Goal: Task Accomplishment & Management: Complete application form

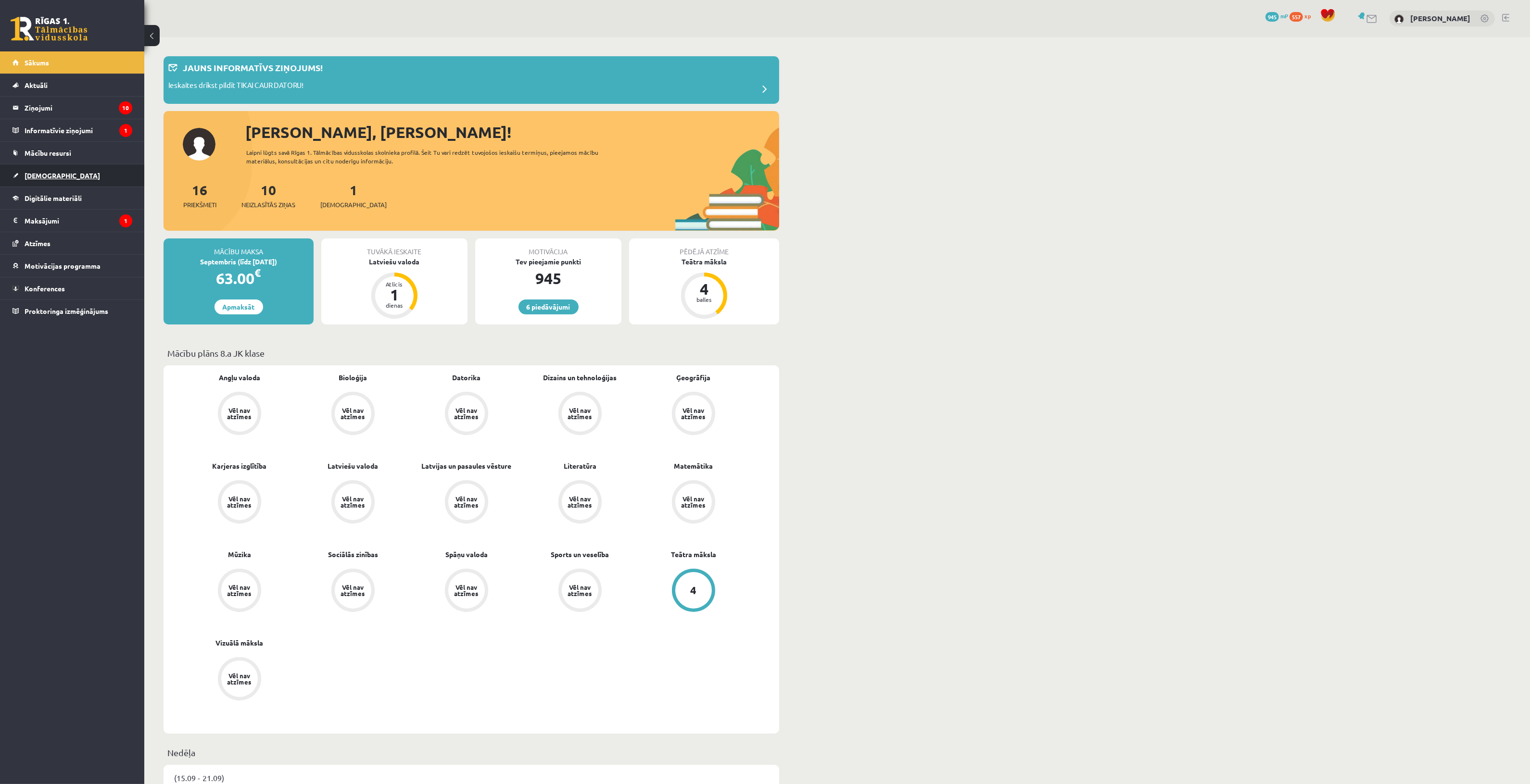
click at [101, 181] on link "[DEMOGRAPHIC_DATA]" at bounding box center [72, 175] width 119 height 22
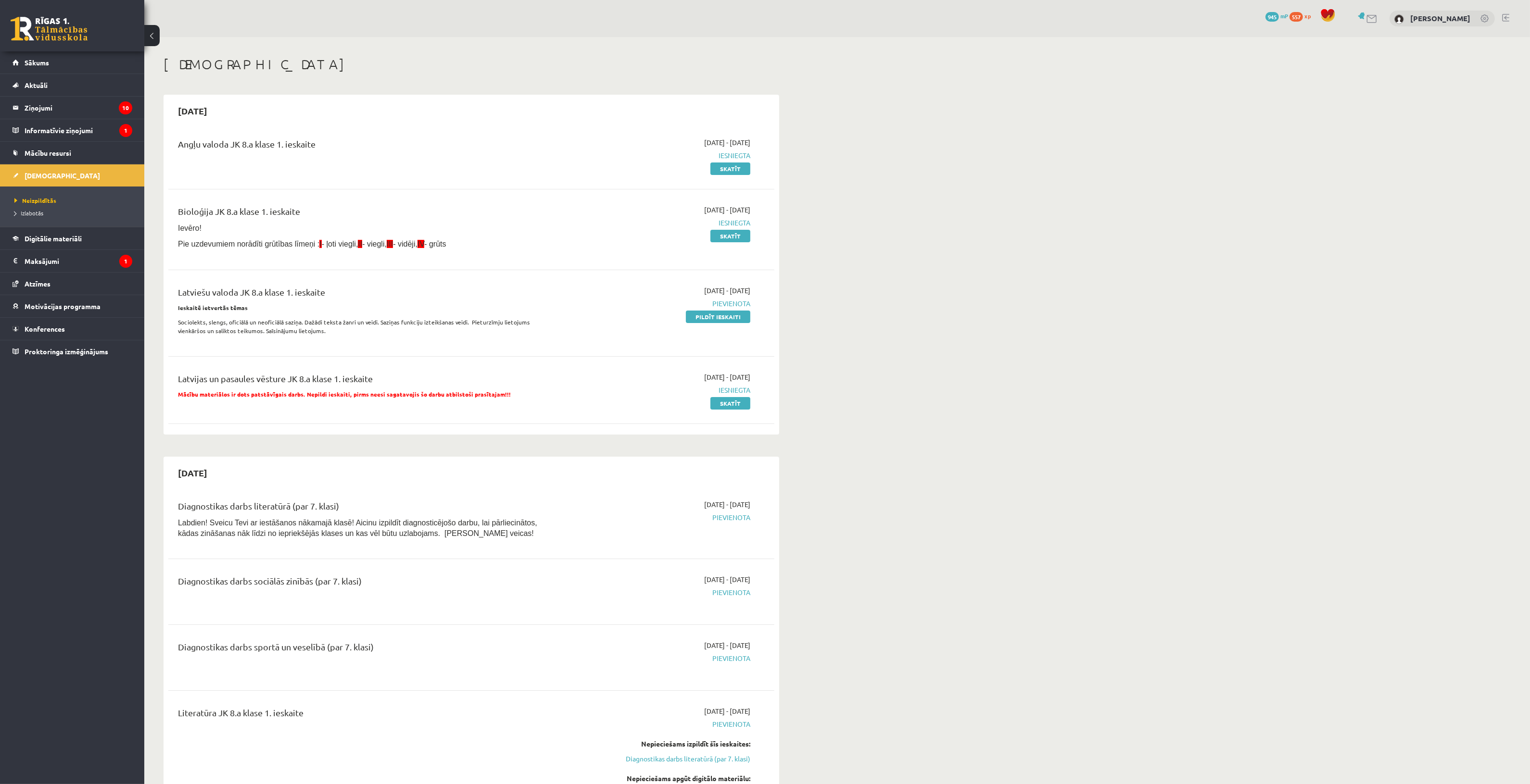
drag, startPoint x: 693, startPoint y: 318, endPoint x: 829, endPoint y: 68, distance: 284.6
click at [693, 318] on link "Pildīt ieskaiti" at bounding box center [718, 316] width 65 height 13
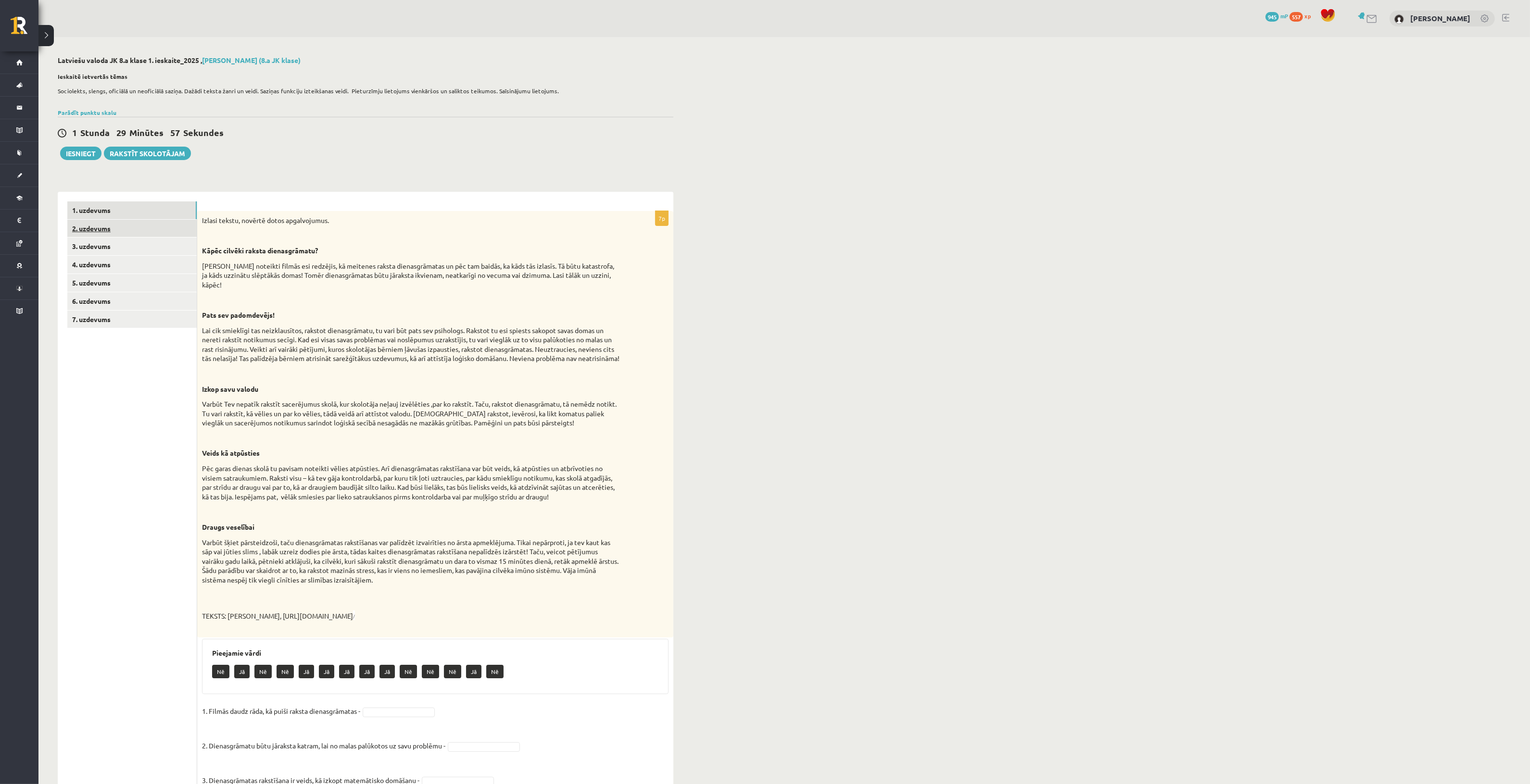
click at [140, 230] on link "2. uzdevums" at bounding box center [132, 229] width 130 height 18
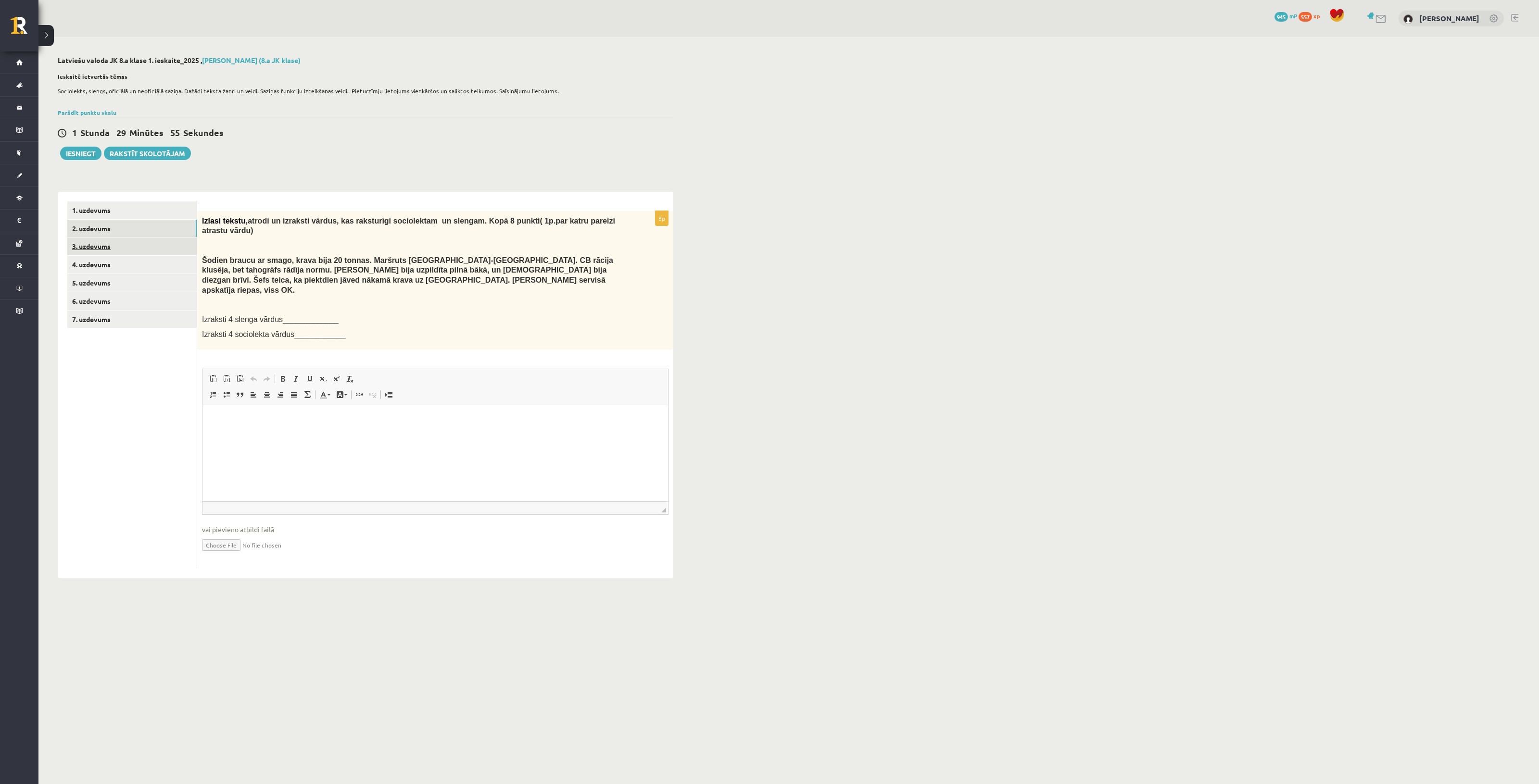
click at [150, 246] on link "3. uzdevums" at bounding box center [132, 247] width 130 height 18
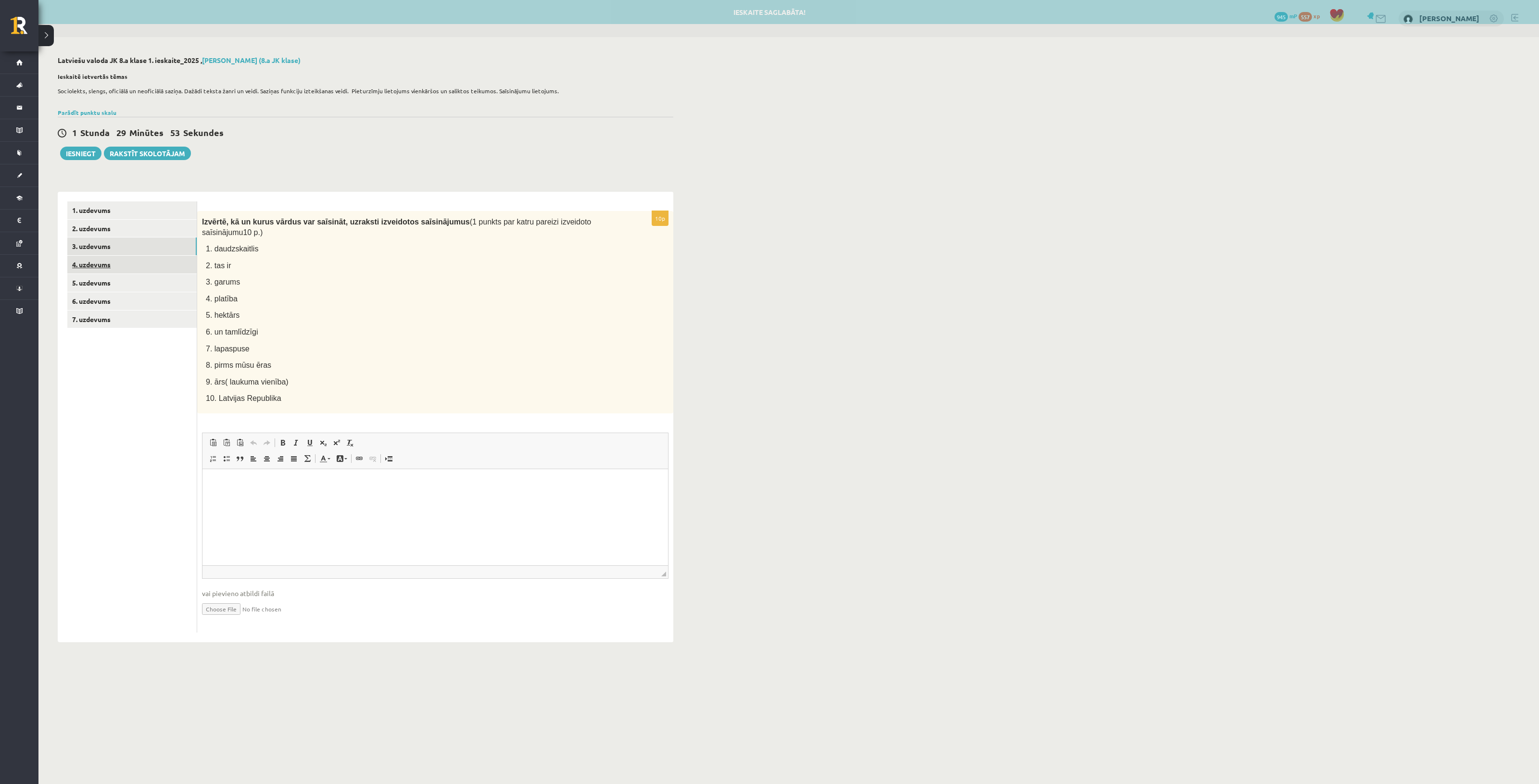
click at [161, 263] on link "4. uzdevums" at bounding box center [132, 265] width 130 height 18
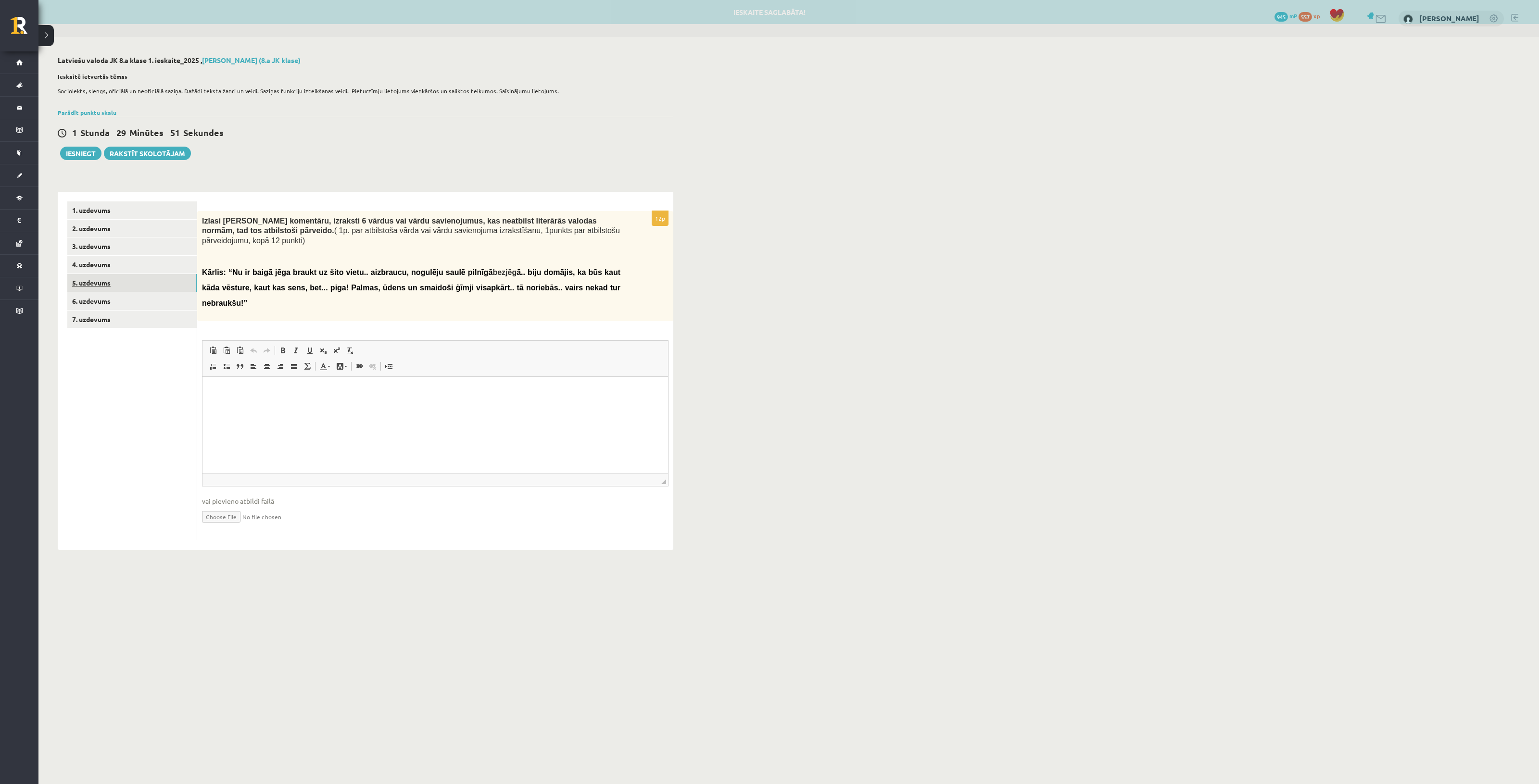
click at [132, 287] on link "5. uzdevums" at bounding box center [132, 283] width 130 height 18
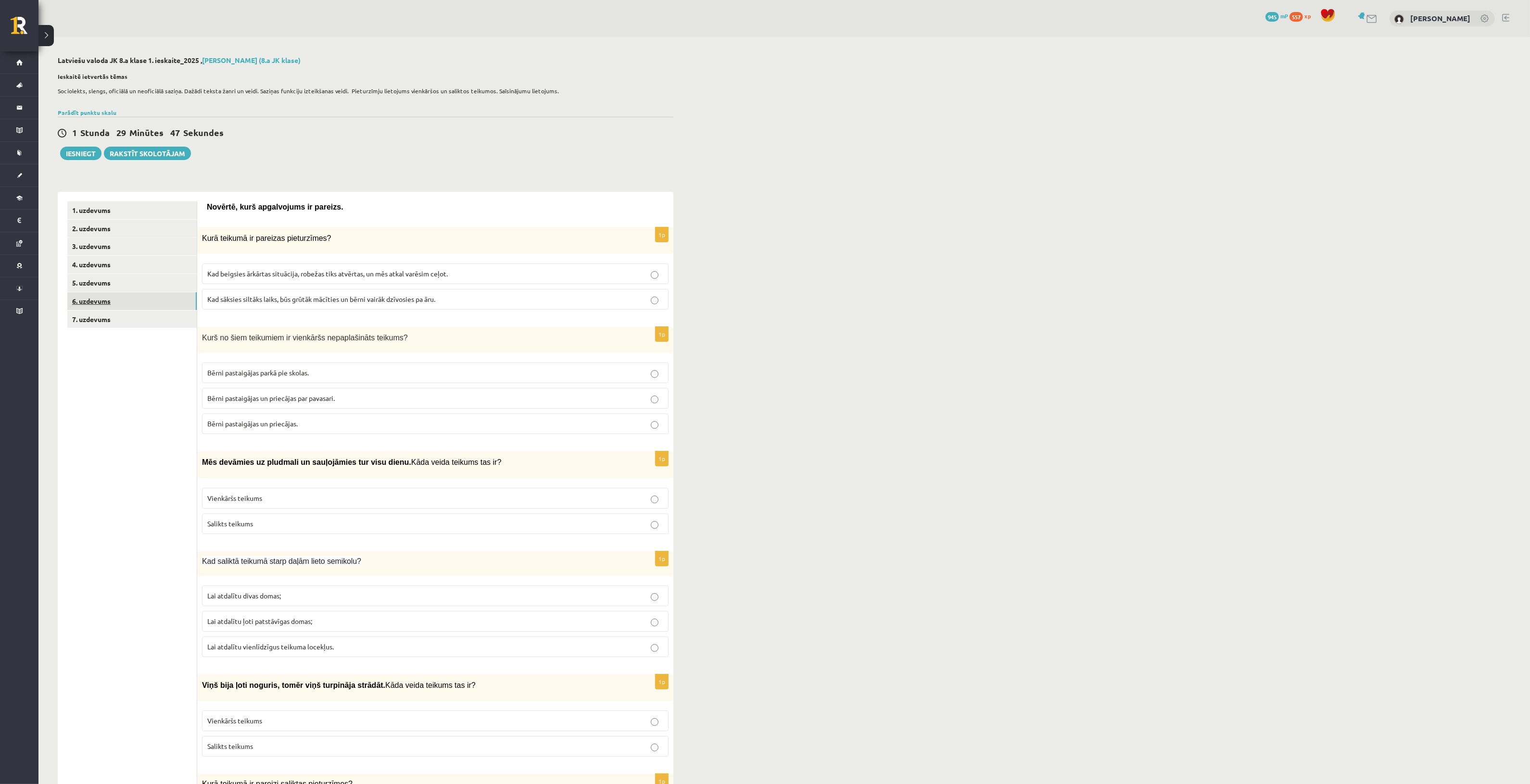
click at [131, 299] on link "6. uzdevums" at bounding box center [132, 301] width 130 height 18
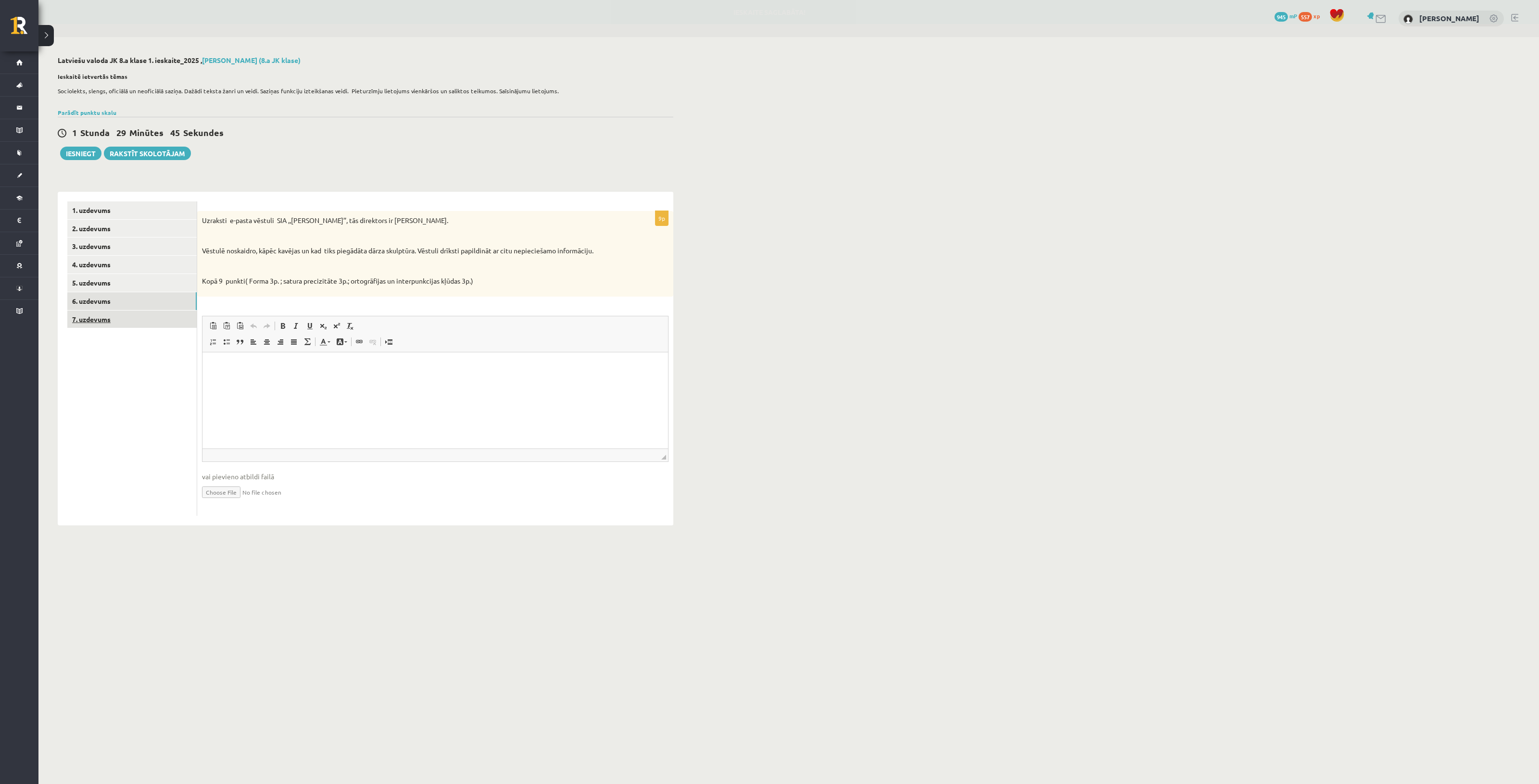
click at [151, 319] on link "7. uzdevums" at bounding box center [132, 319] width 130 height 18
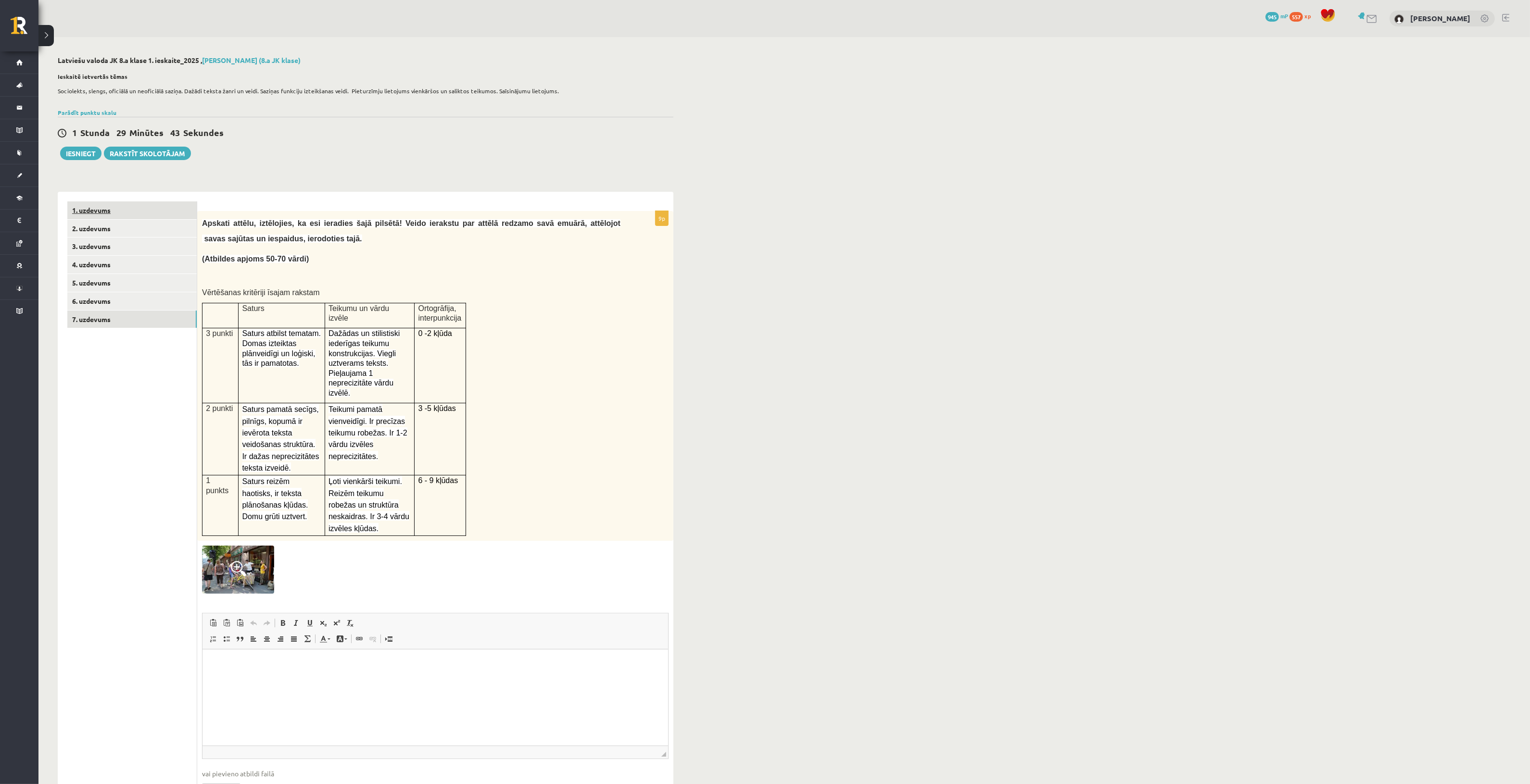
click at [143, 213] on link "1. uzdevums" at bounding box center [132, 210] width 130 height 18
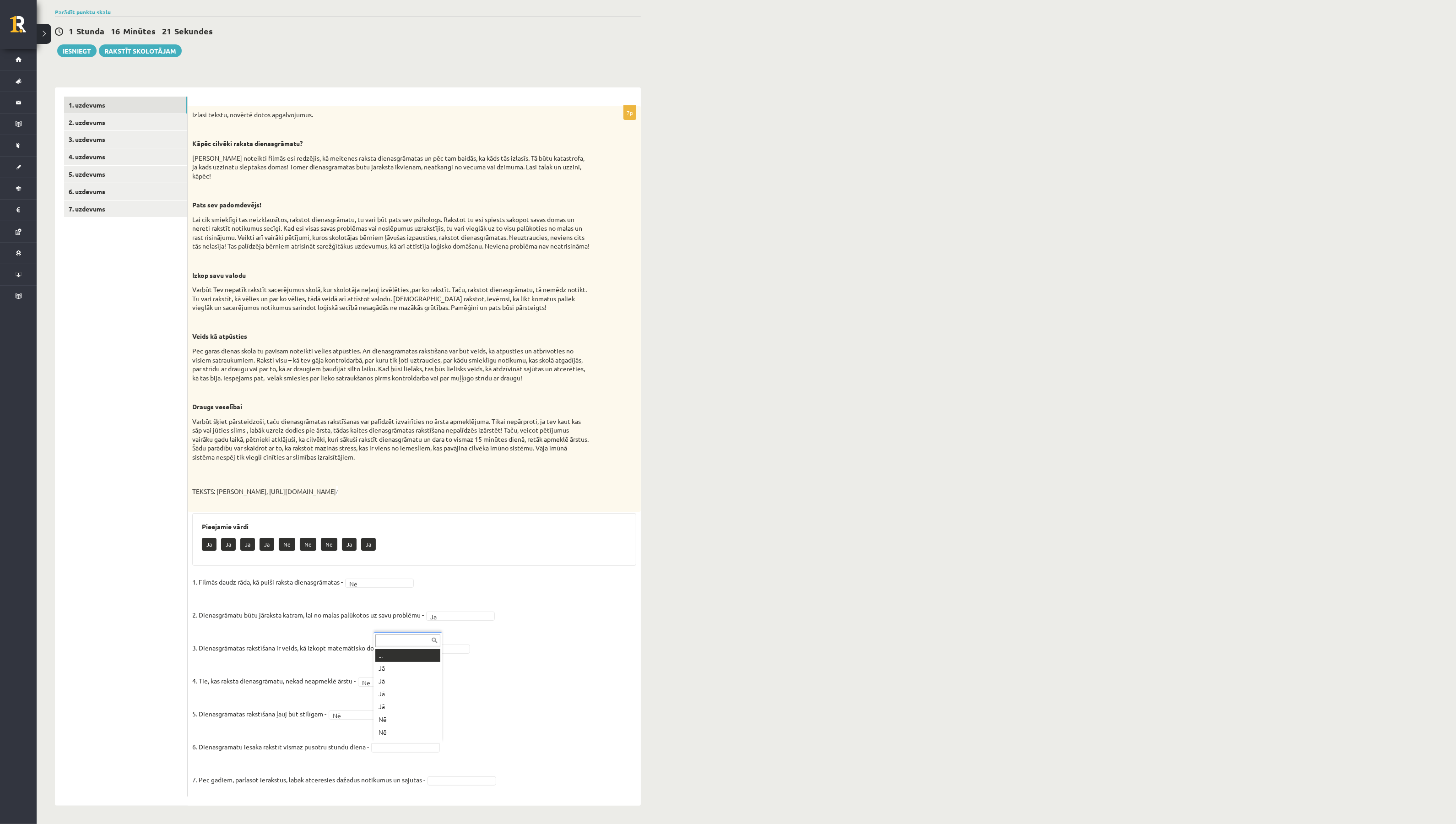
scroll to position [11, 0]
click at [429, 746] on fieldset "1. Filmās daudz rāda, kā puiši raksta dienasgrāmatas - Nē ** 2. Dienasgrāmatu b…" at bounding box center [414, 684] width 444 height 217
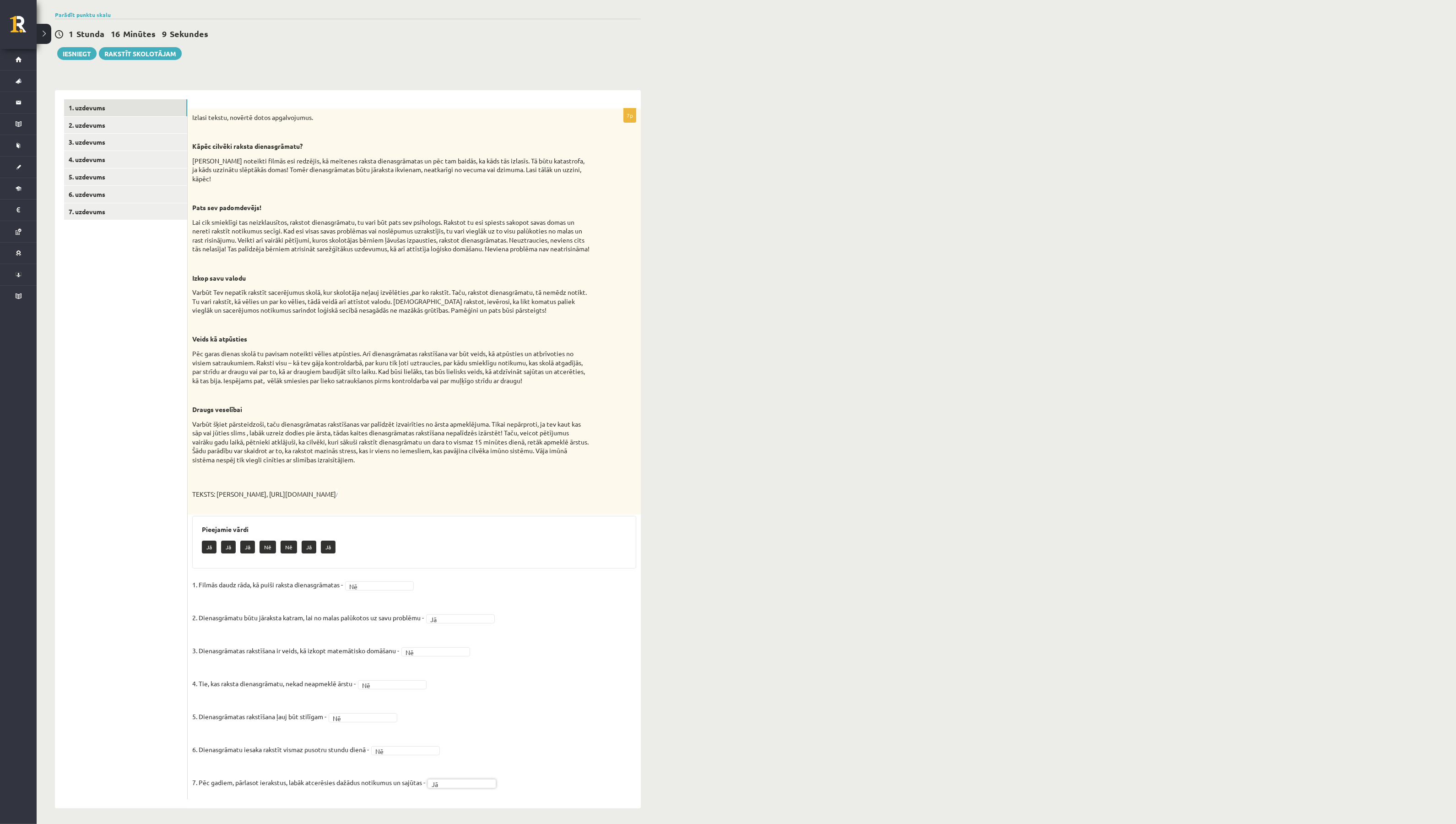
scroll to position [95, 0]
click at [525, 660] on fieldset "1. Filmās daudz rāda, kā puiši raksta dienasgrāmatas - Nē ** 2. Dienasgrāmatu b…" at bounding box center [414, 684] width 444 height 217
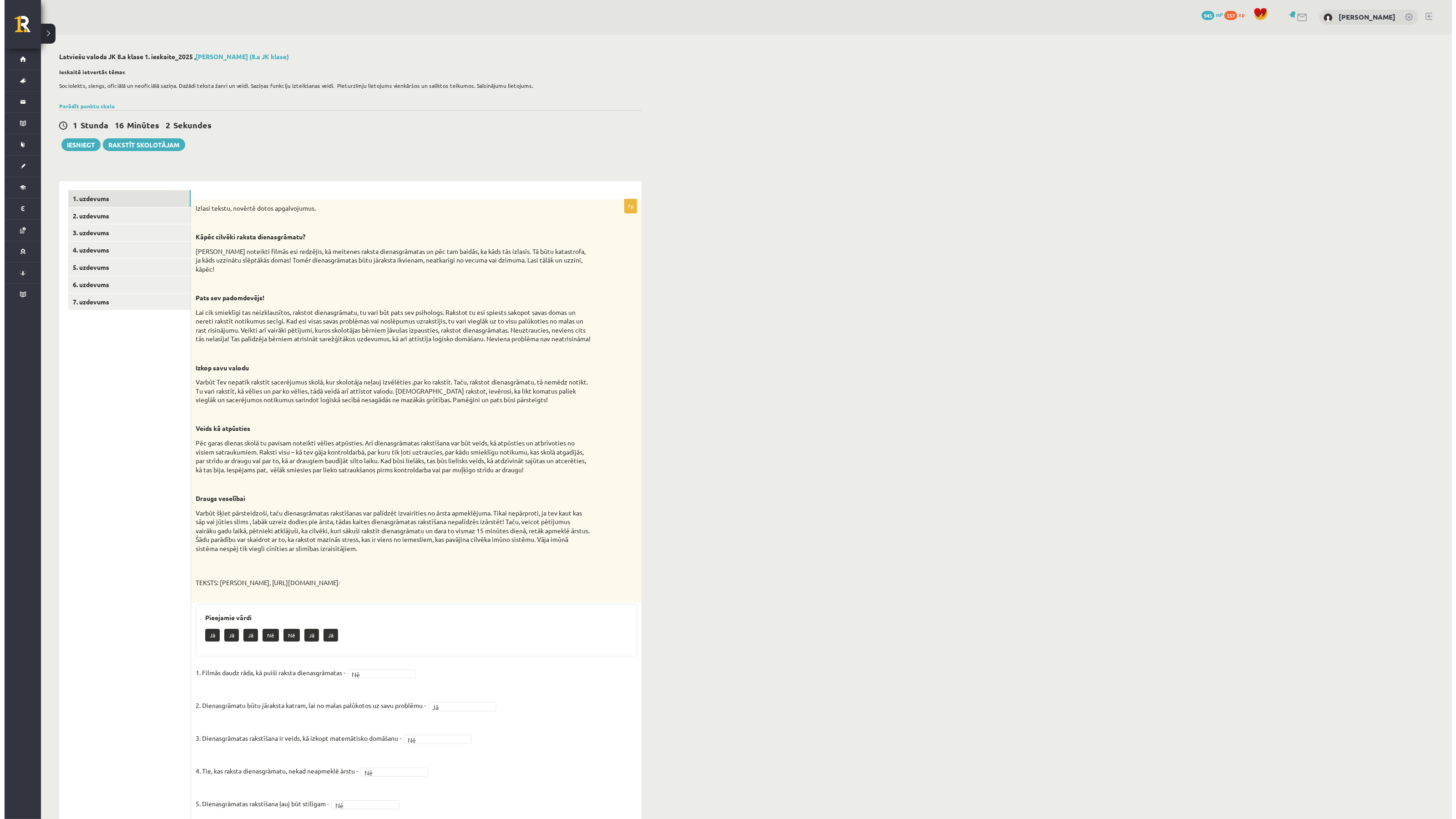
scroll to position [0, 0]
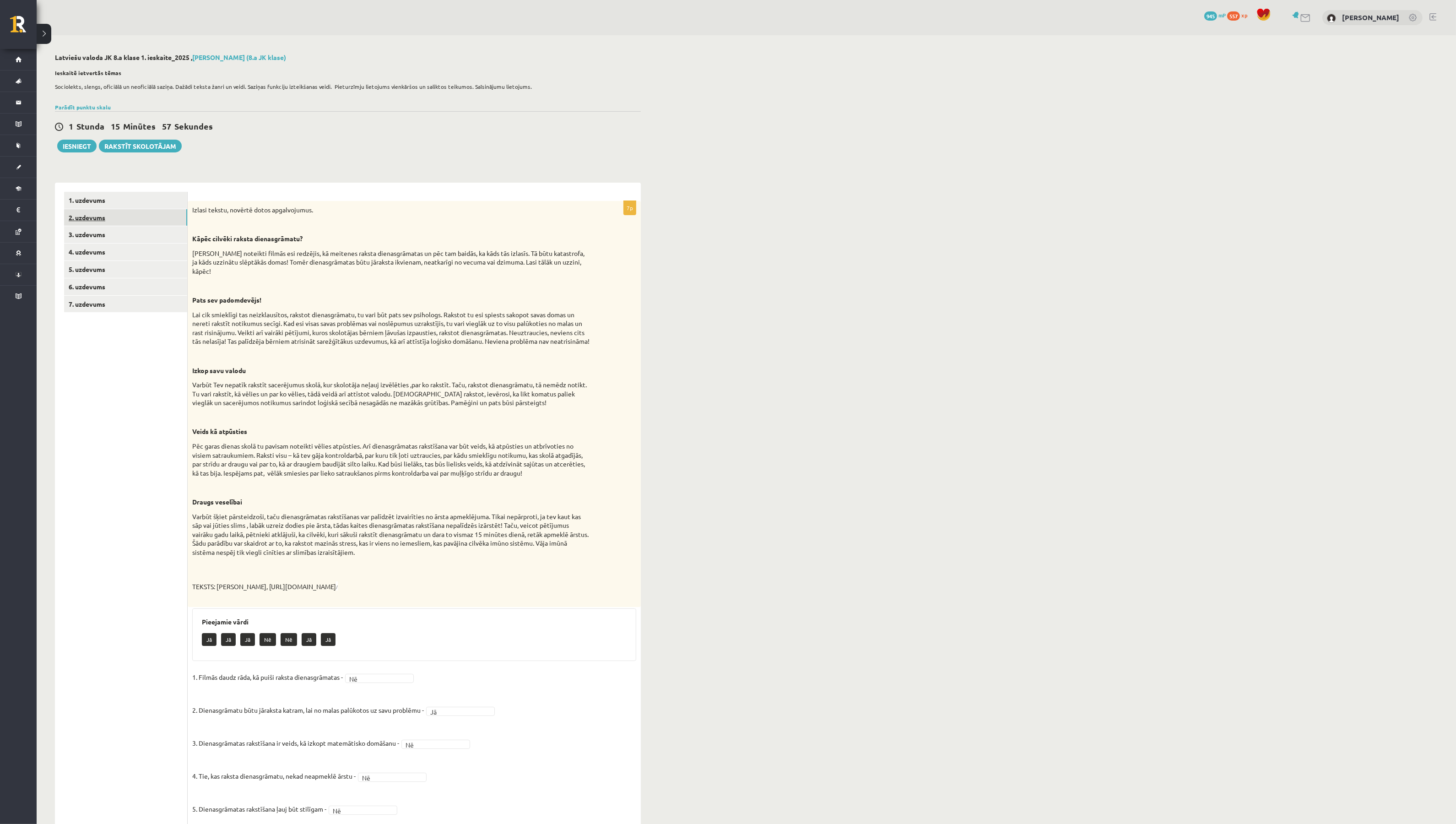
click at [169, 210] on link "2. uzdevums" at bounding box center [126, 218] width 123 height 17
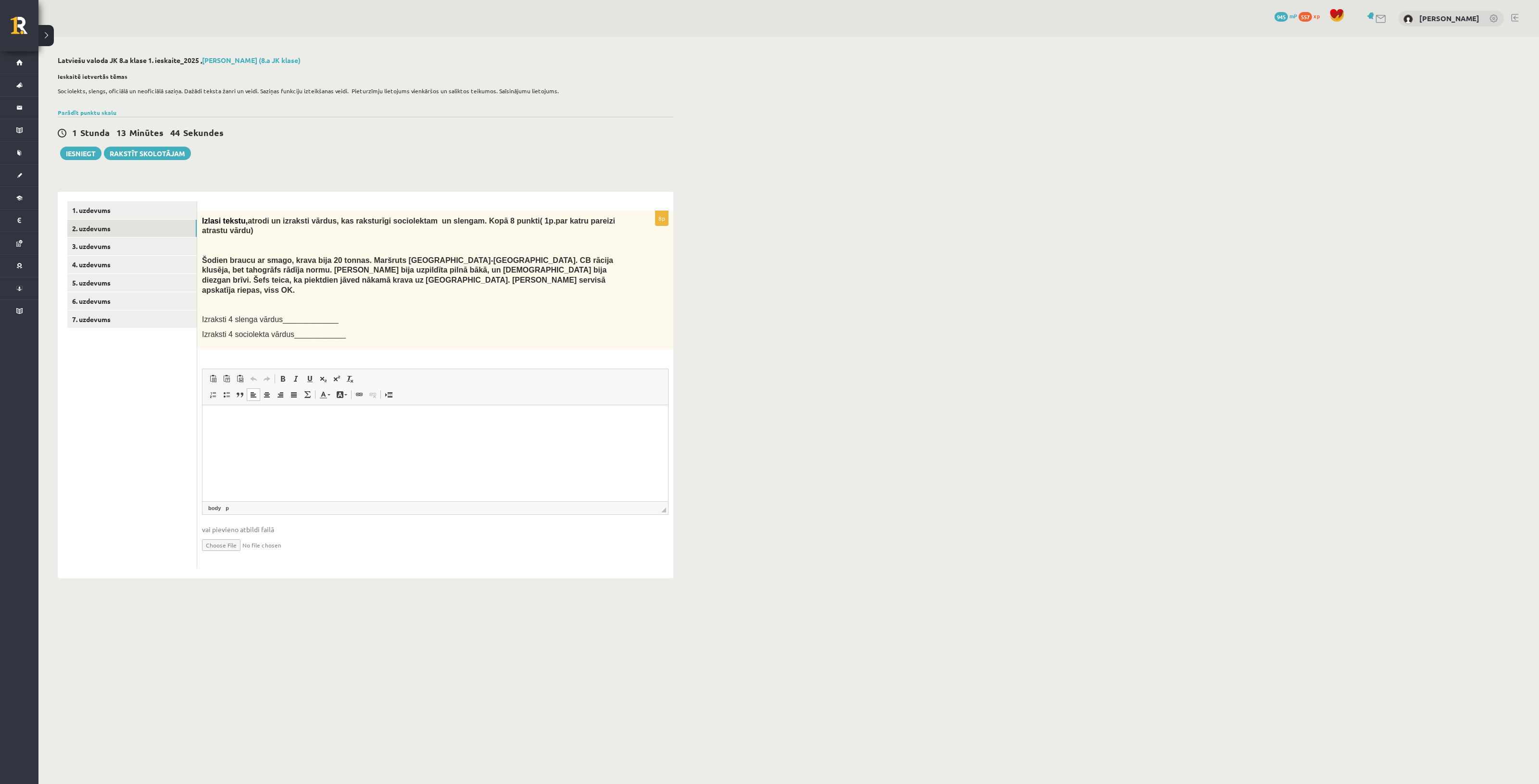
click at [393, 434] on html at bounding box center [435, 419] width 465 height 29
click at [393, 435] on p "**********" at bounding box center [435, 435] width 446 height 10
click at [167, 243] on link "3. uzdevums" at bounding box center [132, 247] width 130 height 18
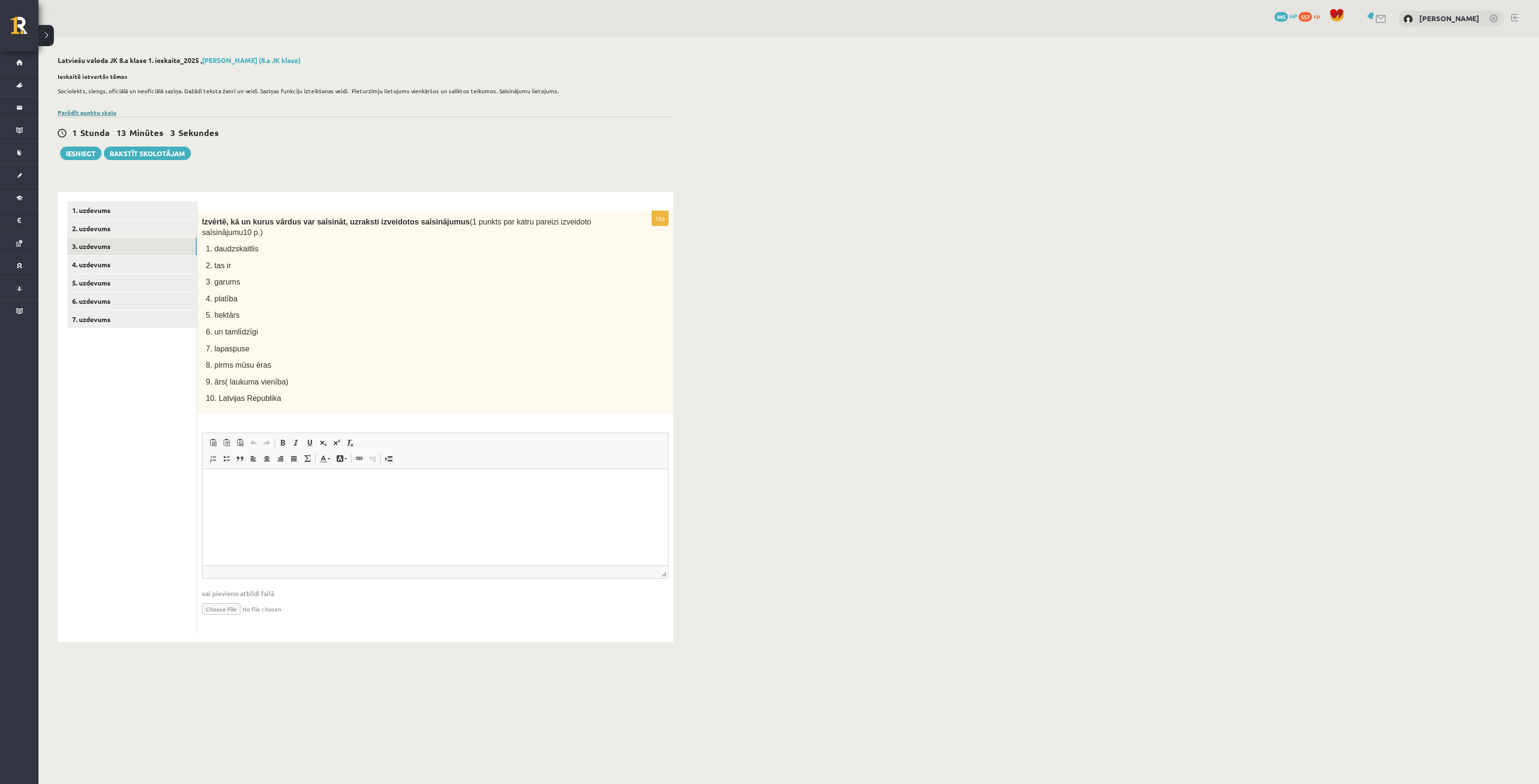
click at [110, 112] on link "Parādīt punktu skalu" at bounding box center [87, 112] width 59 height 8
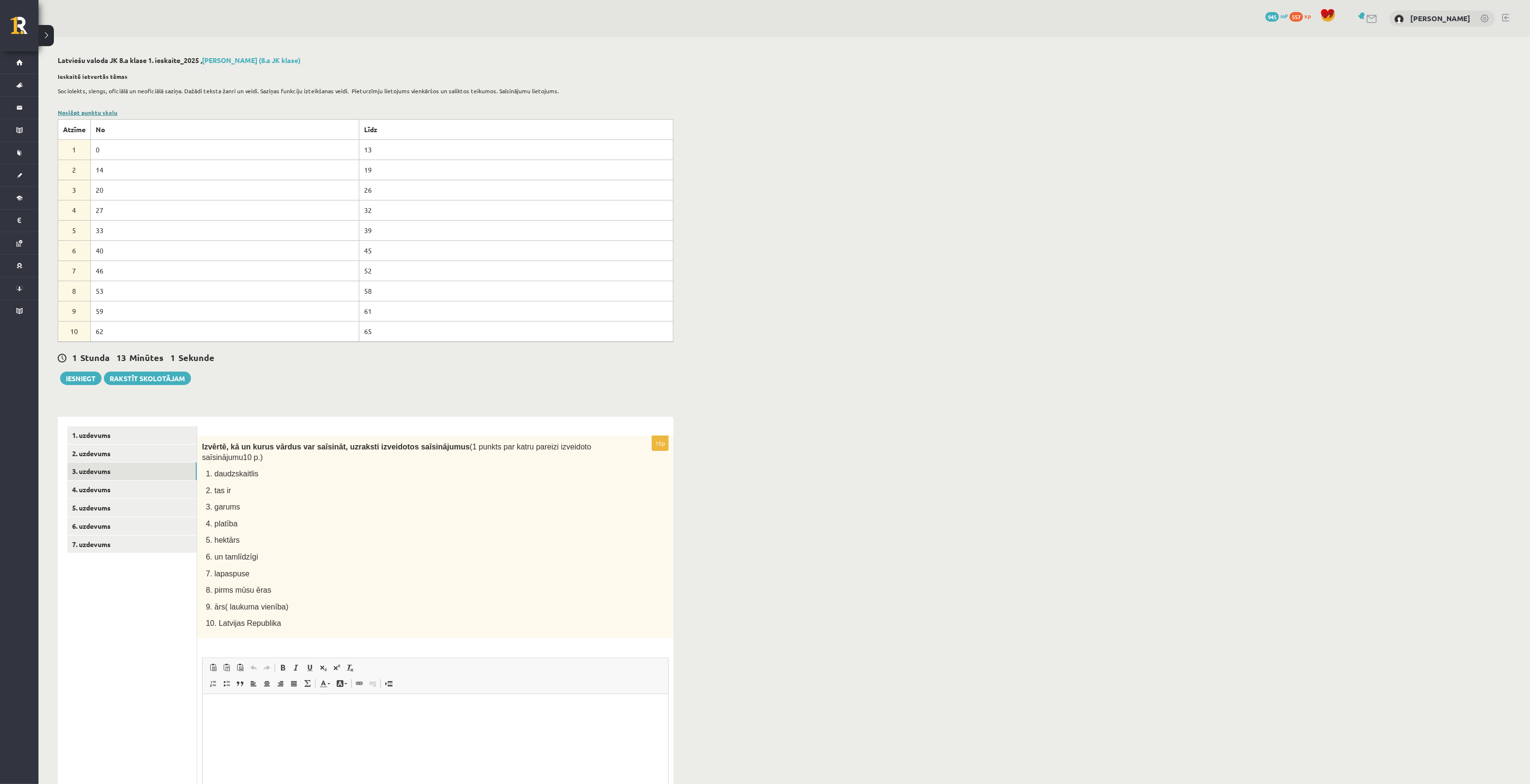
click at [109, 112] on link "Noslēpt punktu skalu" at bounding box center [88, 112] width 60 height 8
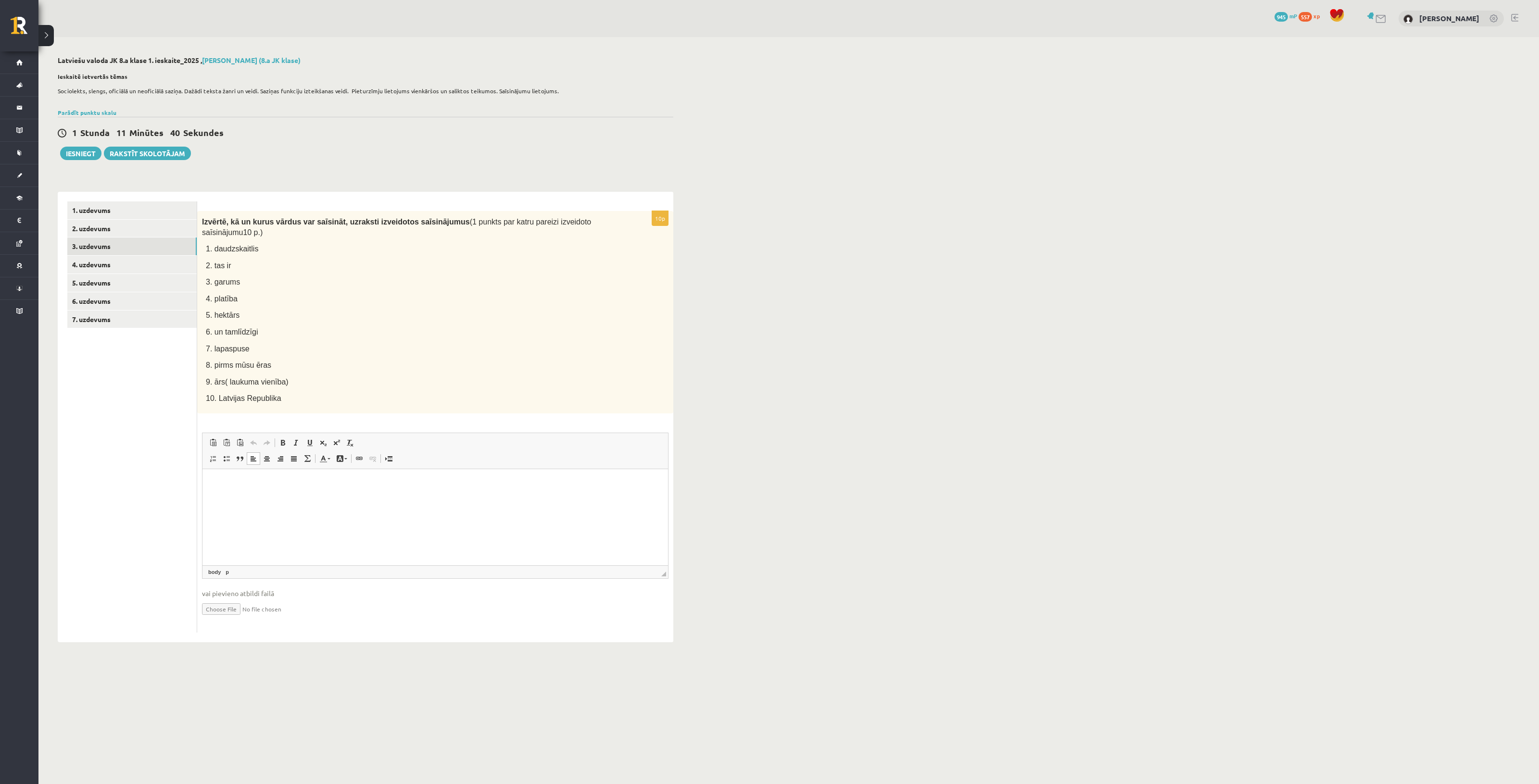
click at [376, 498] on html at bounding box center [435, 483] width 465 height 29
click at [139, 268] on link "4. uzdevums" at bounding box center [132, 265] width 130 height 18
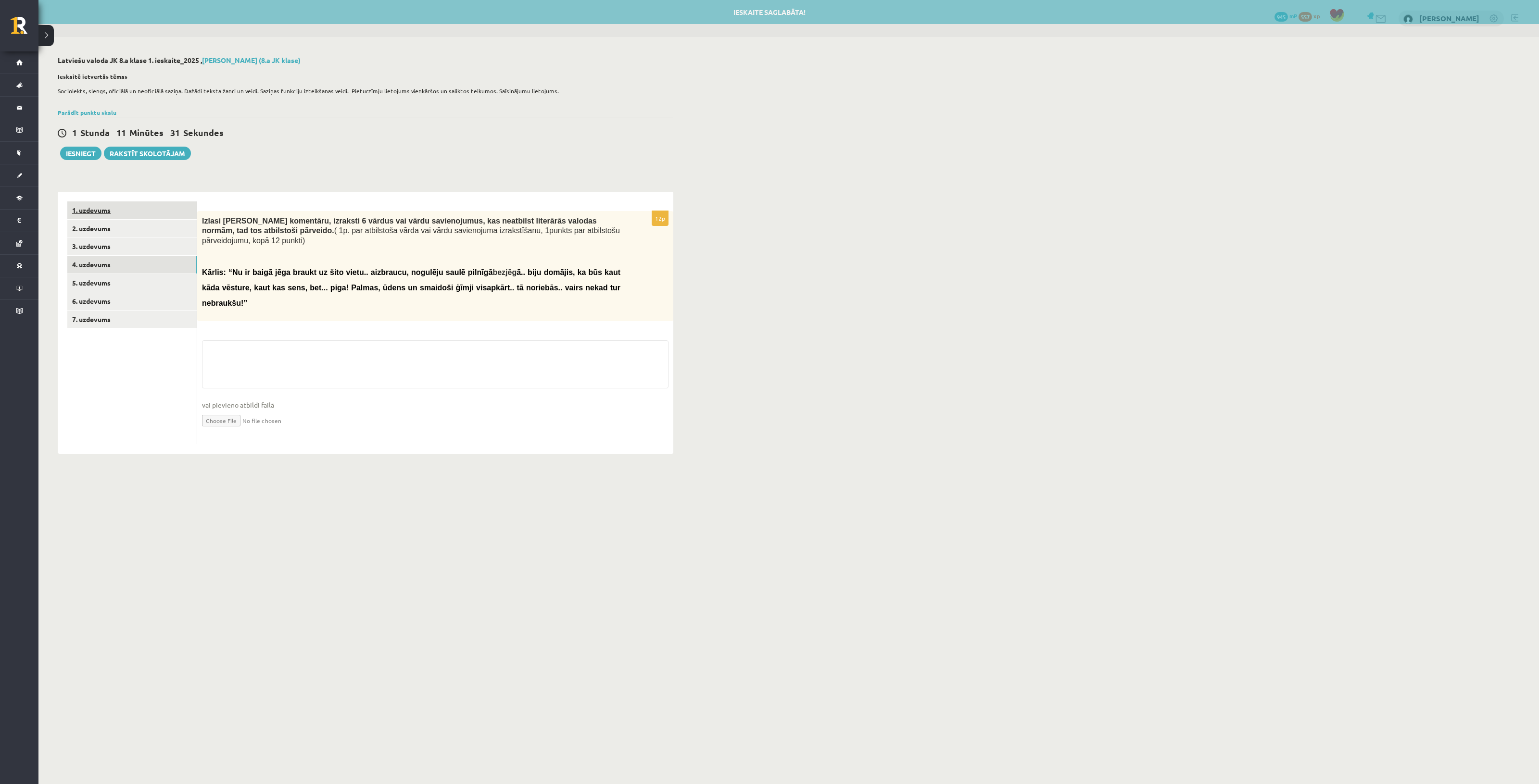
click at [130, 218] on link "1. uzdevums" at bounding box center [132, 210] width 130 height 18
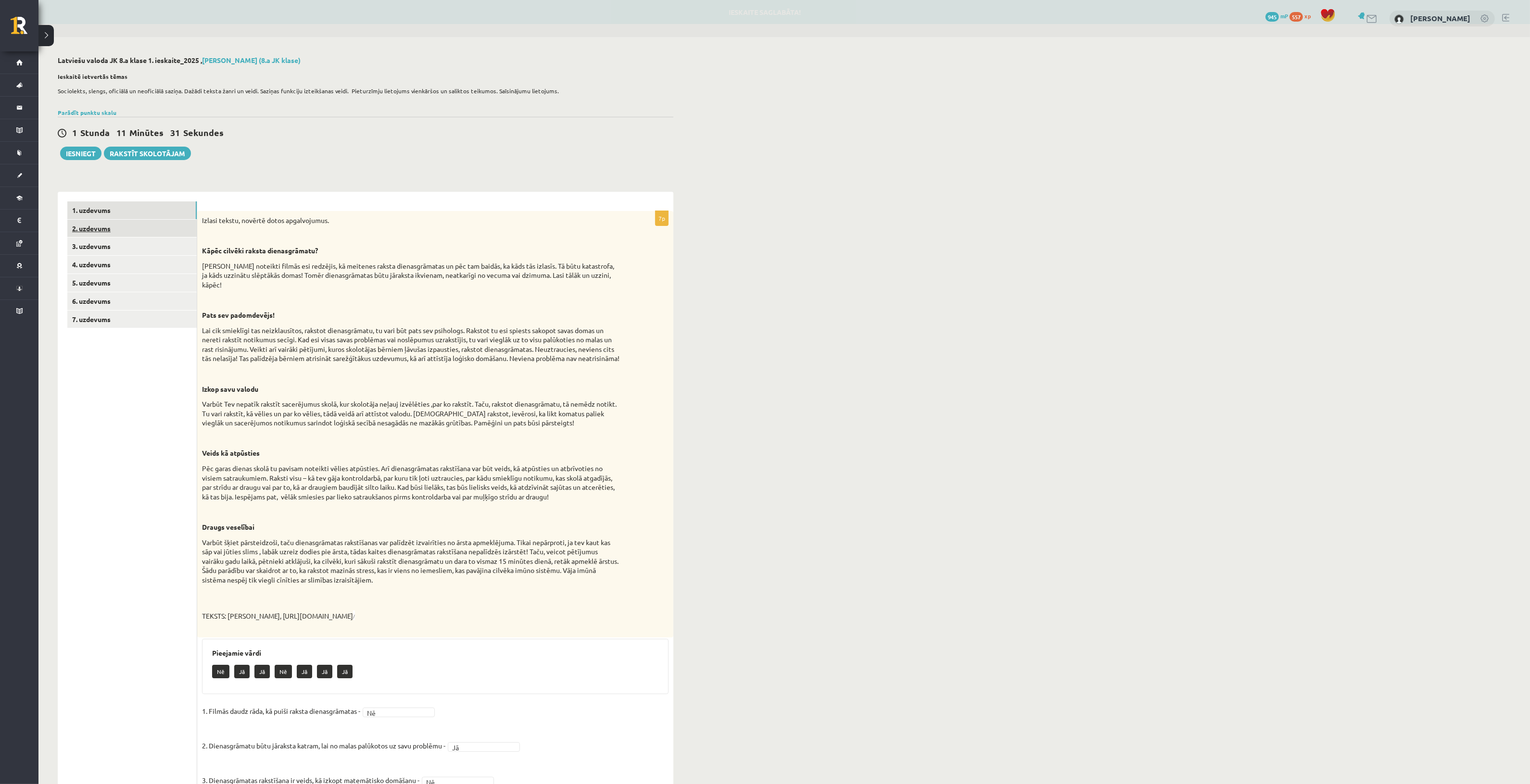
click at [134, 225] on link "2. uzdevums" at bounding box center [132, 229] width 130 height 18
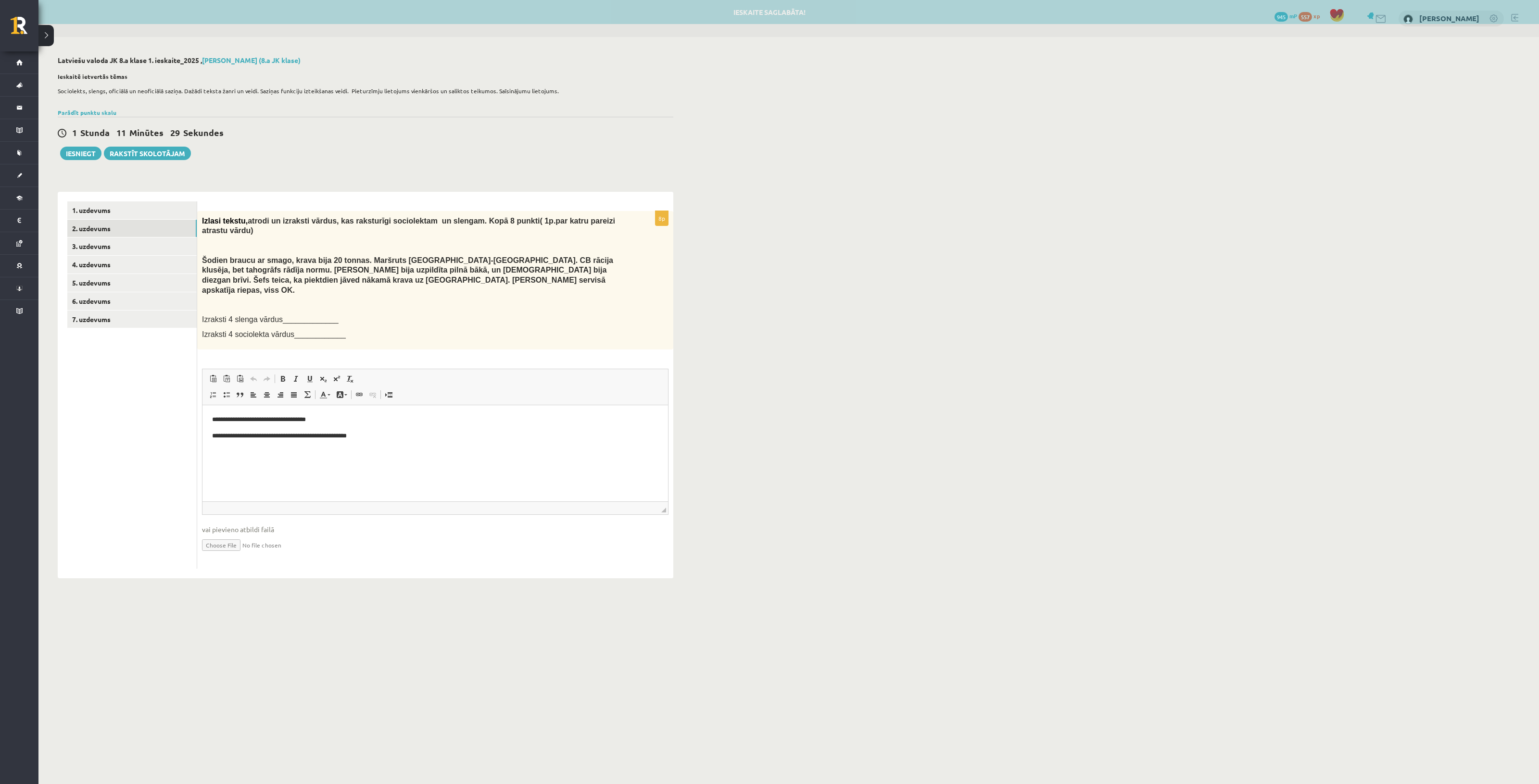
scroll to position [0, 0]
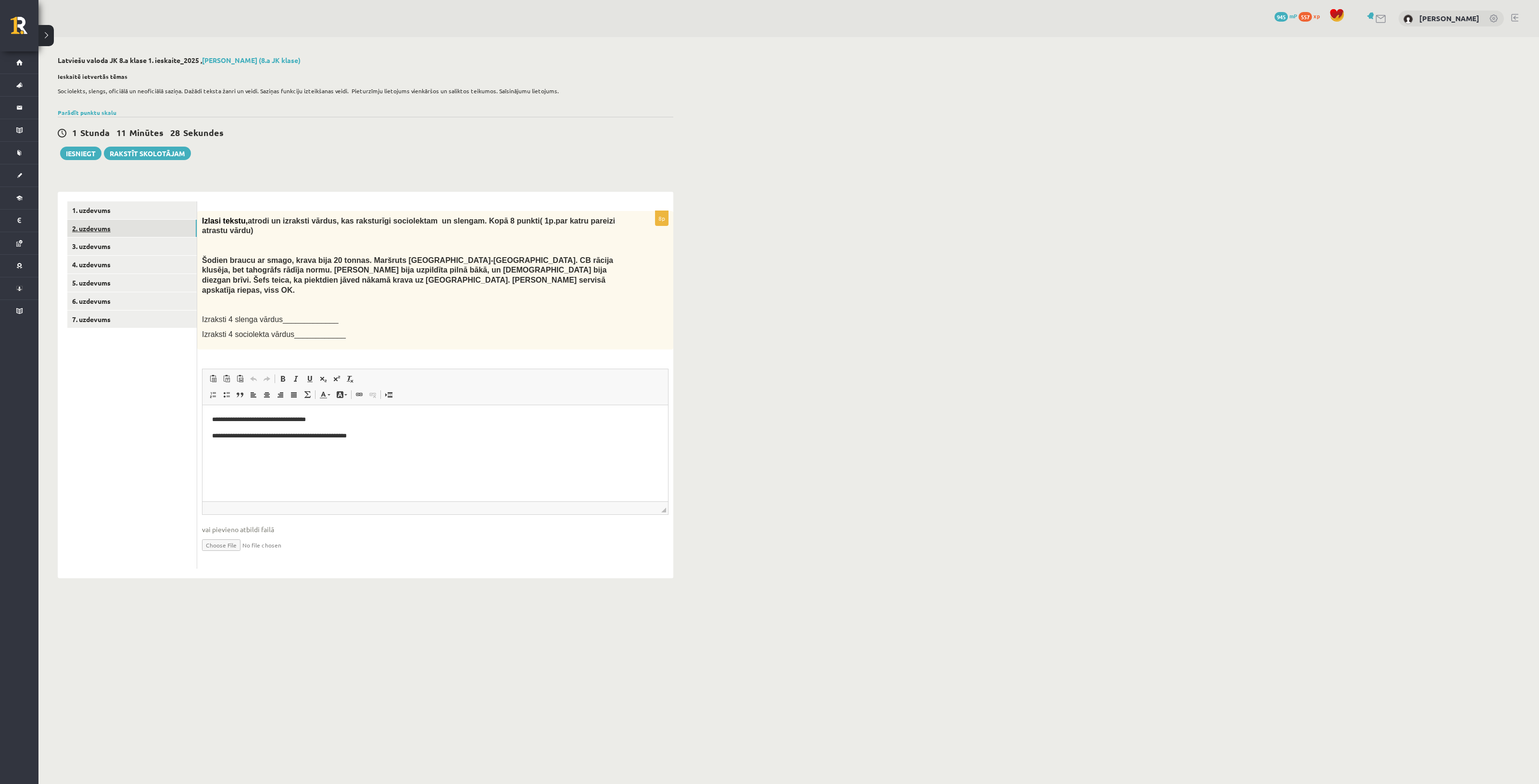
click at [97, 233] on link "2. uzdevums" at bounding box center [132, 229] width 130 height 18
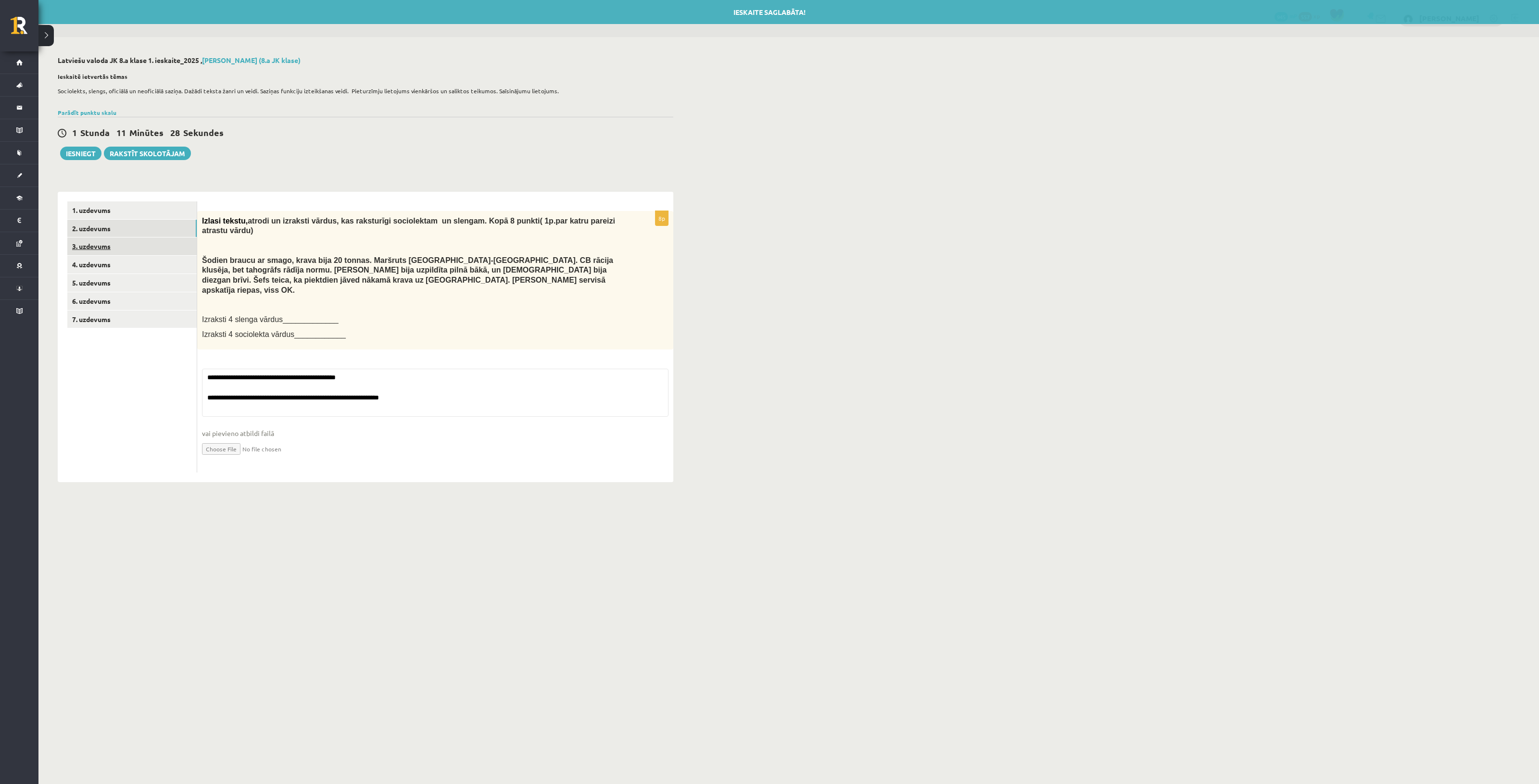
click at [97, 238] on link "3. uzdevums" at bounding box center [132, 247] width 130 height 18
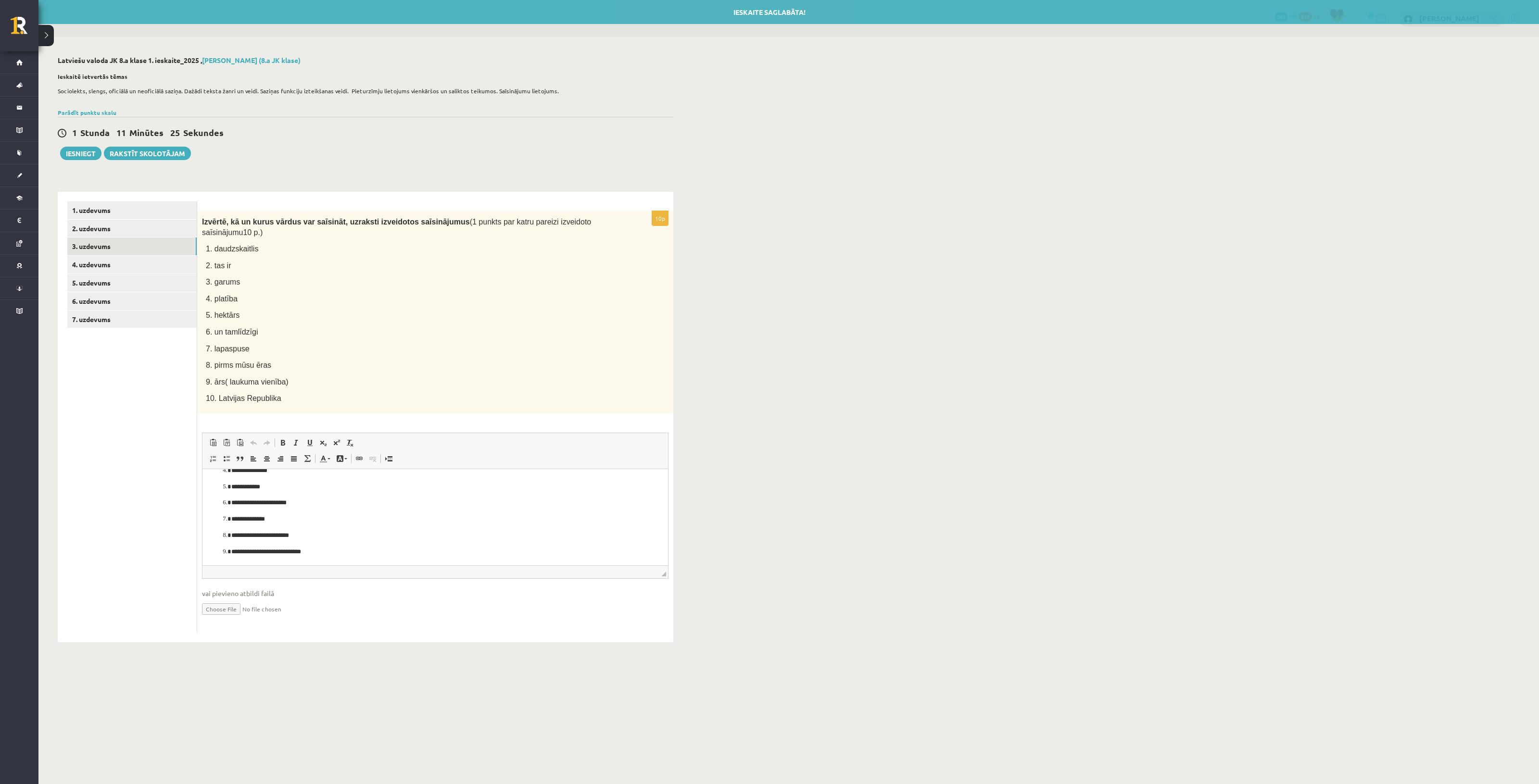
scroll to position [79, 0]
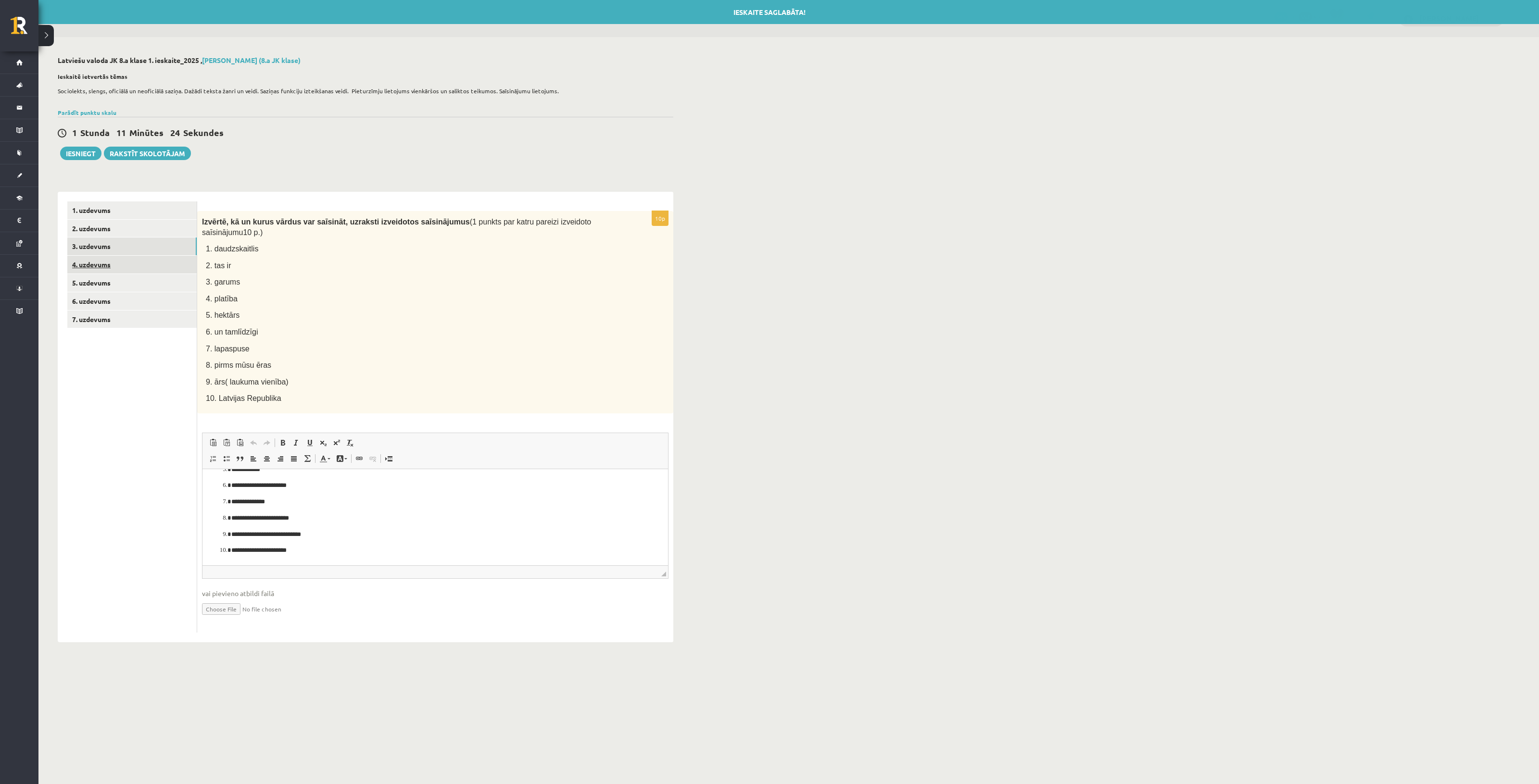
click at [146, 265] on link "4. uzdevums" at bounding box center [132, 265] width 130 height 18
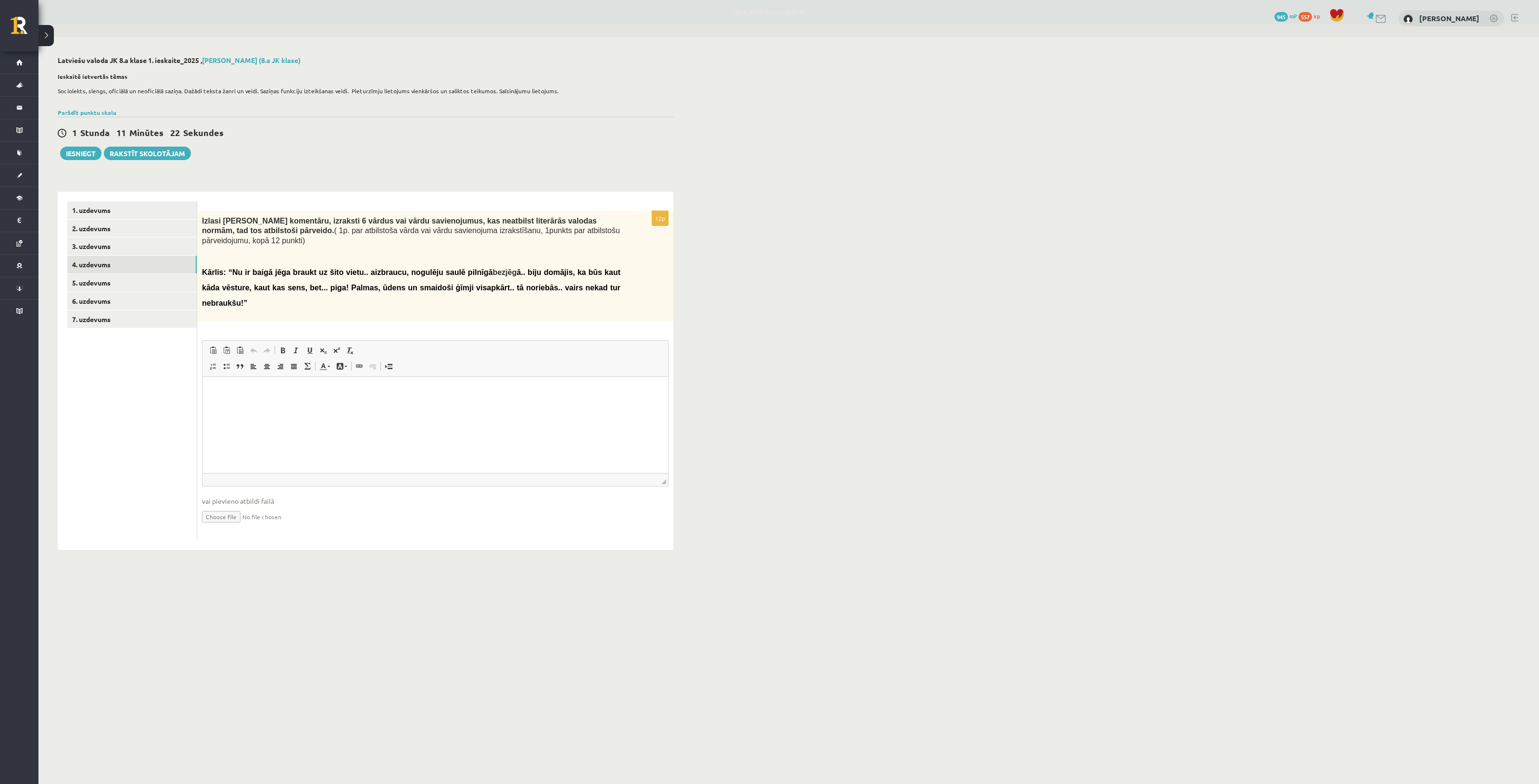
scroll to position [0, 0]
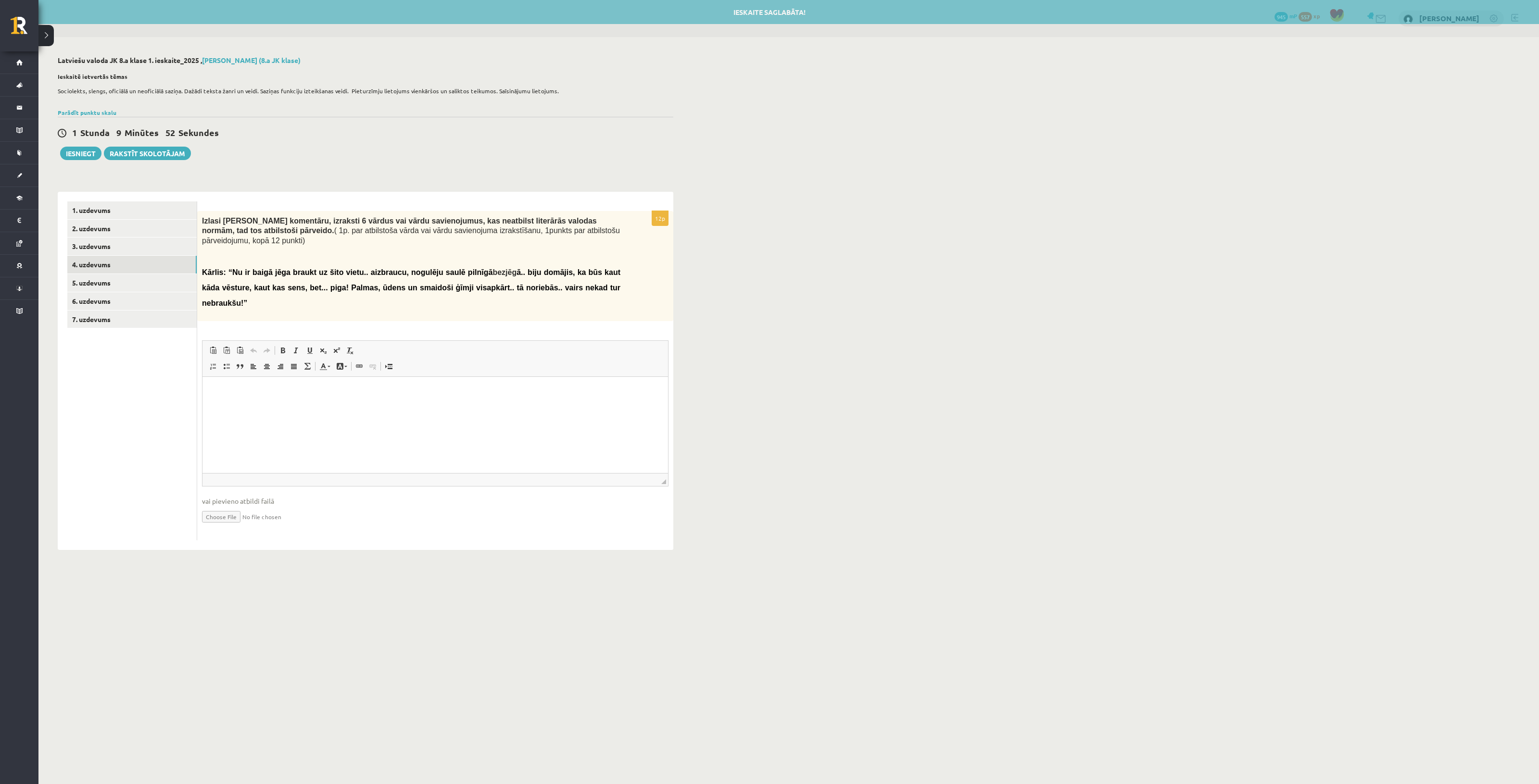
click at [418, 406] on html at bounding box center [435, 391] width 465 height 29
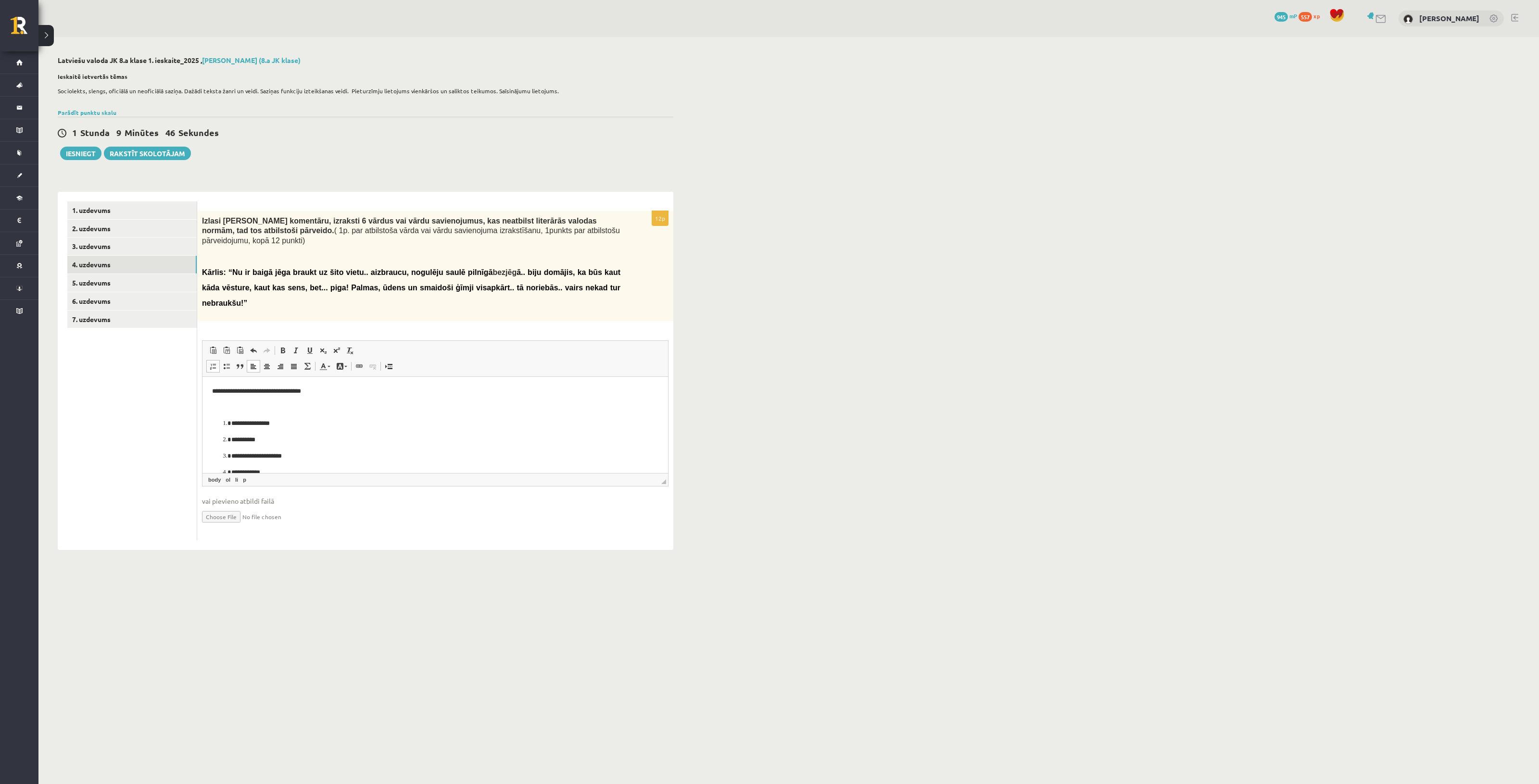
click at [290, 407] on p "Rich Text Editor, wiswyg-editor-user-answer-47024969602520" at bounding box center [435, 408] width 446 height 10
click at [246, 447] on p "Rich Text Editor, wiswyg-editor-user-answer-47024969602520" at bounding box center [435, 445] width 446 height 10
click at [227, 440] on p "Rich Text Editor, wiswyg-editor-user-answer-47024969602520" at bounding box center [435, 445] width 446 height 10
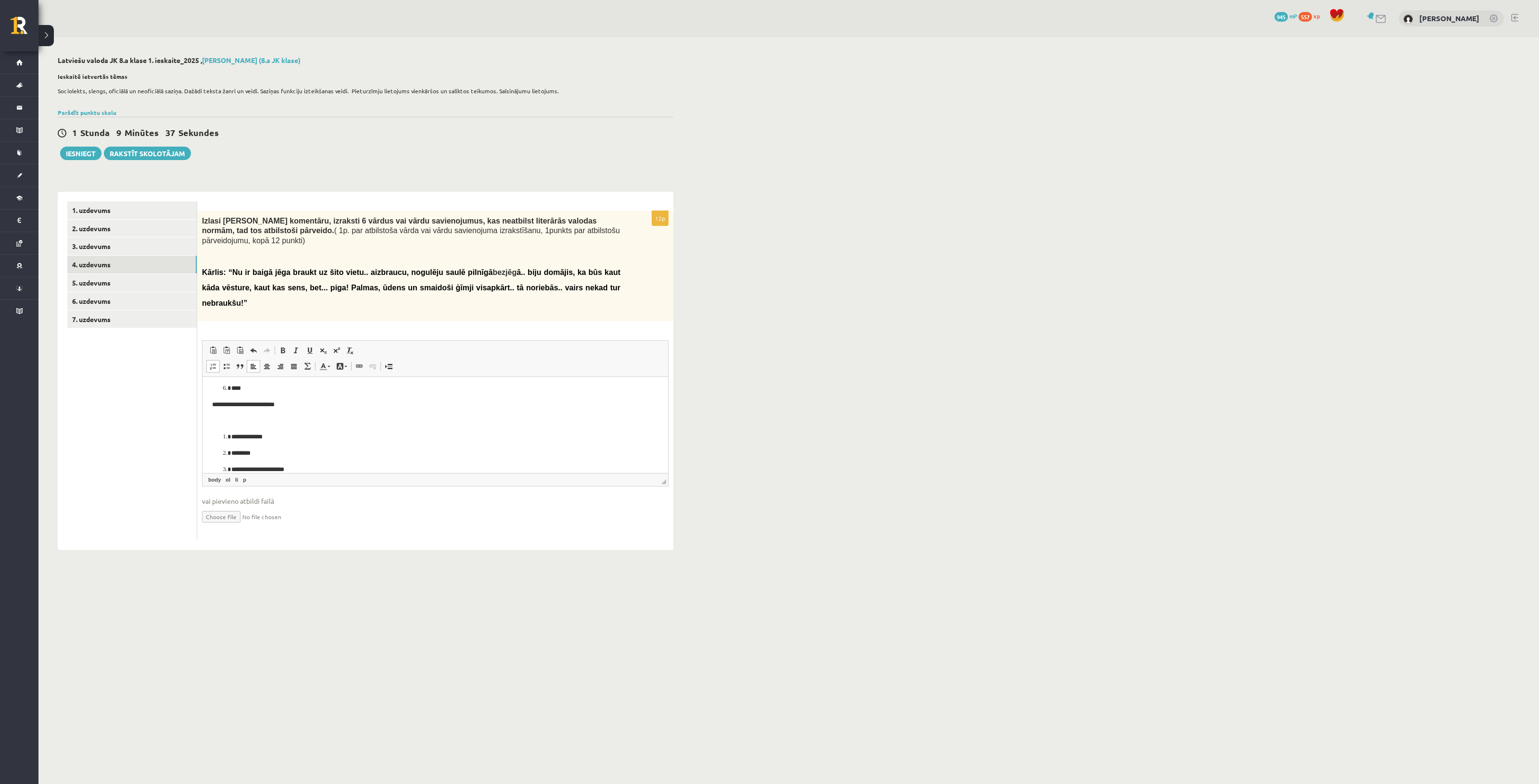
click at [257, 423] on p "Rich Text Editor, wiswyg-editor-user-answer-47024969602520" at bounding box center [435, 421] width 446 height 10
click at [105, 275] on link "5. uzdevums" at bounding box center [132, 283] width 130 height 18
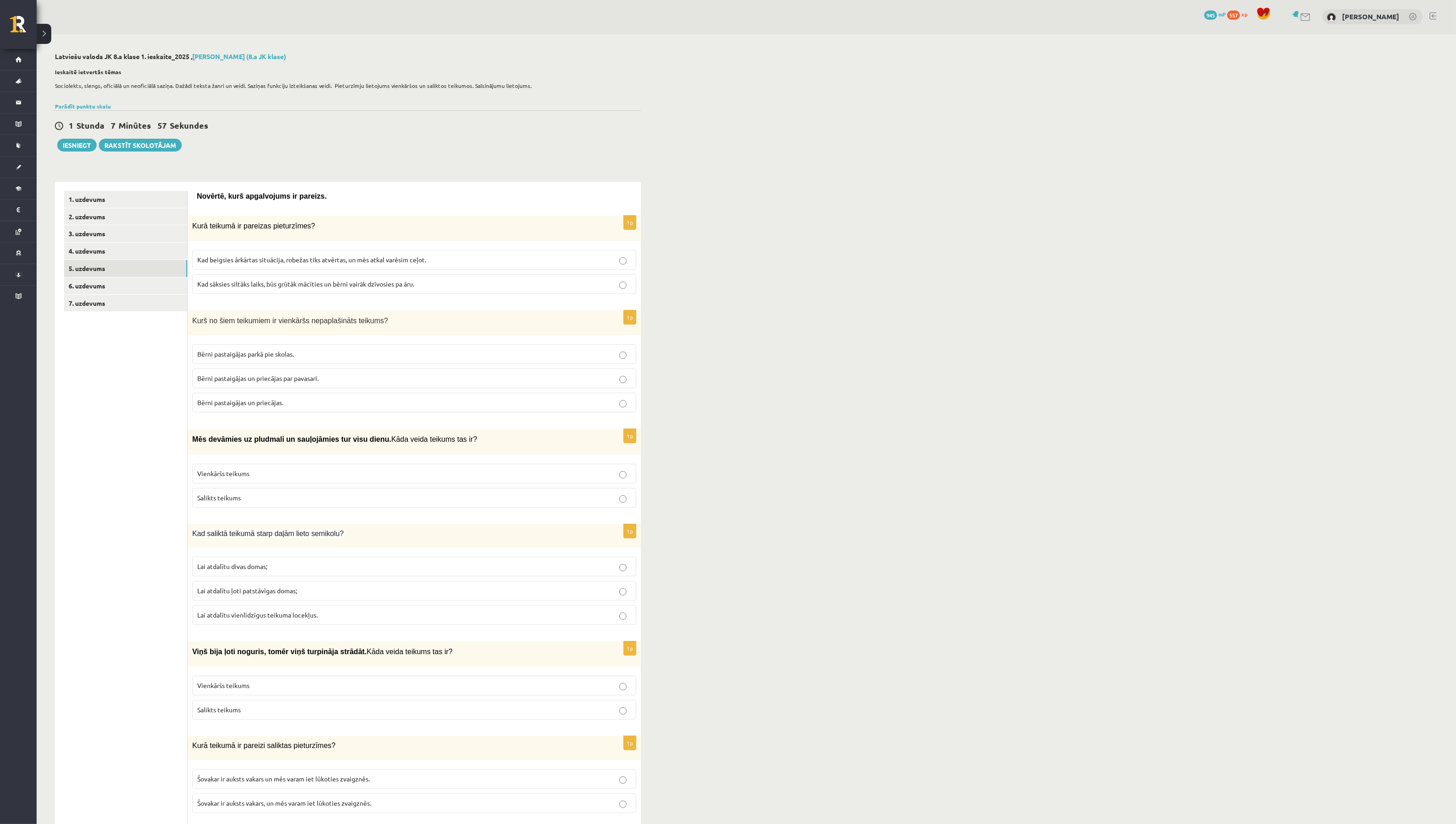
scroll to position [0, 0]
click at [312, 252] on label "Kad beigsies ārkārtas situācija, robežas tiks atvērtas, un mēs atkal varēsim ce…" at bounding box center [414, 260] width 444 height 20
click at [287, 403] on p "Bērni pastaigājas un priecājas." at bounding box center [414, 403] width 434 height 10
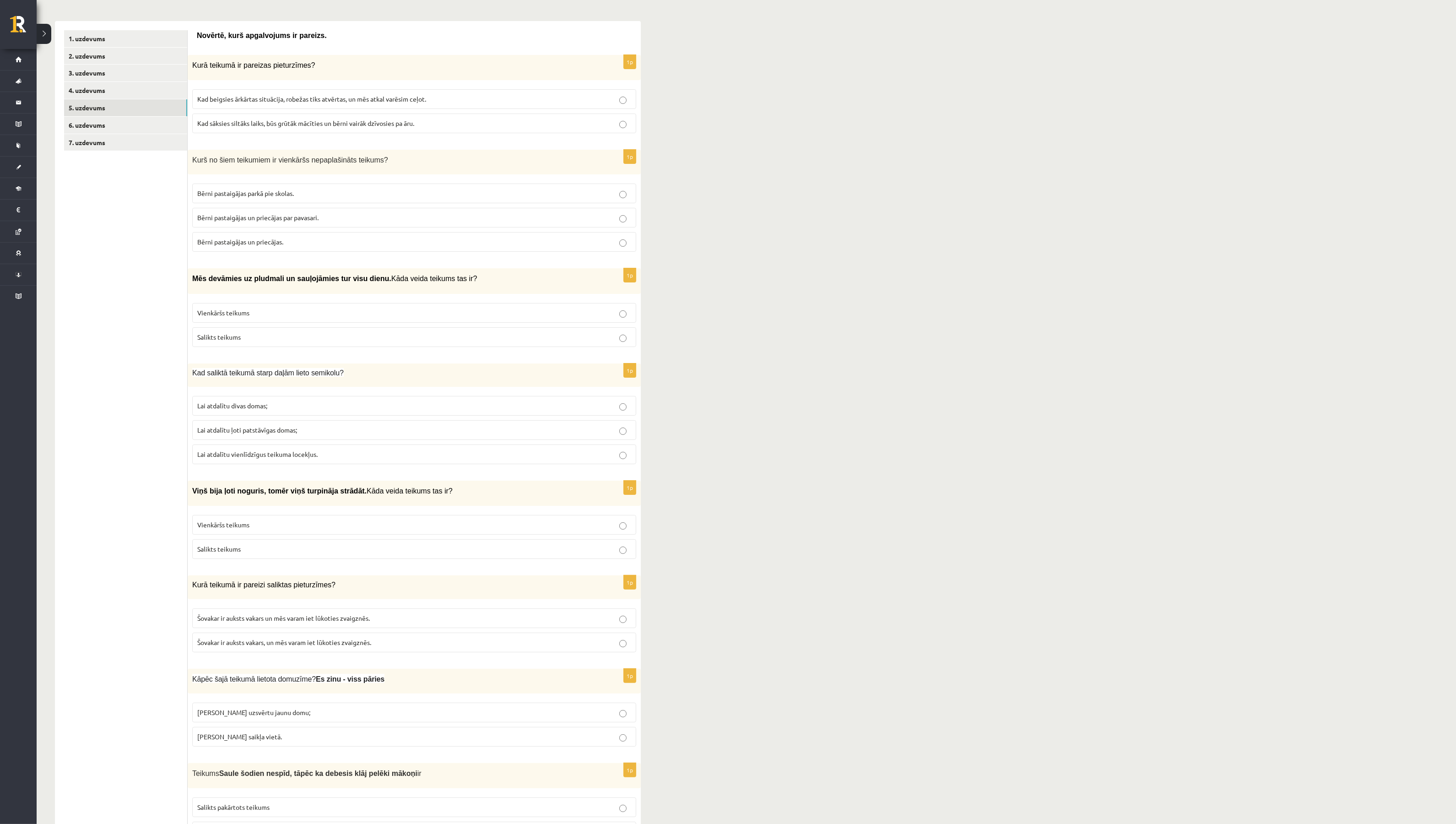
scroll to position [172, 0]
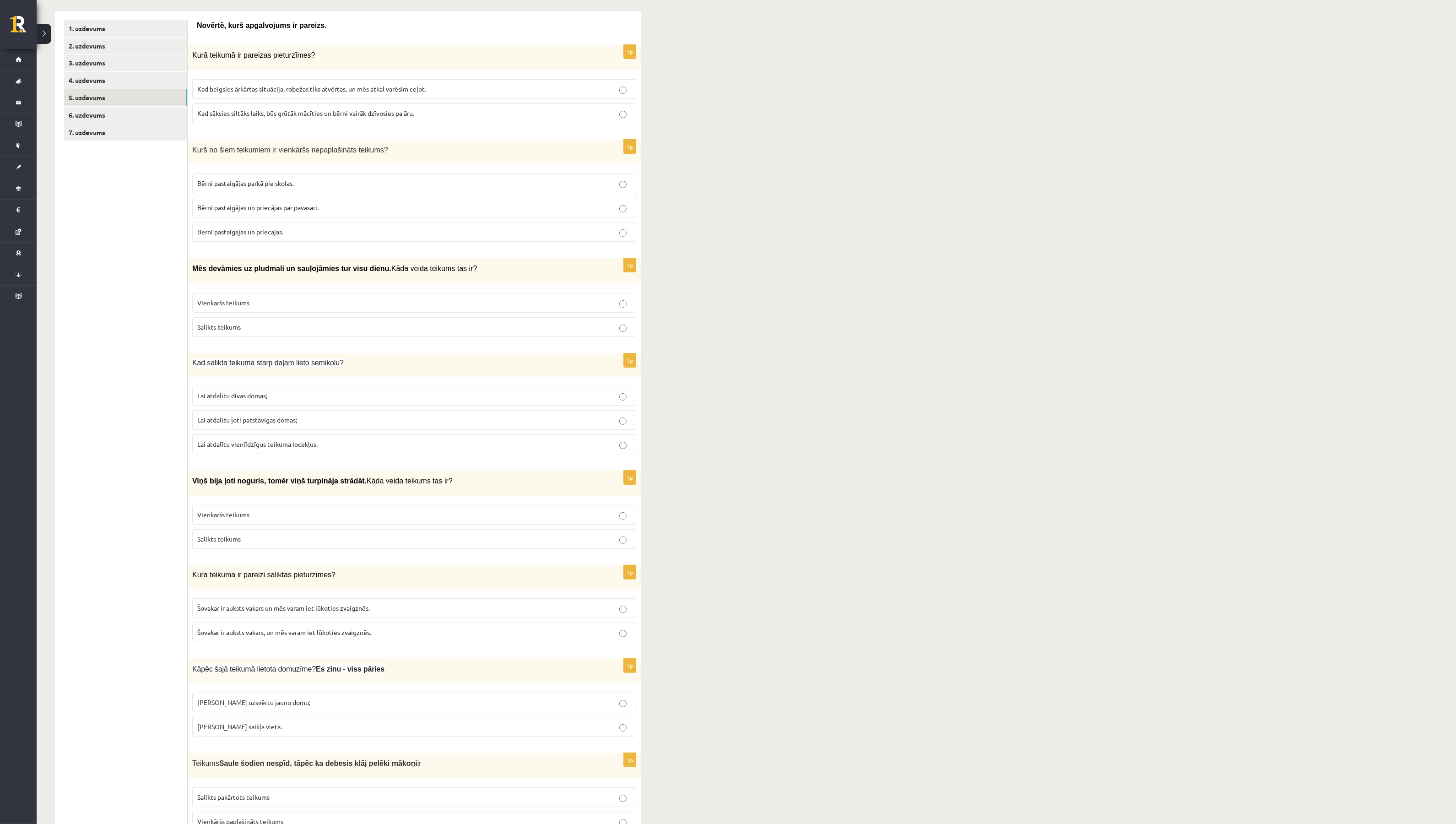
click at [219, 328] on span "Salikts teikums" at bounding box center [219, 327] width 43 height 8
click at [296, 426] on label "Lai atdalītu ļoti patstāvīgas domas;" at bounding box center [414, 420] width 444 height 20
click at [286, 537] on p "Salikts teikums" at bounding box center [414, 539] width 434 height 10
click at [342, 633] on span "Šovakar ir auksts vakars, un mēs varam iet lūkoties zvaigznēs." at bounding box center [284, 632] width 174 height 8
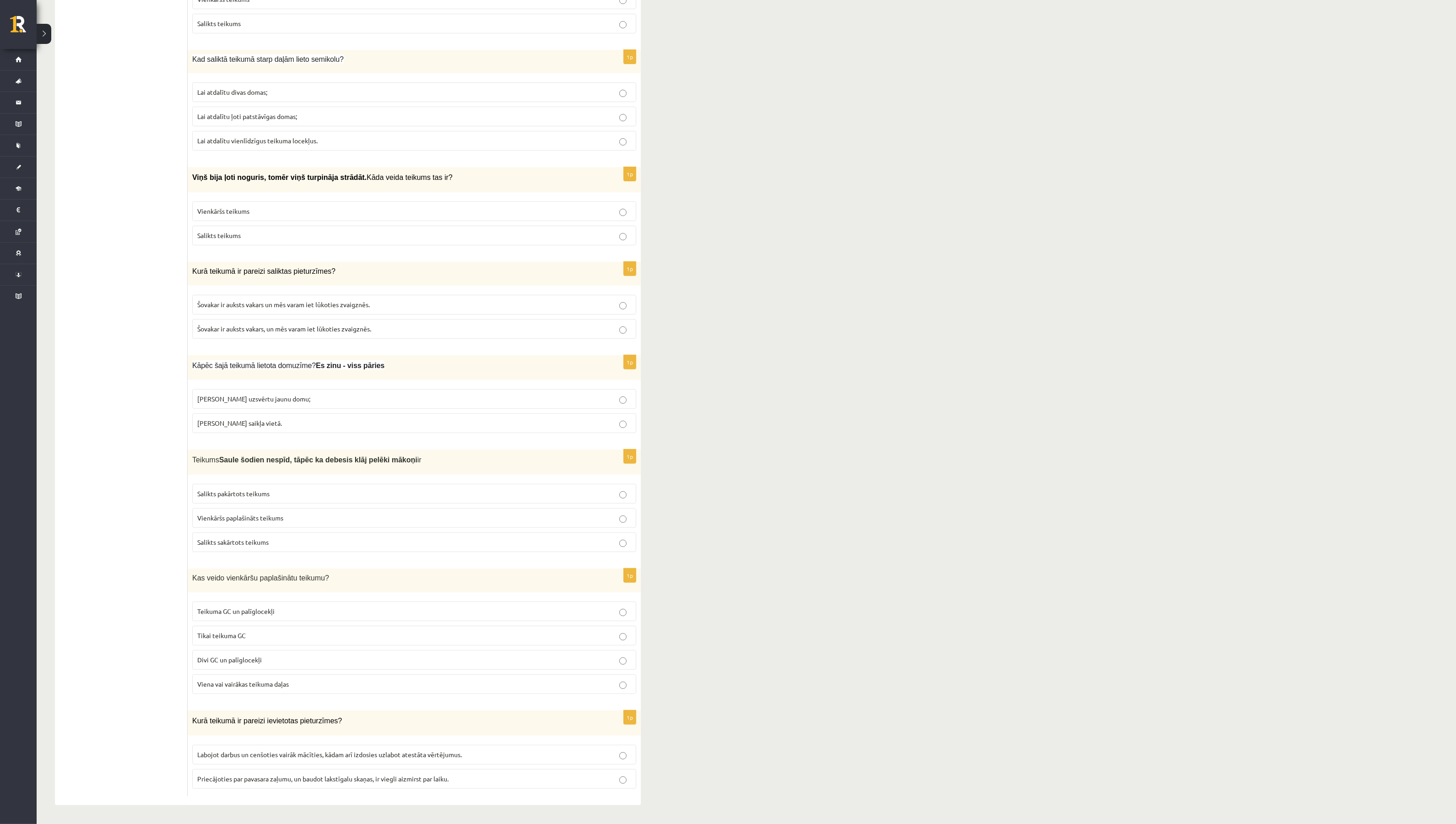
scroll to position [479, 0]
click at [247, 395] on span "Lai uzsvērtu jaunu domu;" at bounding box center [254, 399] width 113 height 8
click at [252, 490] on span "Salikts pakārtots teikums" at bounding box center [233, 494] width 72 height 8
click at [276, 539] on p "Salikts sakārtots teikums" at bounding box center [414, 542] width 434 height 10
click at [289, 610] on p "Teikuma GC un palīglocekļi" at bounding box center [414, 611] width 434 height 10
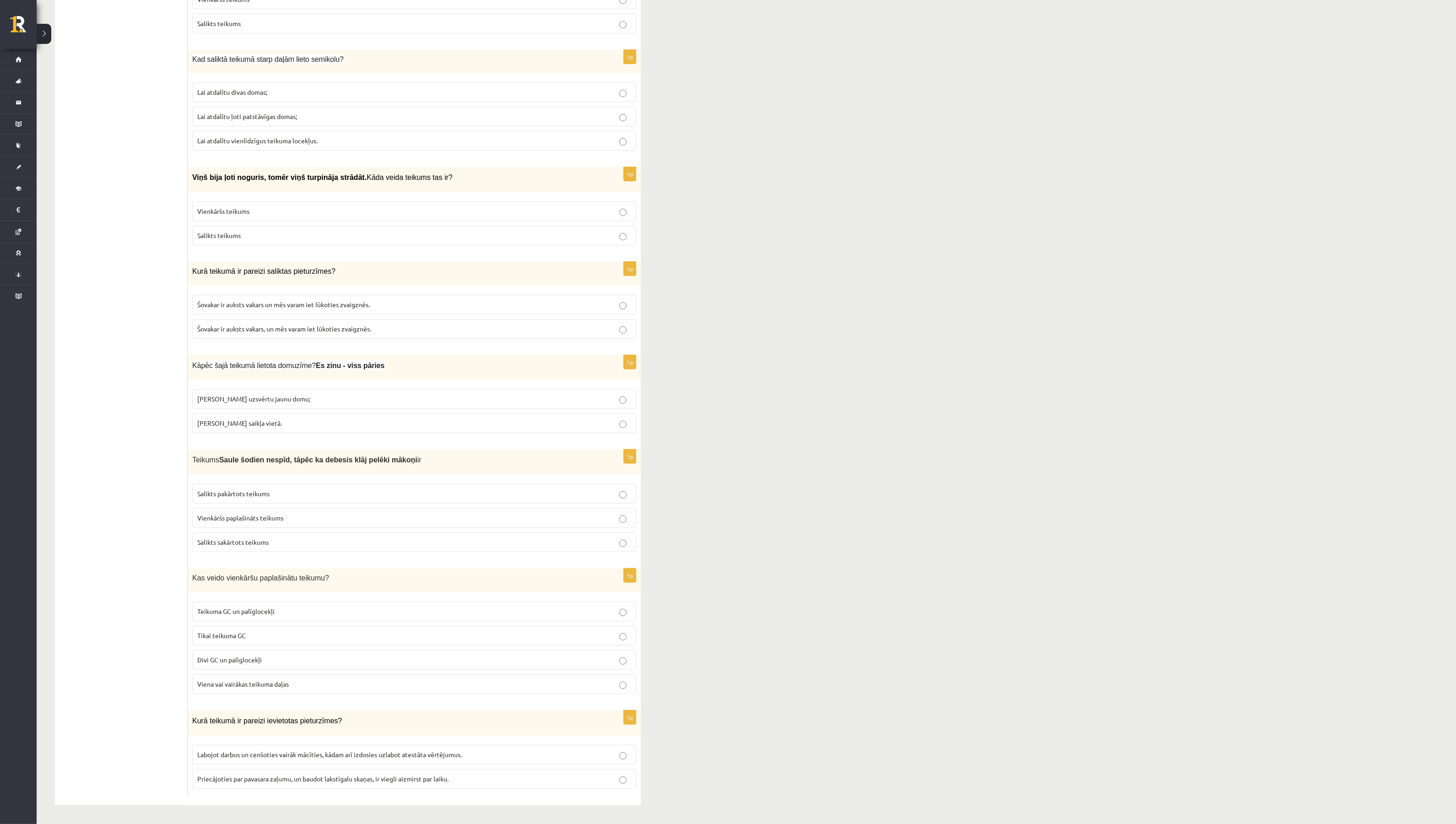
click at [278, 746] on p "Priecājoties par pavasara zaļumu, un baudot lakstīgalu skaņas, ir viegli aizmir…" at bounding box center [414, 779] width 434 height 10
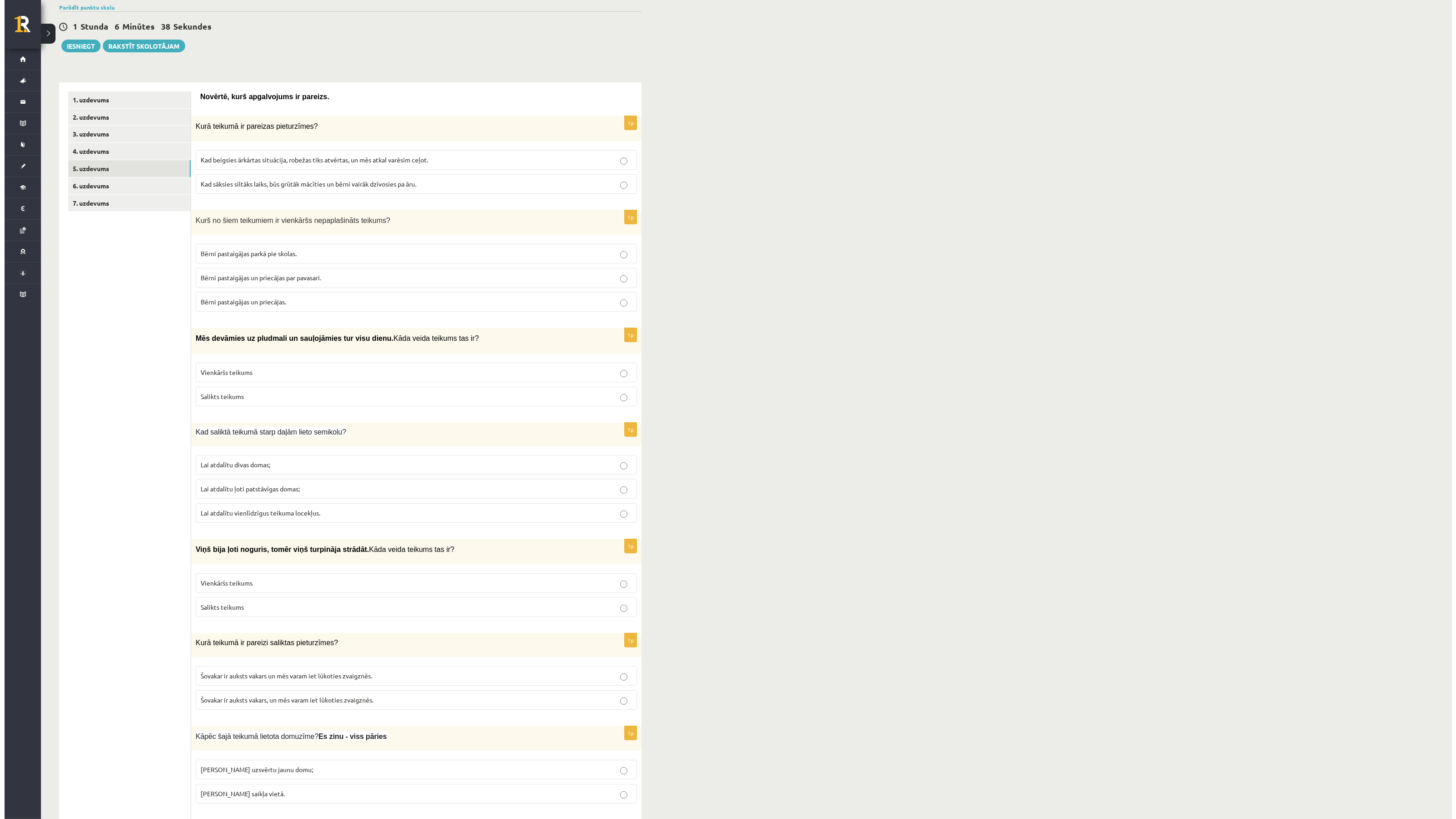
scroll to position [0, 0]
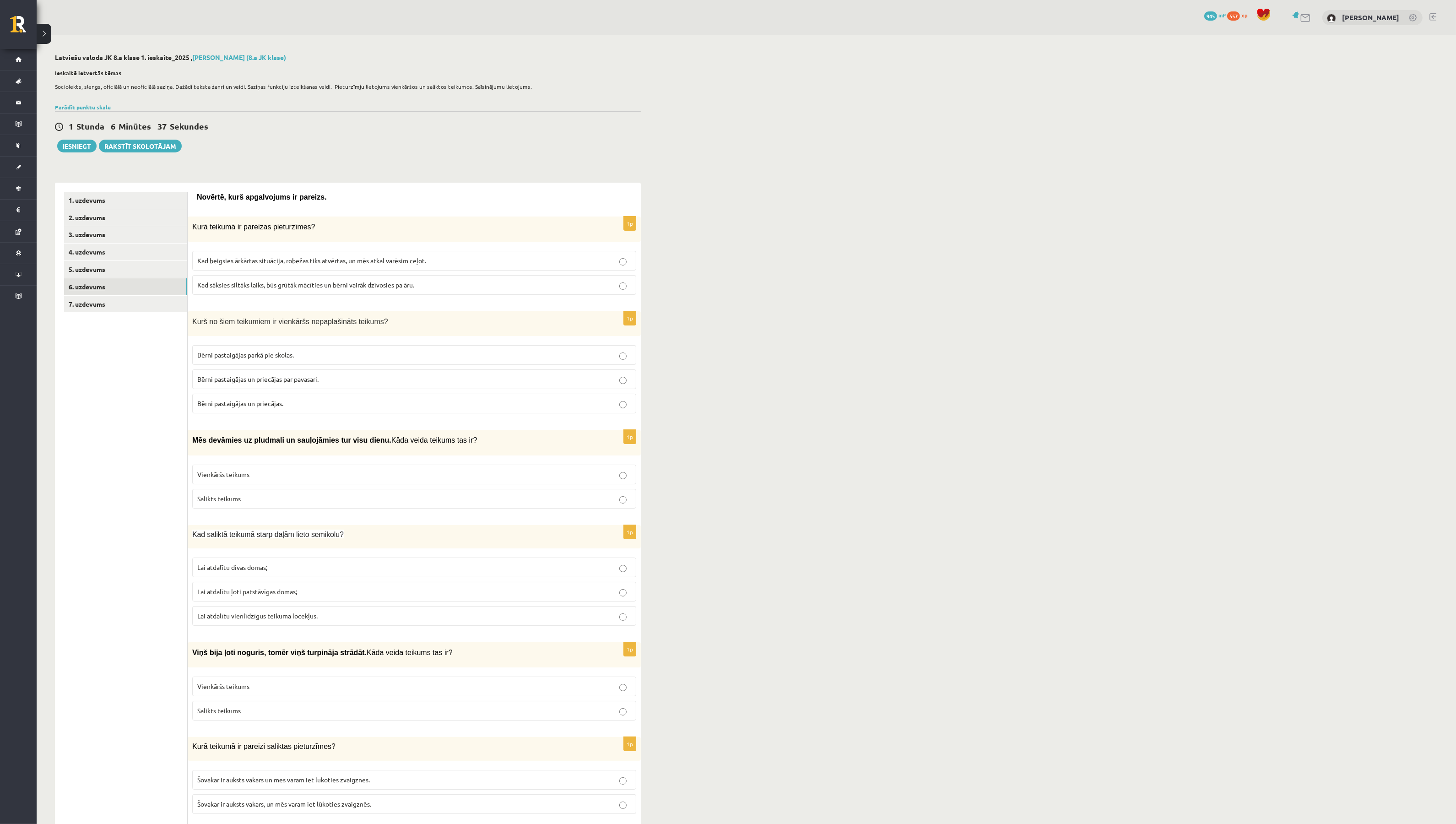
click at [124, 278] on link "6. uzdevums" at bounding box center [126, 287] width 123 height 17
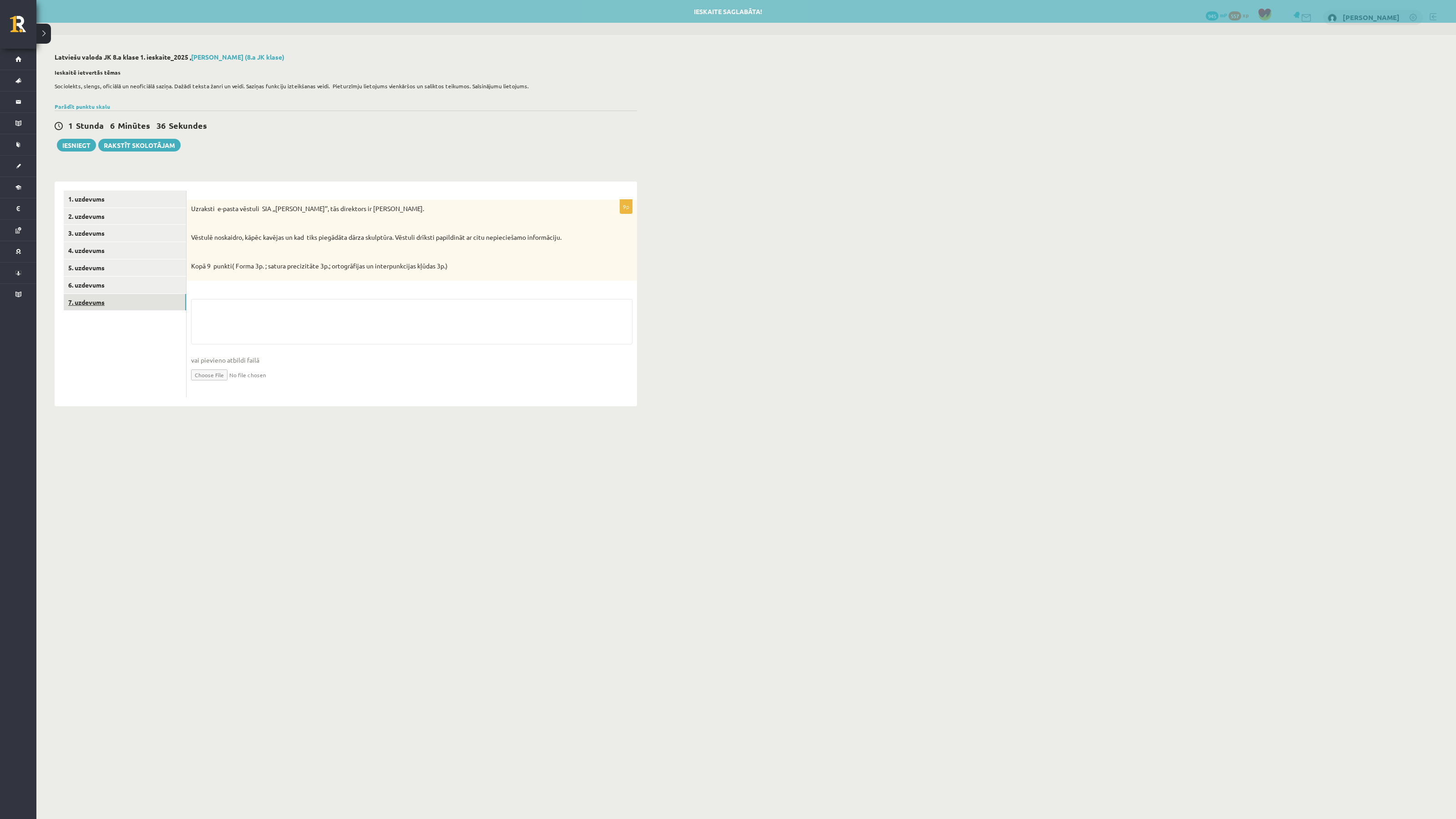
click at [103, 298] on link "7. uzdevums" at bounding box center [125, 302] width 123 height 17
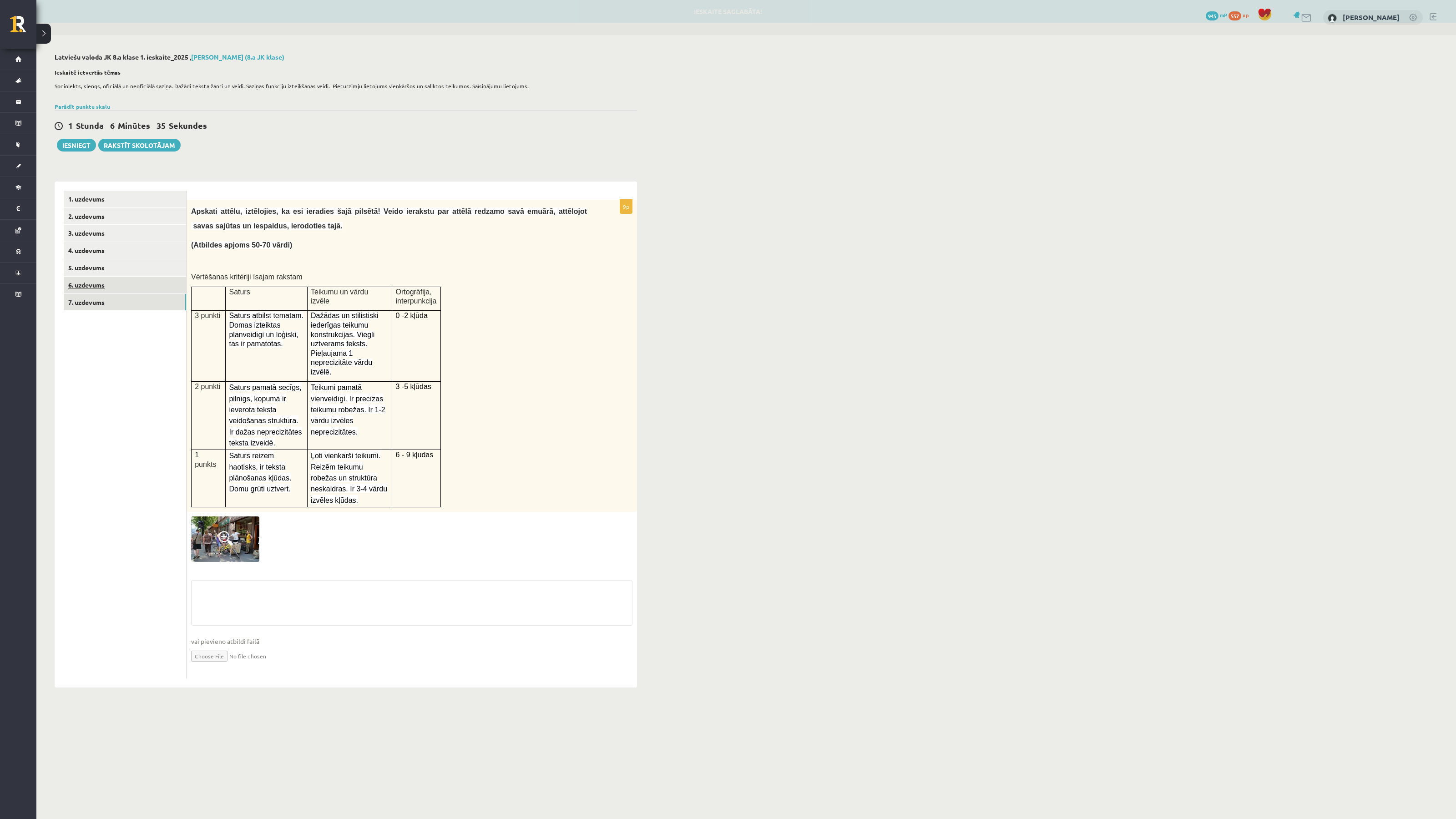
click at [127, 282] on link "6. uzdevums" at bounding box center [125, 285] width 123 height 17
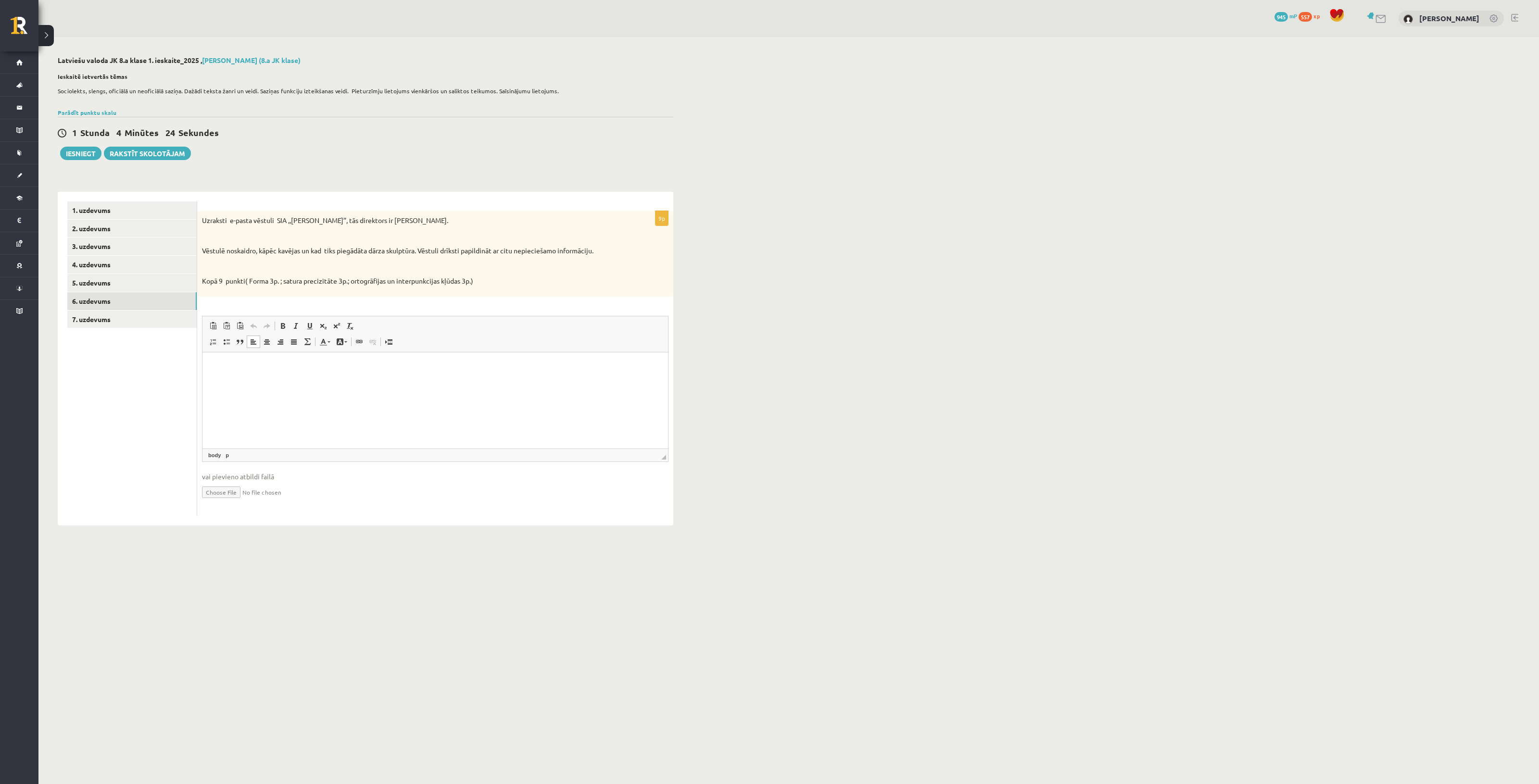
drag, startPoint x: 306, startPoint y: 389, endPoint x: 299, endPoint y: 388, distance: 7.1
click at [303, 381] on html at bounding box center [435, 366] width 465 height 29
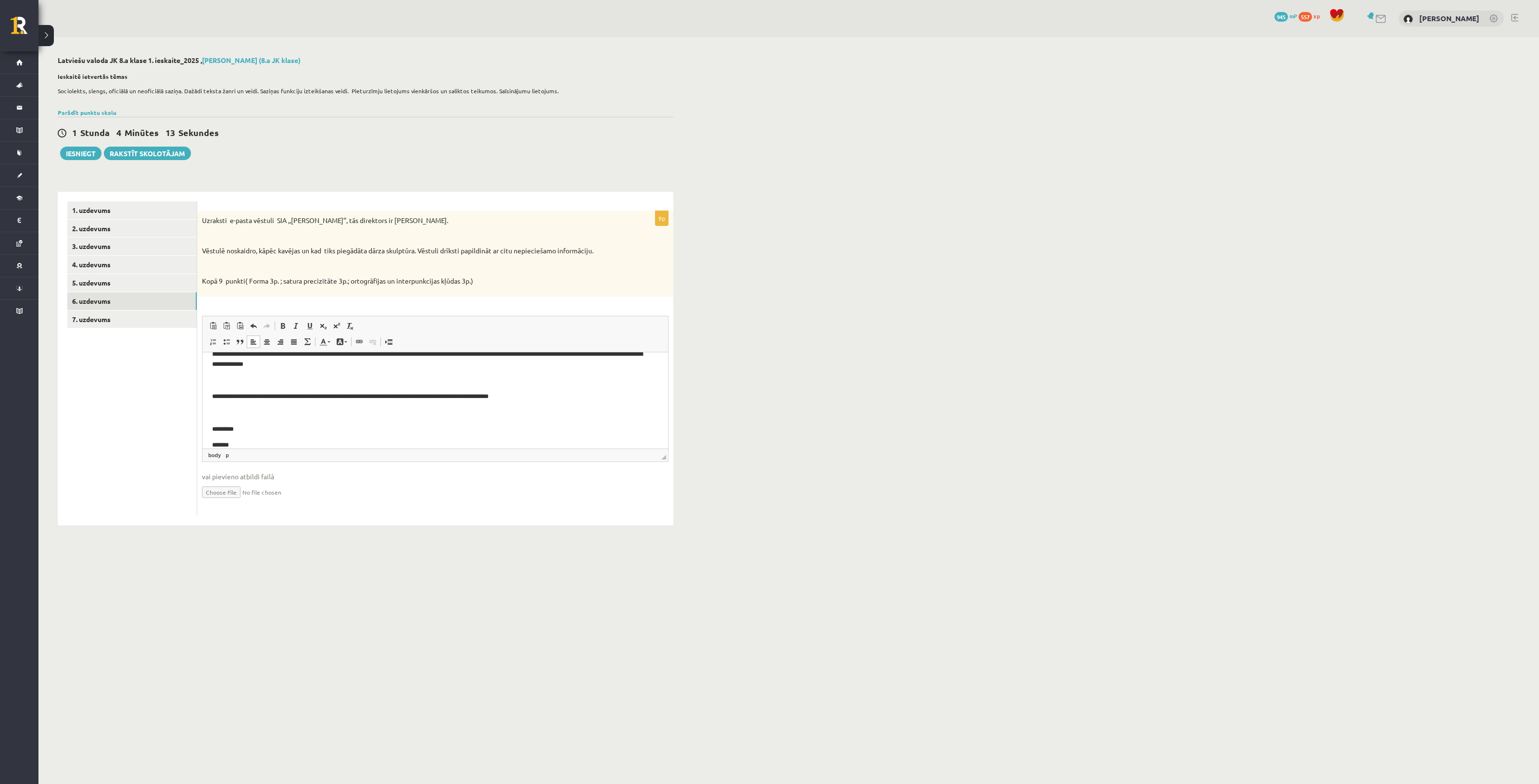
click at [222, 436] on body "**********" at bounding box center [435, 367] width 446 height 166
click at [222, 430] on p "*********" at bounding box center [431, 429] width 437 height 10
click at [218, 432] on p "*********" at bounding box center [431, 429] width 437 height 10
click at [434, 408] on p "Rich Text Editor, wiswyg-editor-user-answer-47024884689720" at bounding box center [435, 413] width 446 height 10
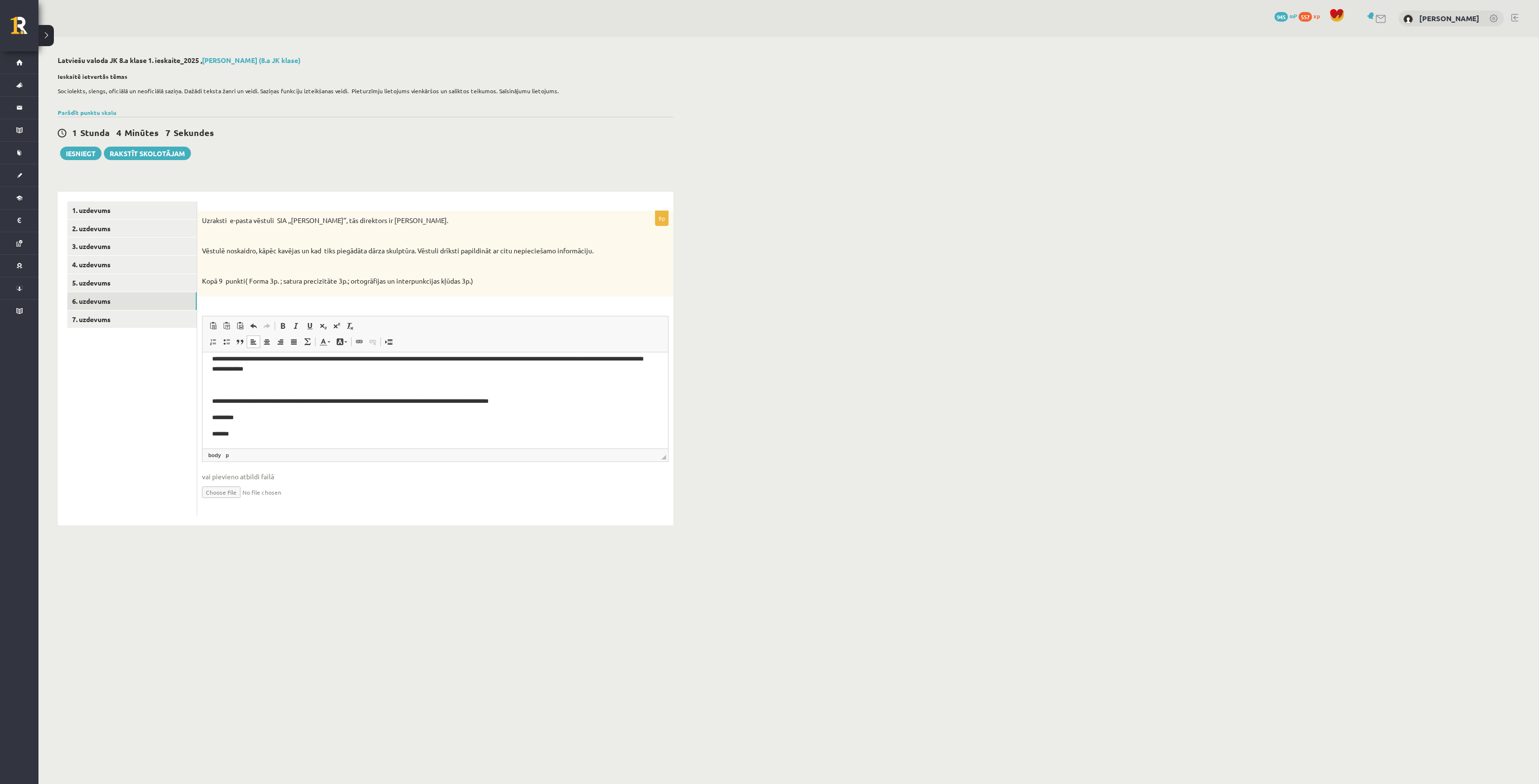
click at [381, 376] on body "**********" at bounding box center [435, 364] width 446 height 149
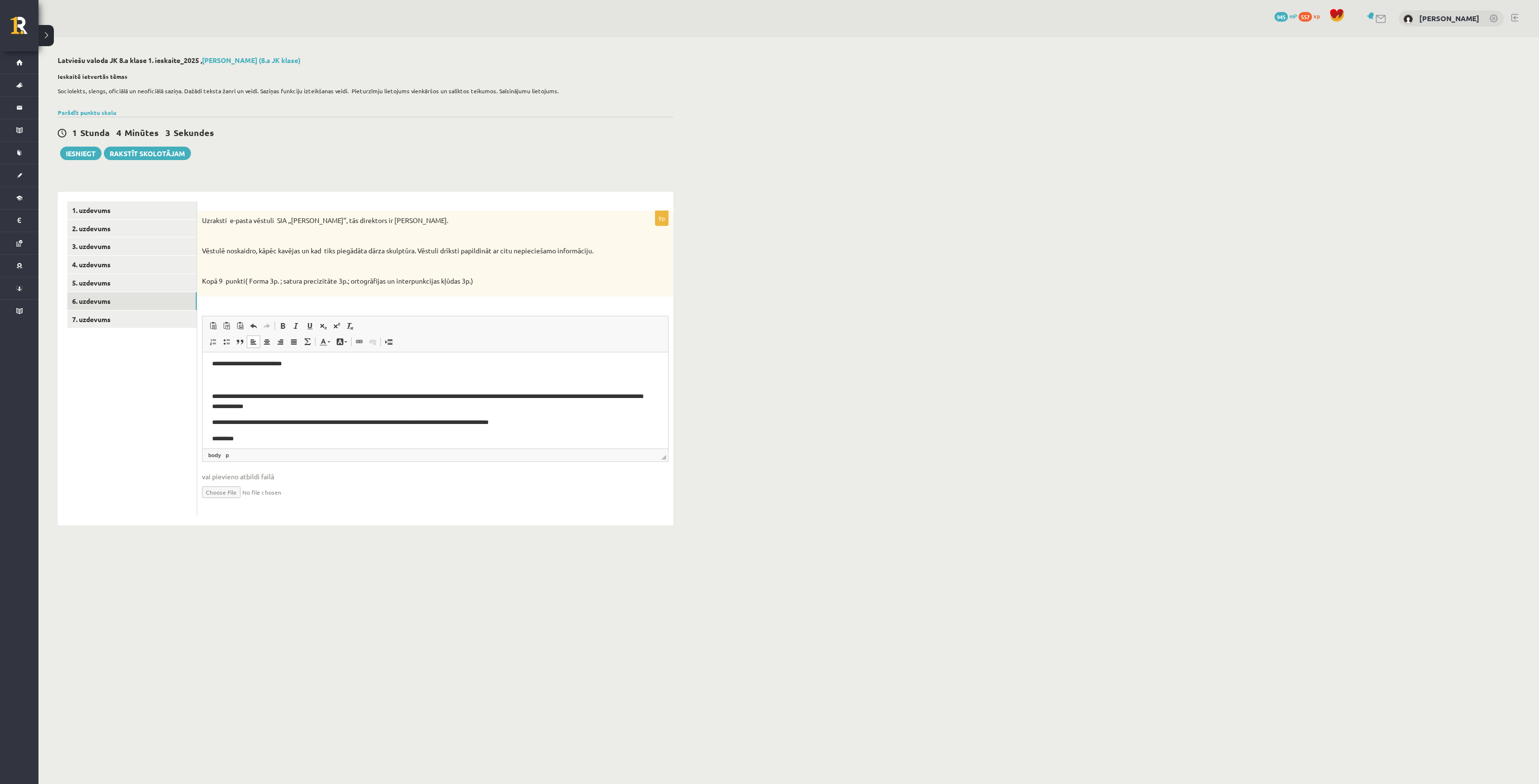
scroll to position [0, 0]
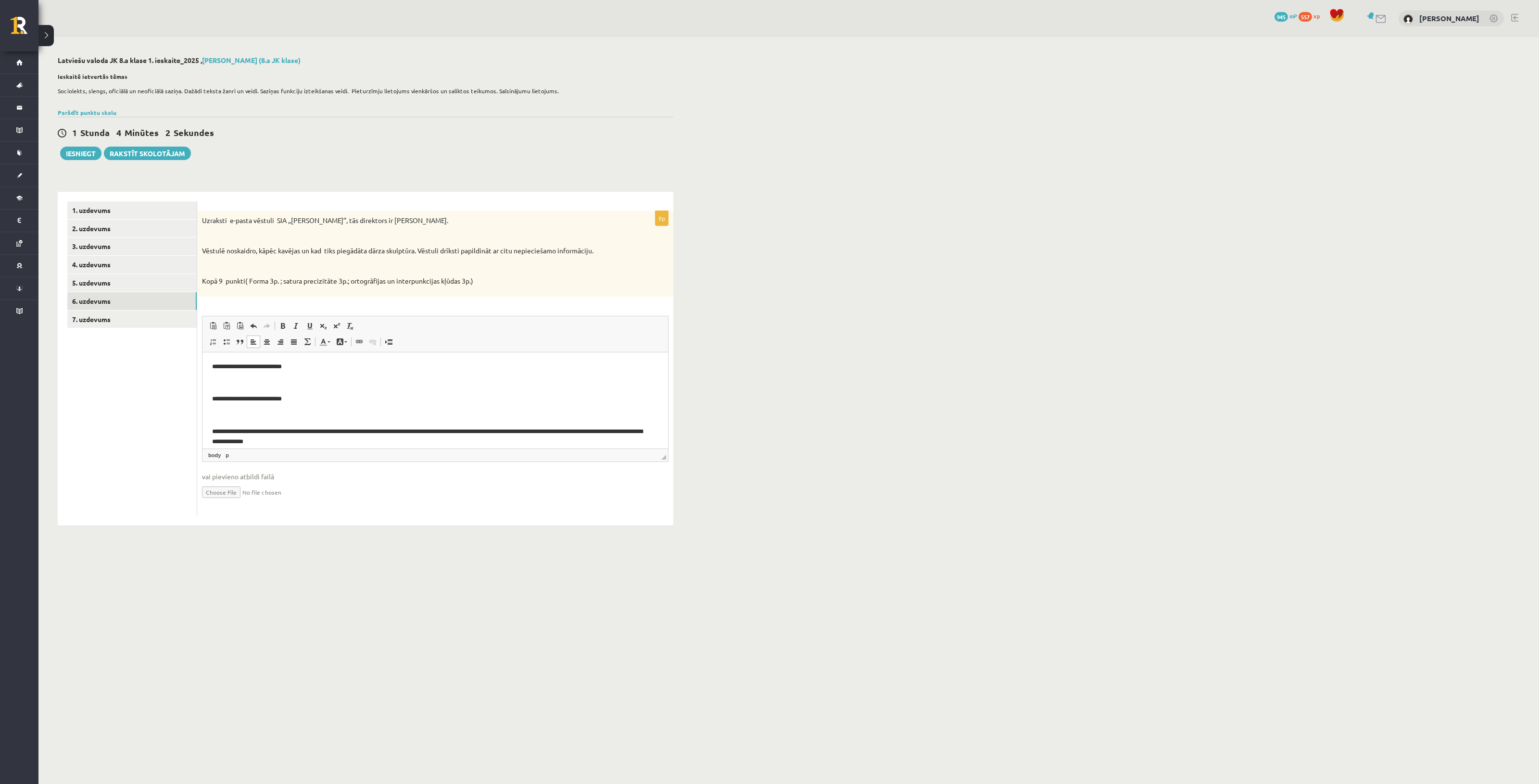
click at [309, 411] on p "Rich Text Editor, wiswyg-editor-user-answer-47024884689720" at bounding box center [435, 415] width 446 height 10
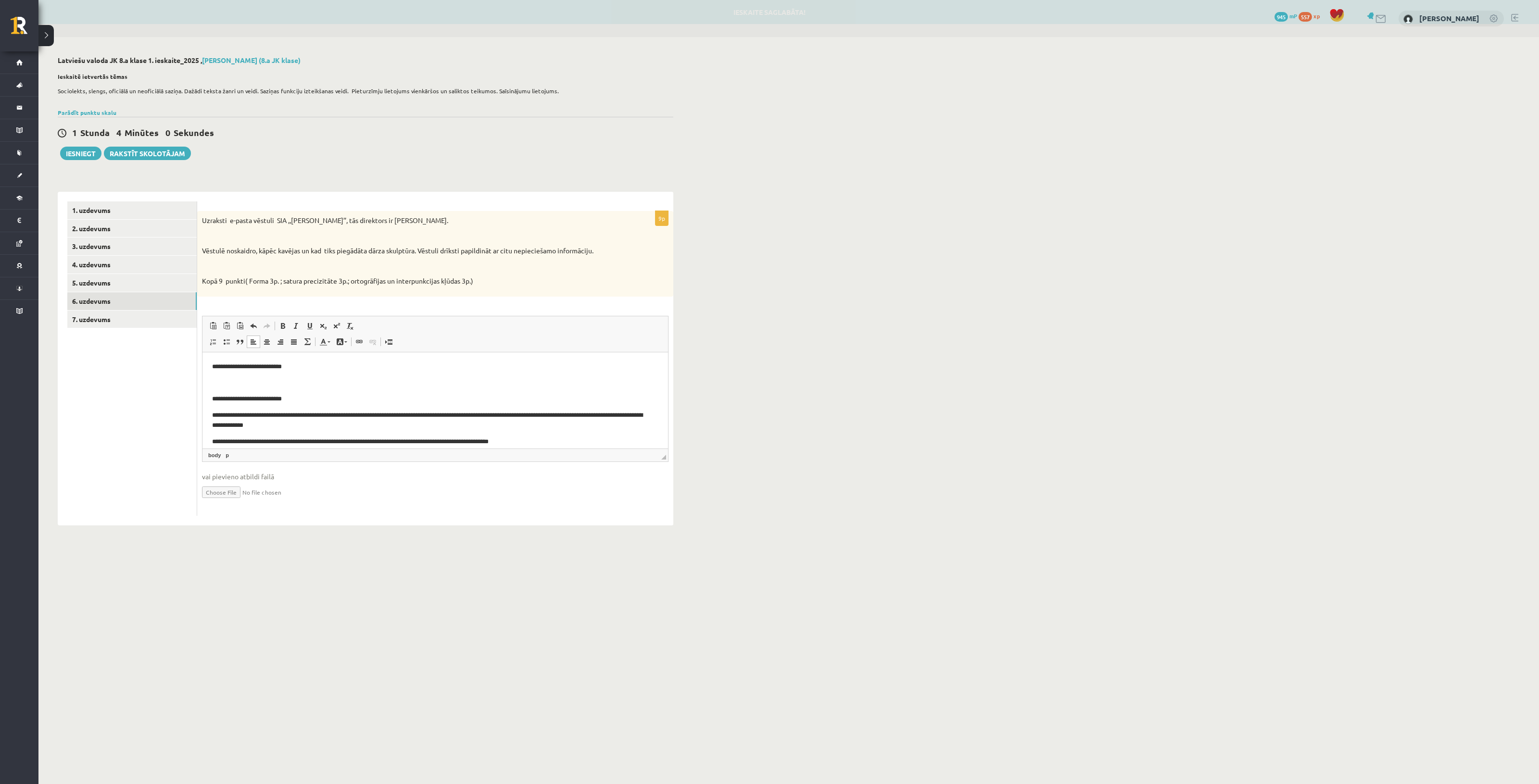
click at [237, 388] on p "Rich Text Editor, wiswyg-editor-user-answer-47024884689720" at bounding box center [435, 383] width 446 height 10
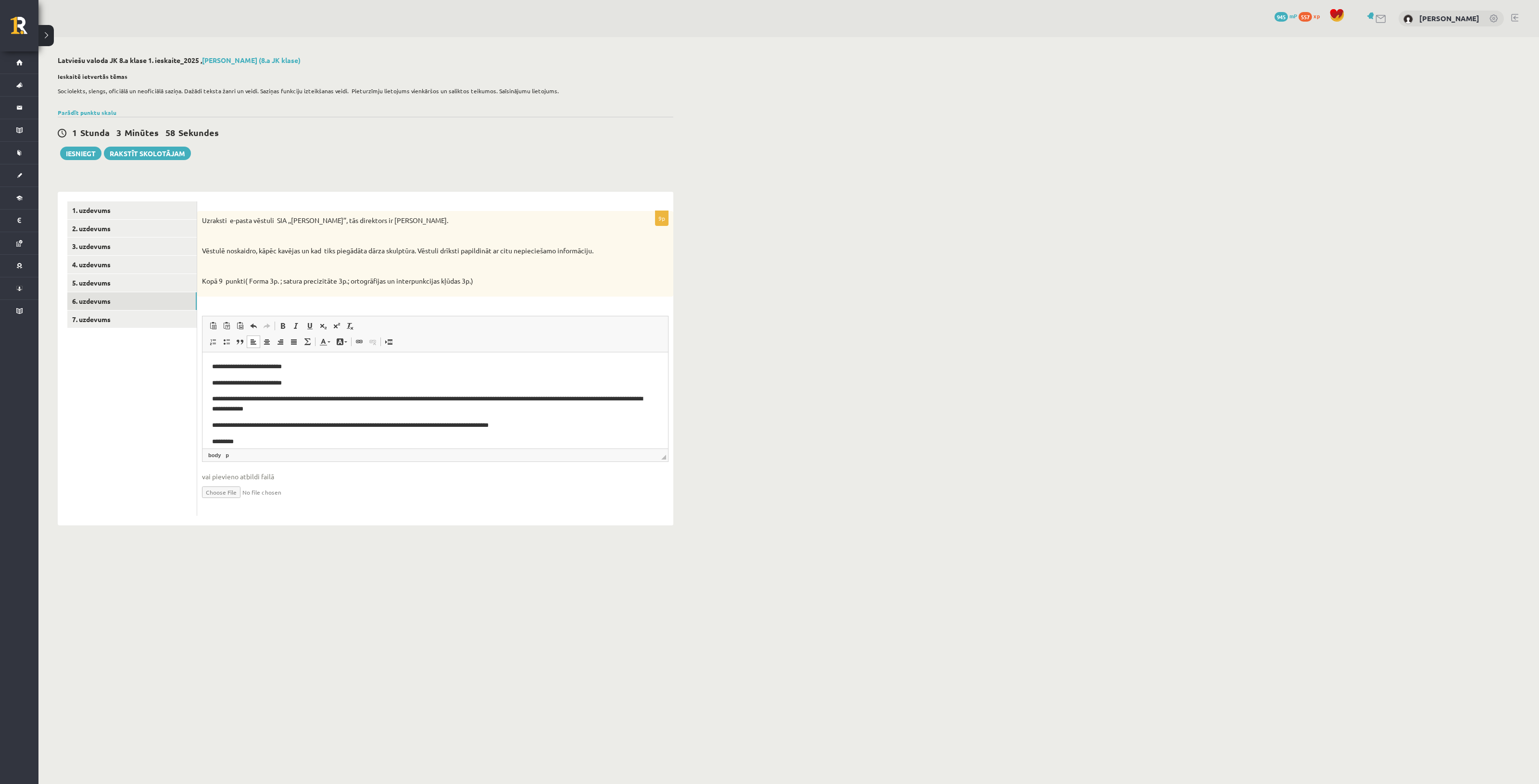
scroll to position [24, 0]
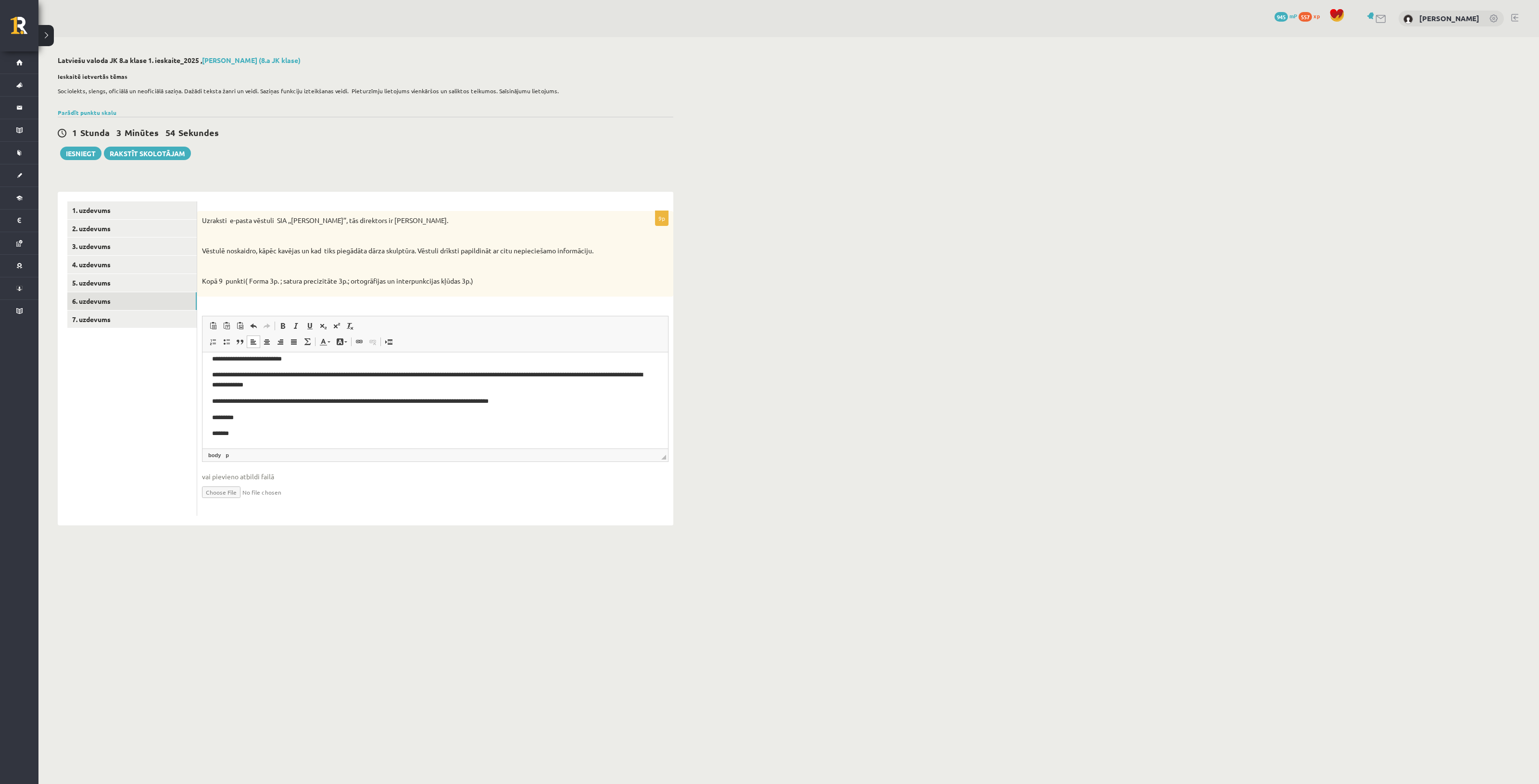
click at [235, 432] on p "*******" at bounding box center [431, 433] width 437 height 10
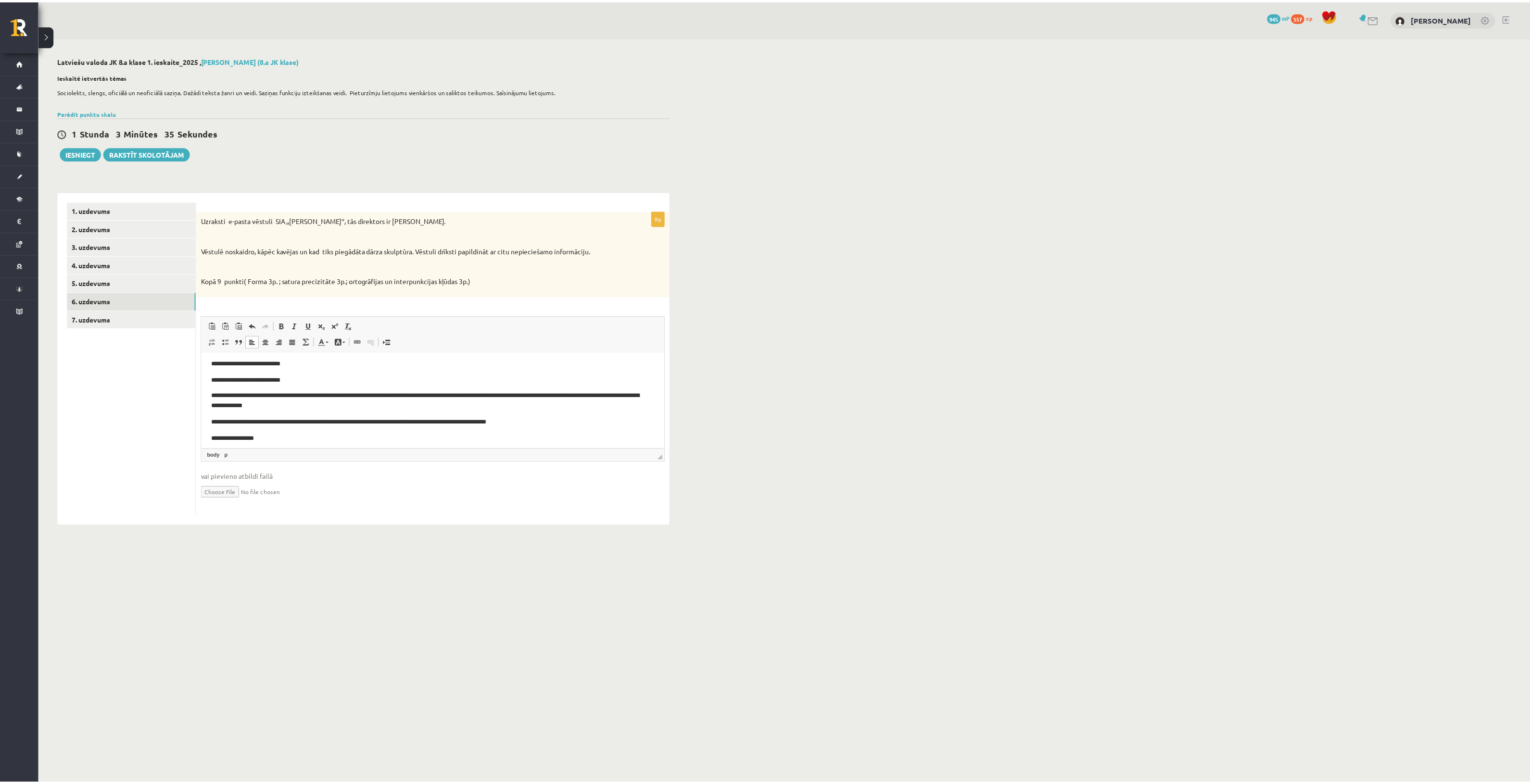
scroll to position [0, 0]
click at [127, 316] on link "7. uzdevums" at bounding box center [132, 319] width 130 height 18
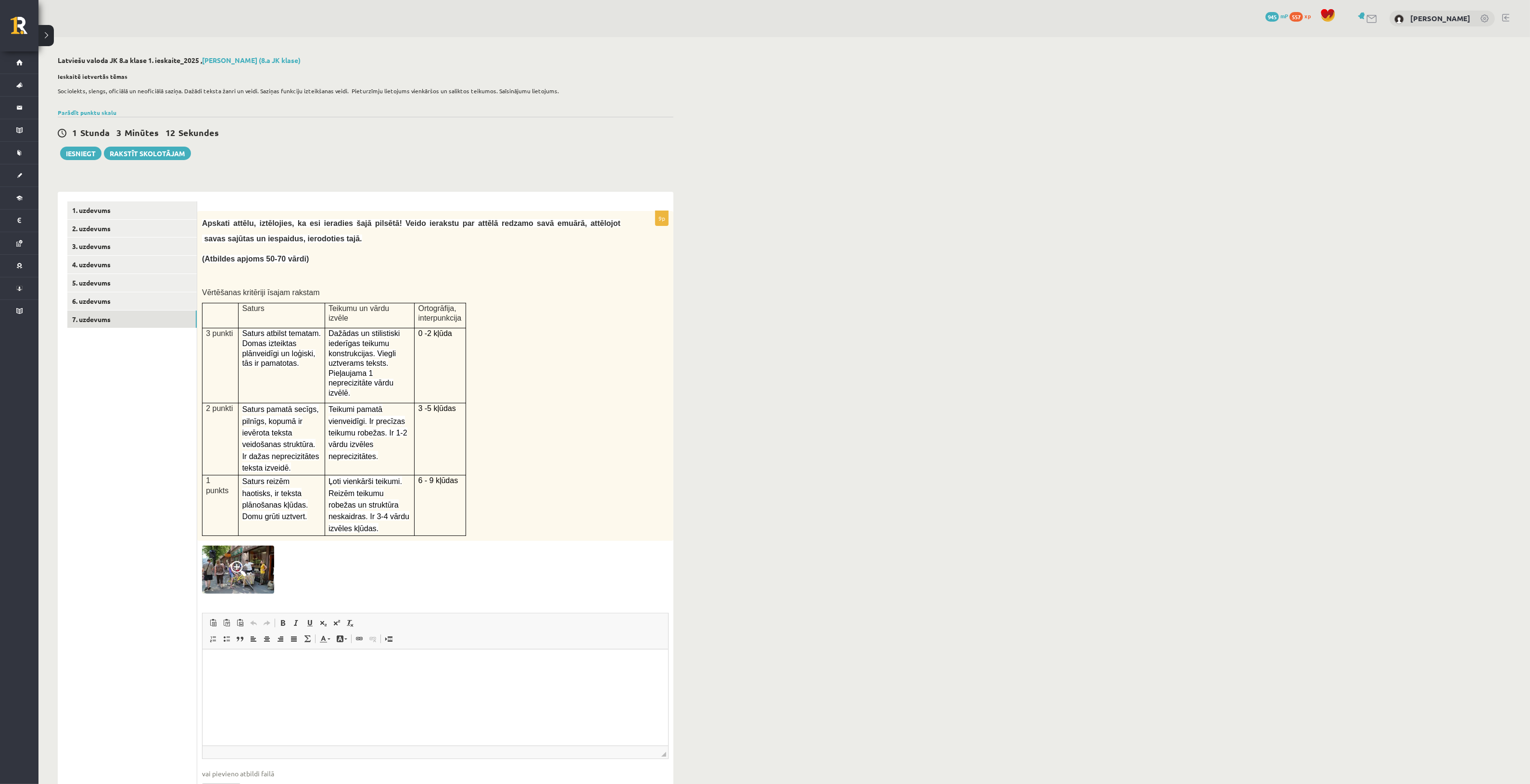
click at [257, 546] on img at bounding box center [238, 570] width 72 height 48
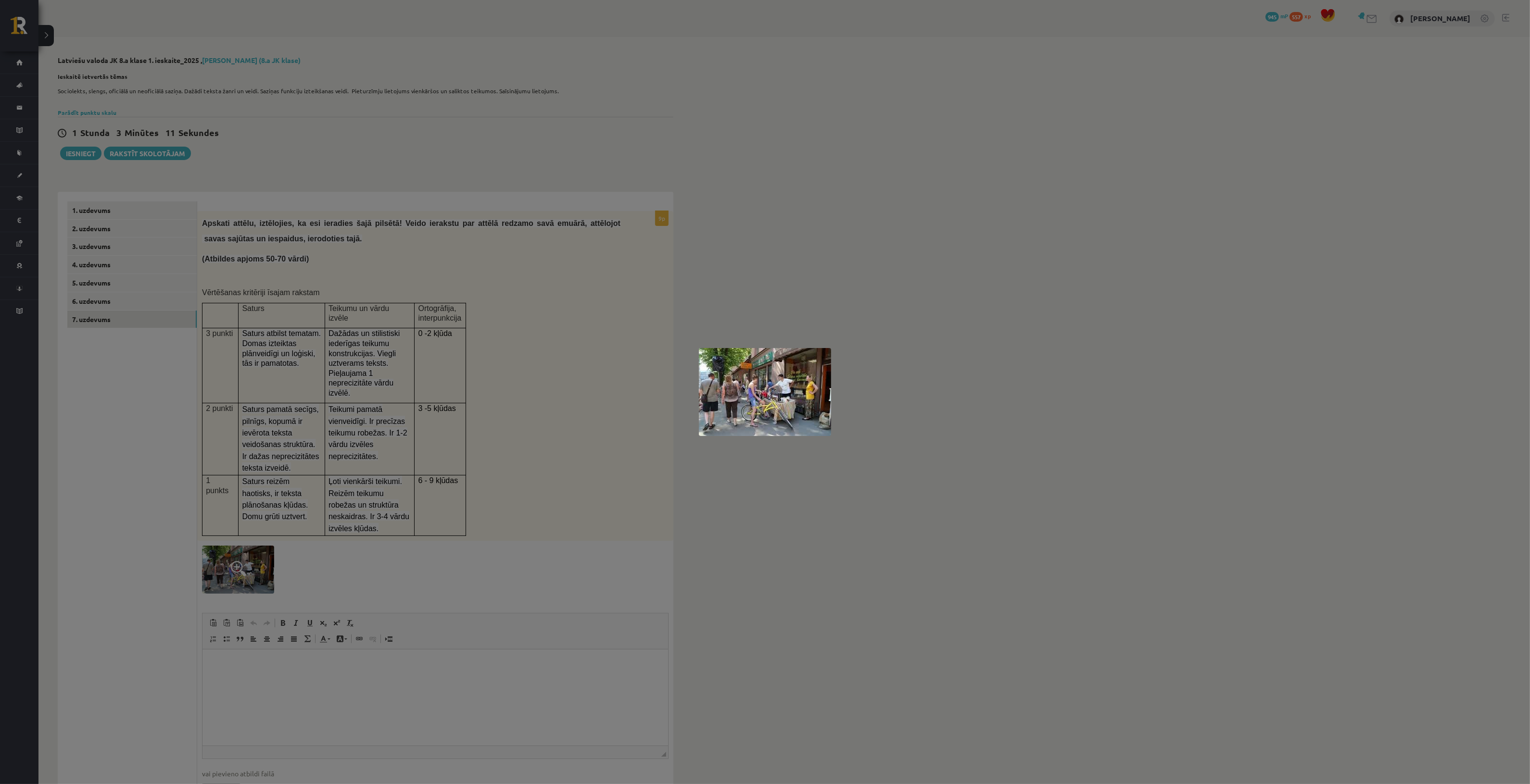
click at [762, 379] on img at bounding box center [765, 392] width 132 height 88
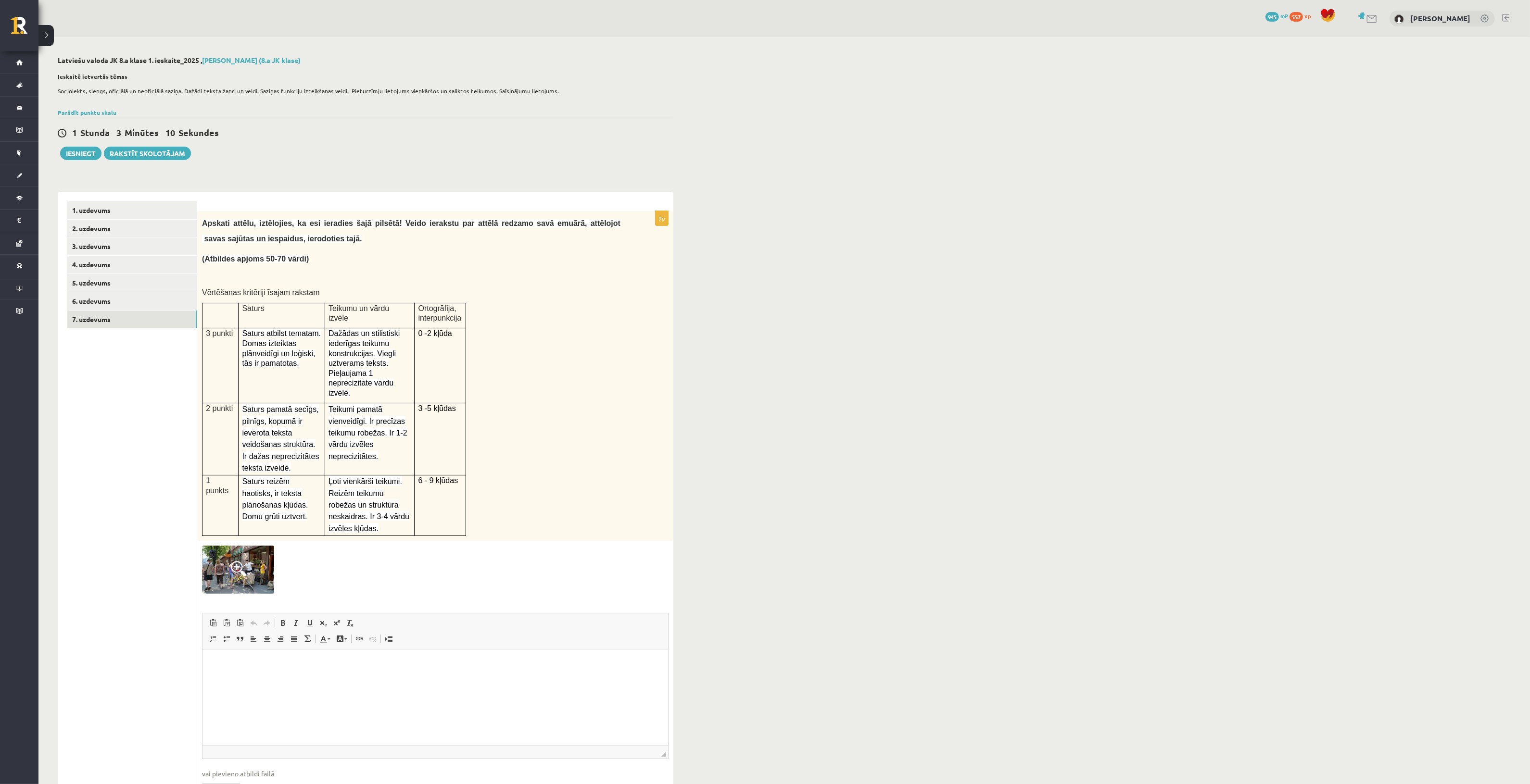
click at [240, 561] on span at bounding box center [238, 568] width 16 height 16
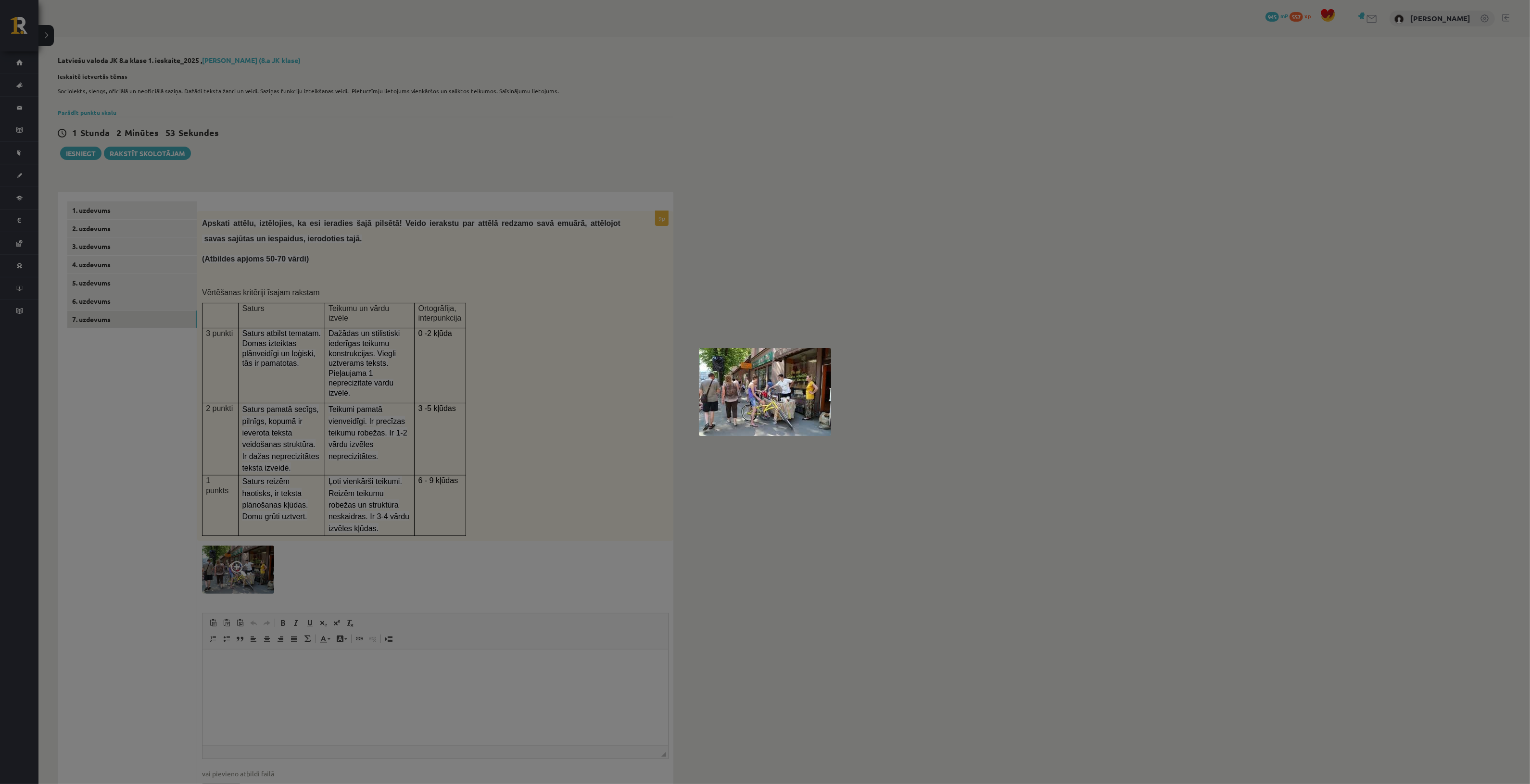
click at [919, 396] on div at bounding box center [765, 392] width 1530 height 784
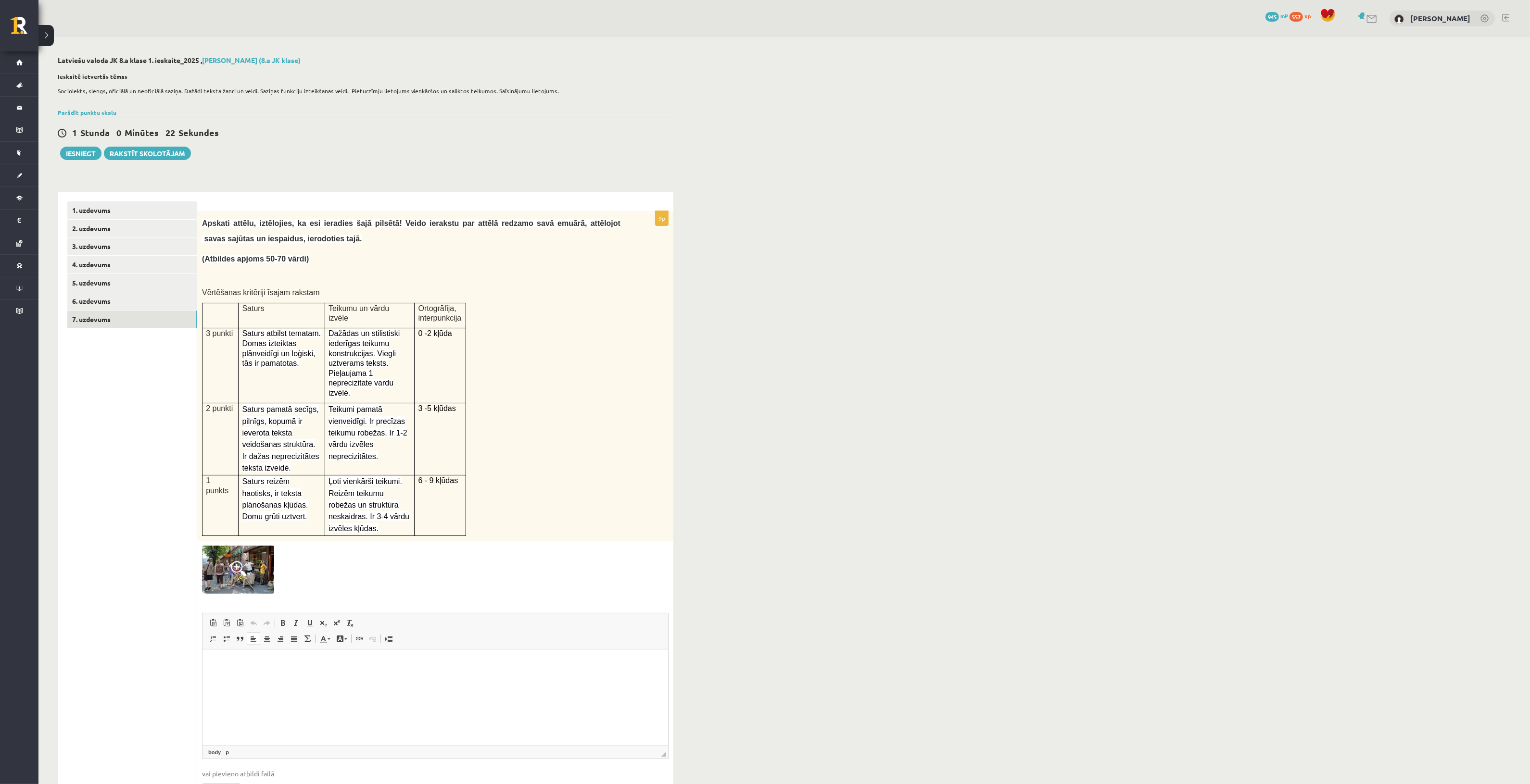
click at [405, 665] on p "Rich Text Editor, wiswyg-editor-user-answer-47024760641640" at bounding box center [434, 663] width 446 height 10
click at [386, 698] on html "**********" at bounding box center [434, 674] width 465 height 49
click at [164, 216] on link "1. uzdevums" at bounding box center [132, 210] width 130 height 18
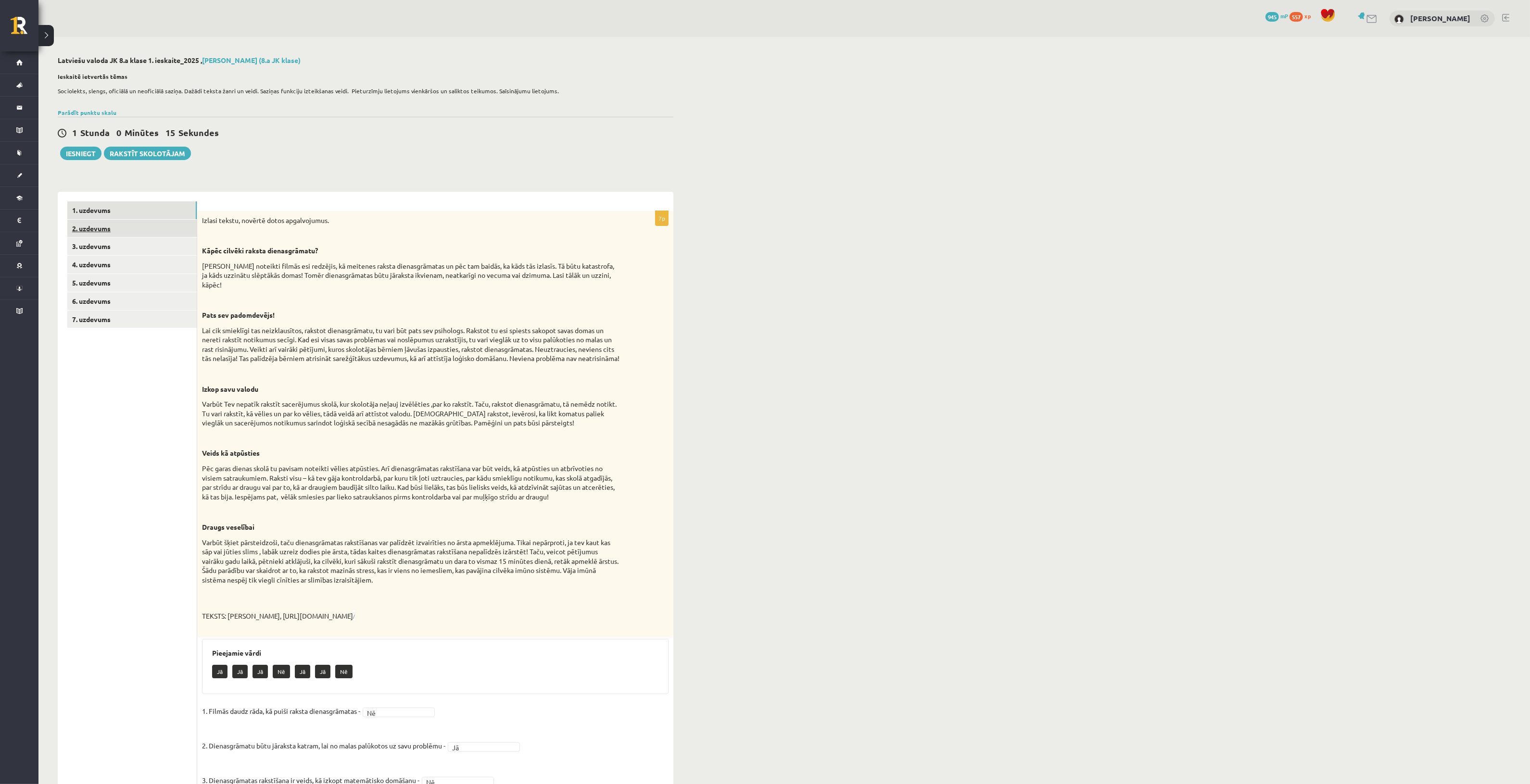
click at [96, 230] on link "2. uzdevums" at bounding box center [132, 229] width 130 height 18
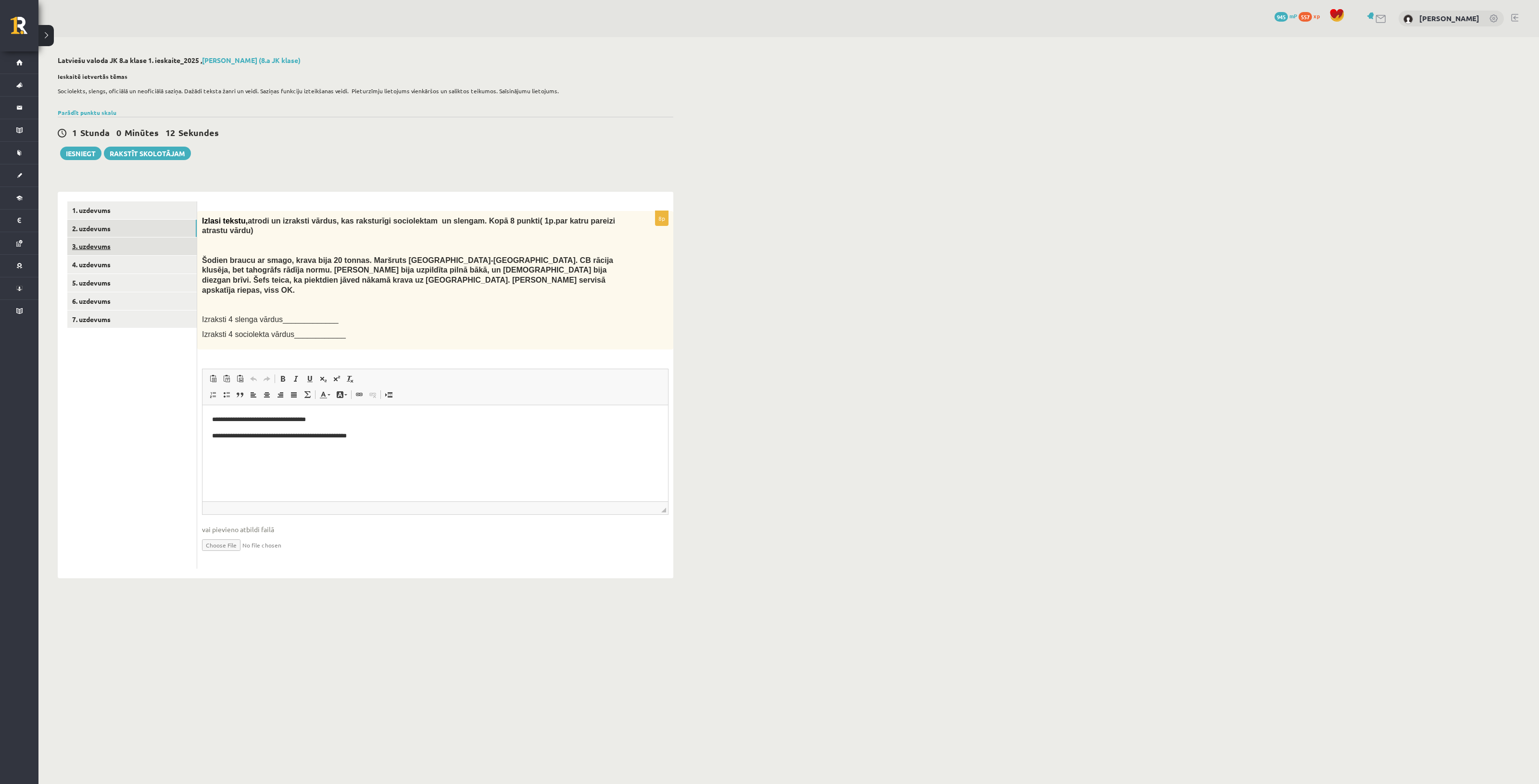
click at [111, 239] on link "3. uzdevums" at bounding box center [132, 247] width 130 height 18
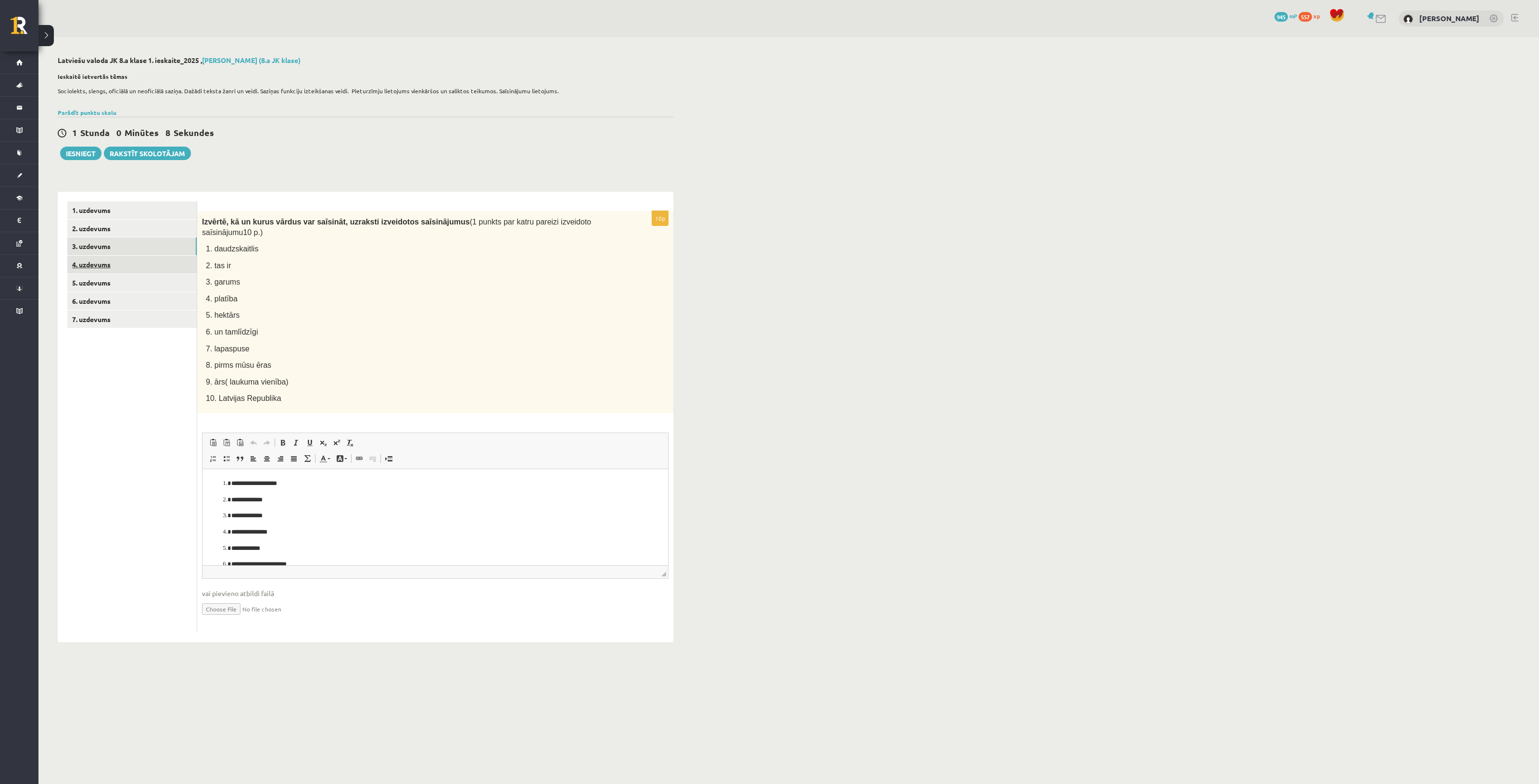
click at [104, 257] on link "4. uzdevums" at bounding box center [132, 265] width 130 height 18
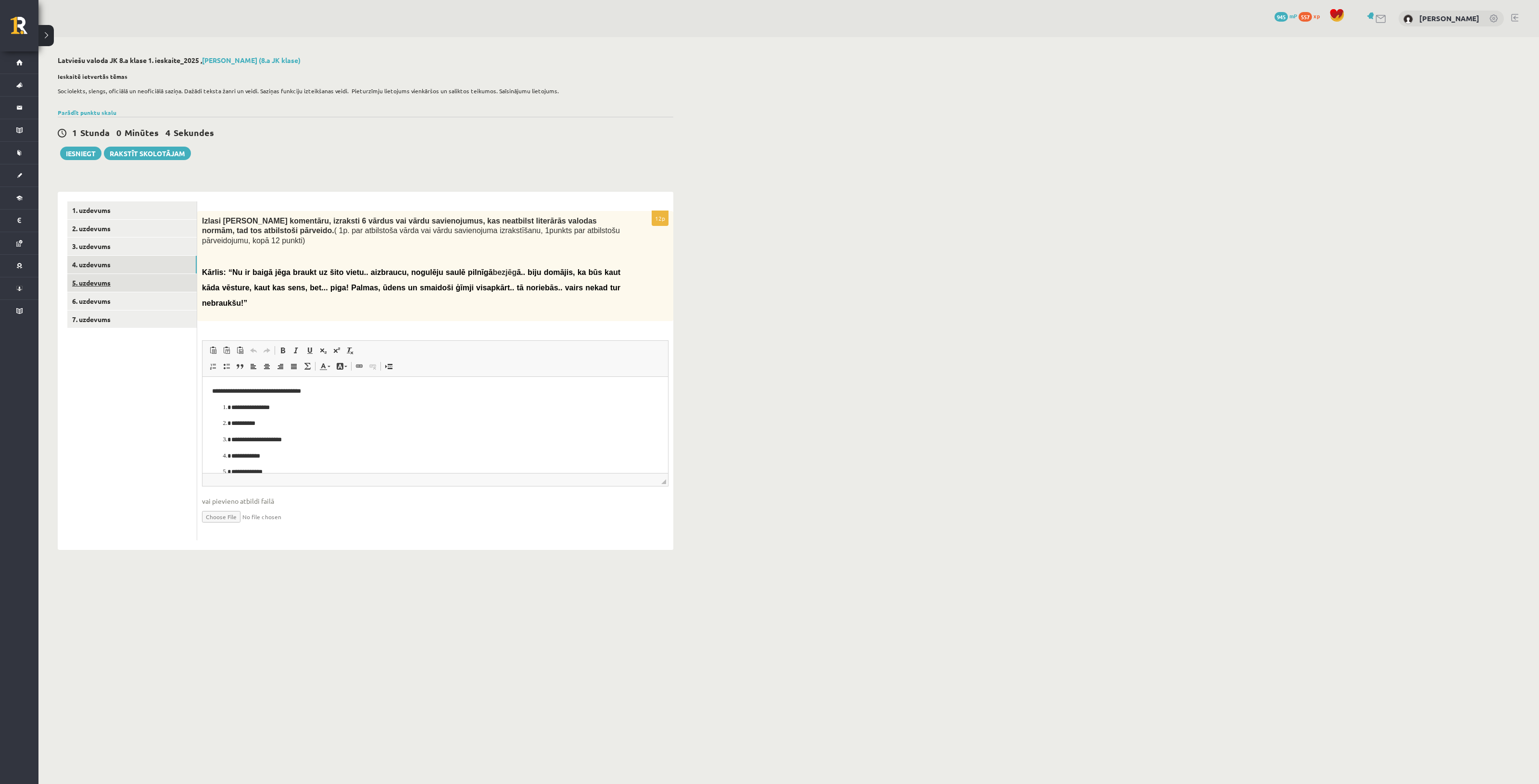
click at [112, 277] on link "5. uzdevums" at bounding box center [132, 283] width 130 height 18
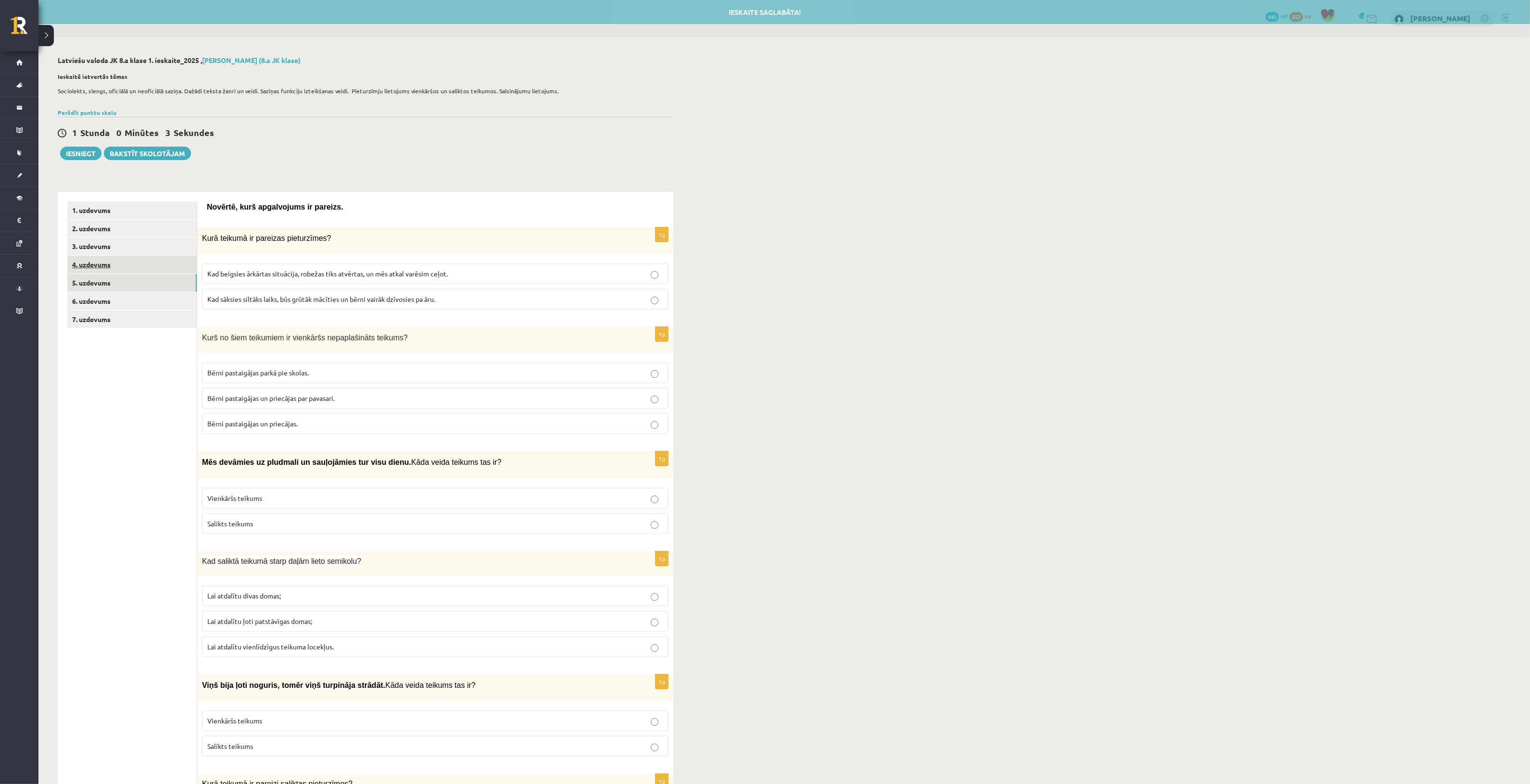
click at [120, 260] on link "4. uzdevums" at bounding box center [132, 265] width 130 height 18
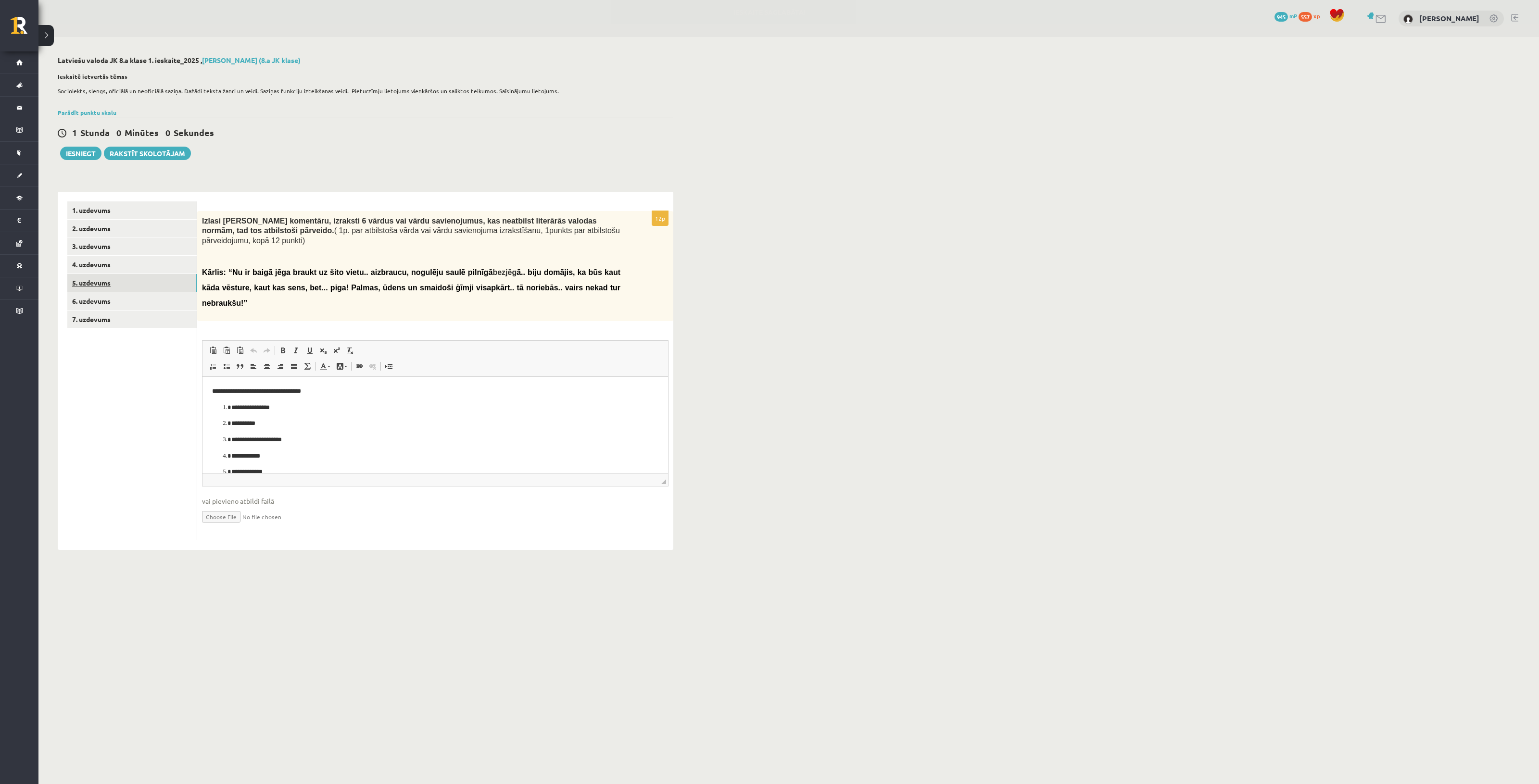
click at [122, 284] on link "5. uzdevums" at bounding box center [132, 283] width 130 height 18
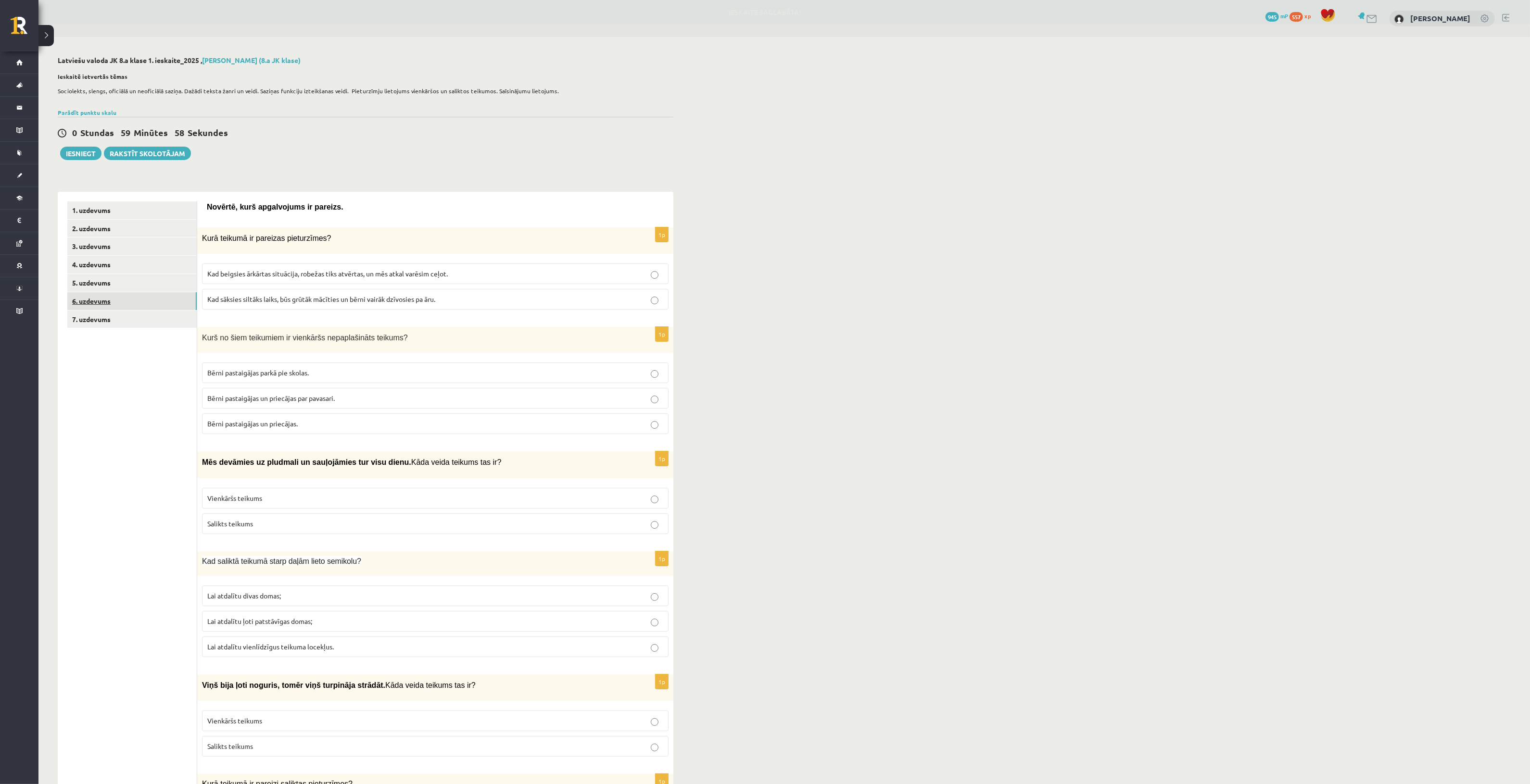
click at [114, 298] on link "6. uzdevums" at bounding box center [132, 301] width 130 height 18
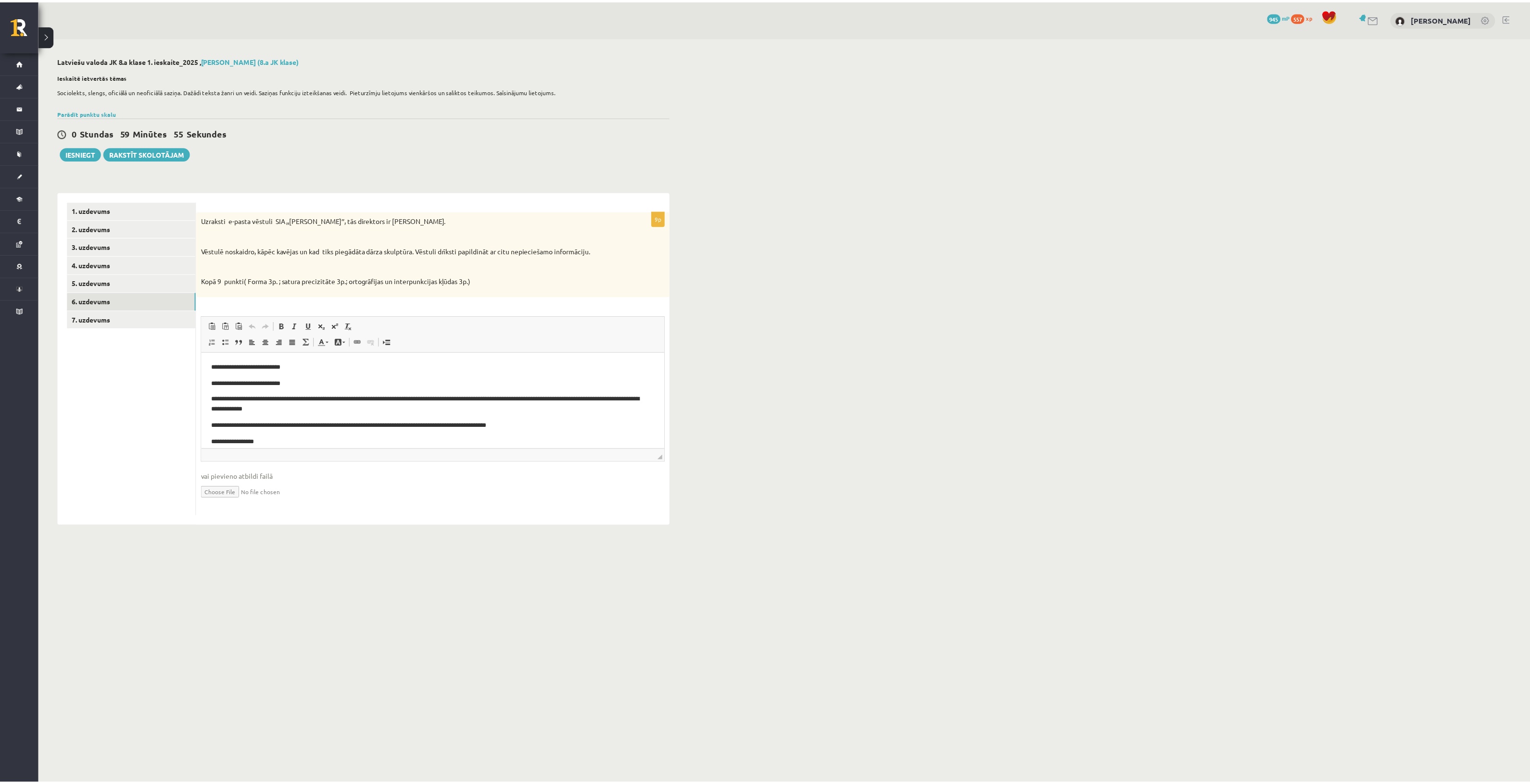
scroll to position [8, 0]
click at [136, 311] on link "7. uzdevums" at bounding box center [132, 319] width 130 height 18
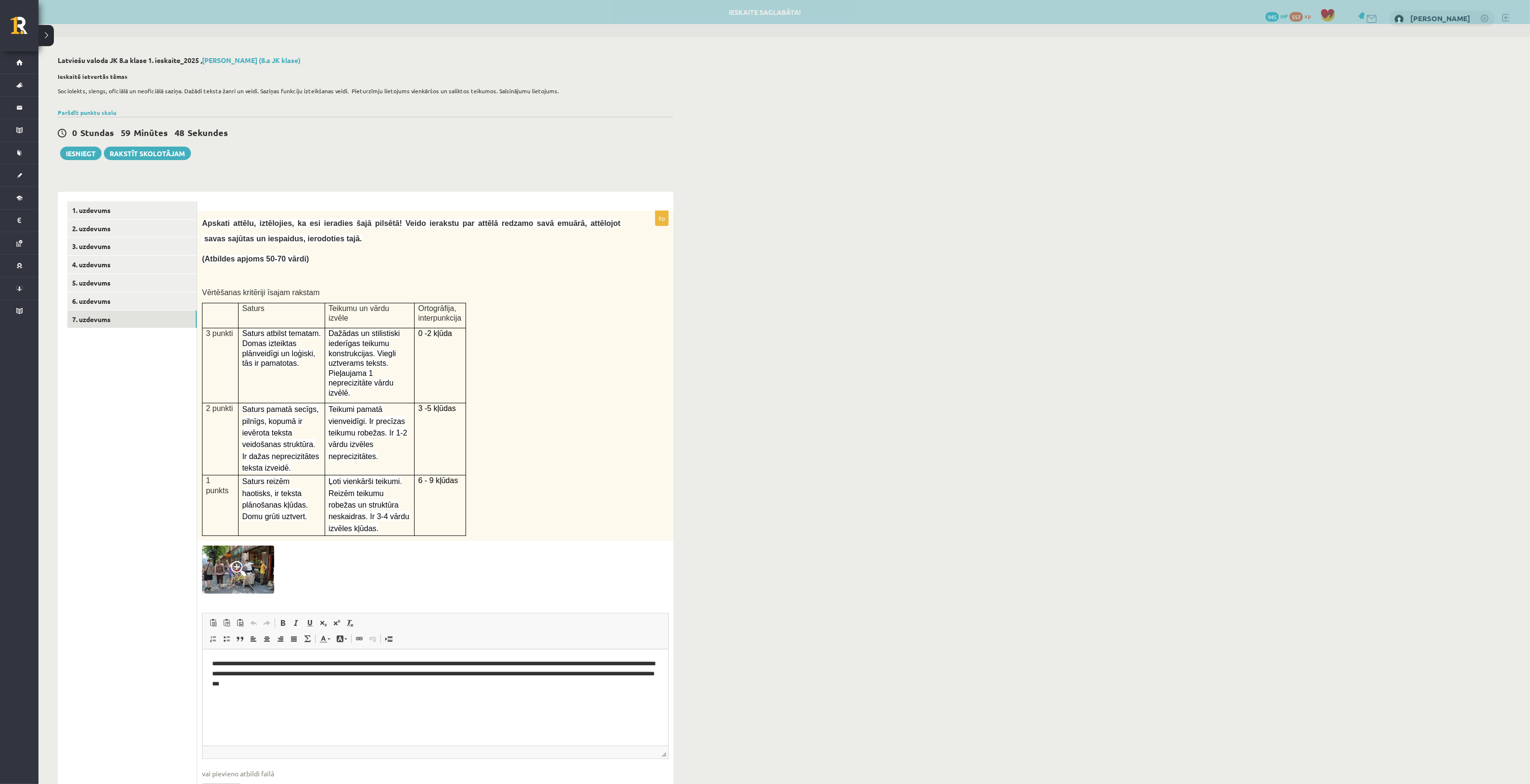
scroll to position [0, 0]
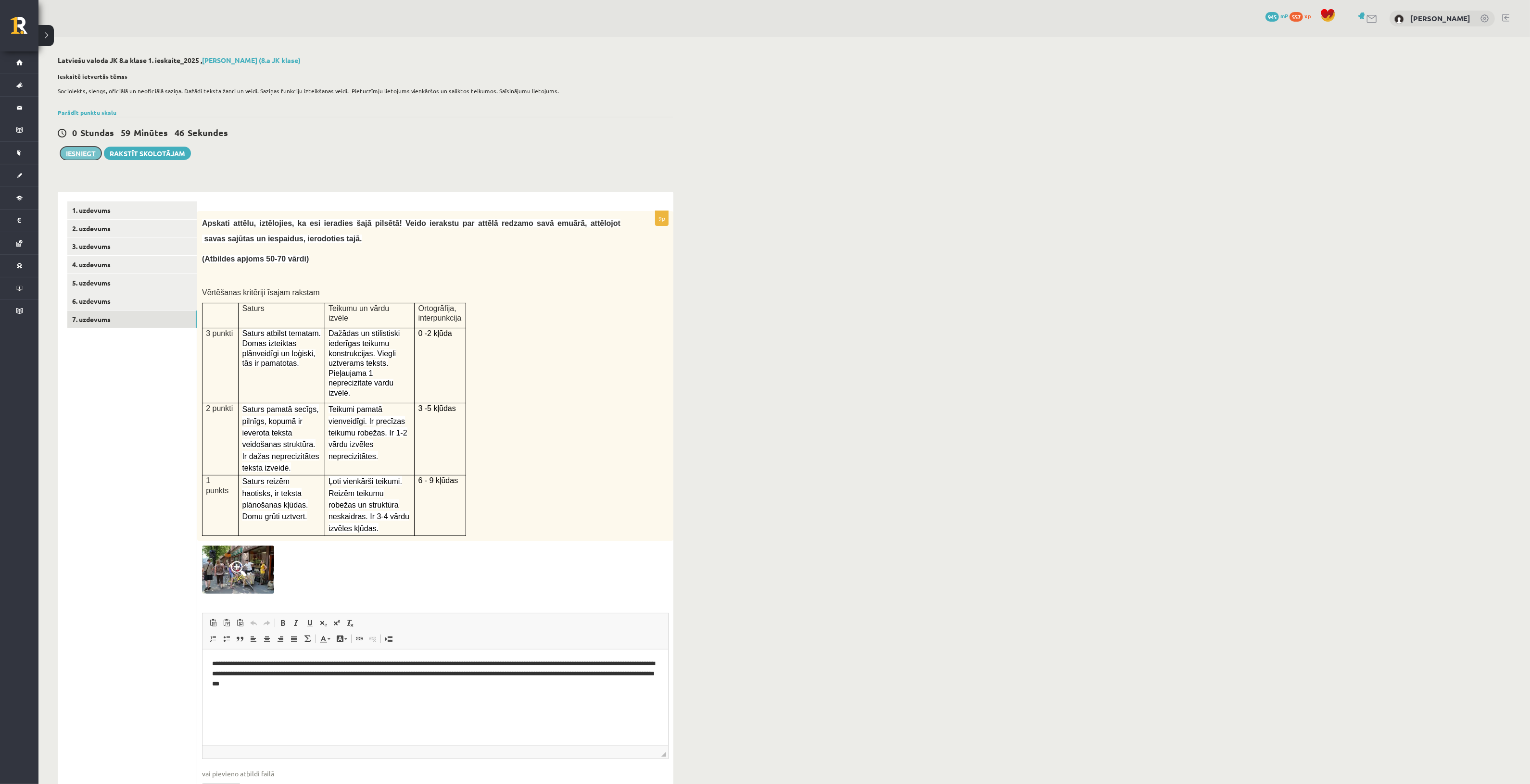
click at [79, 158] on button "Iesniegt" at bounding box center [81, 153] width 41 height 14
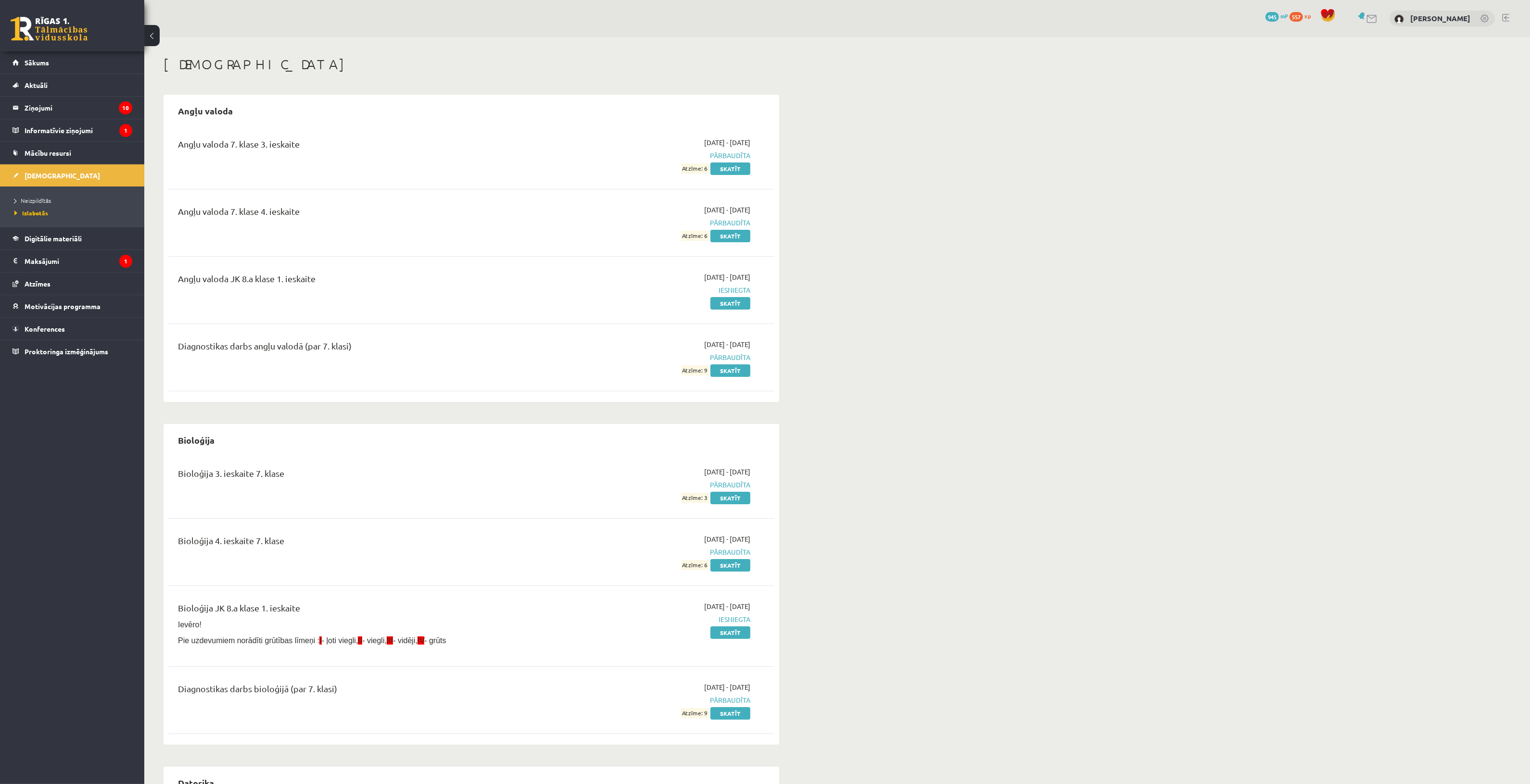
click at [48, 193] on ul "Neizpildītās Izlabotās" at bounding box center [72, 207] width 145 height 41
click at [44, 196] on li "Neizpildītās" at bounding box center [74, 200] width 120 height 13
click at [59, 149] on span "Mācību resursi" at bounding box center [48, 153] width 47 height 8
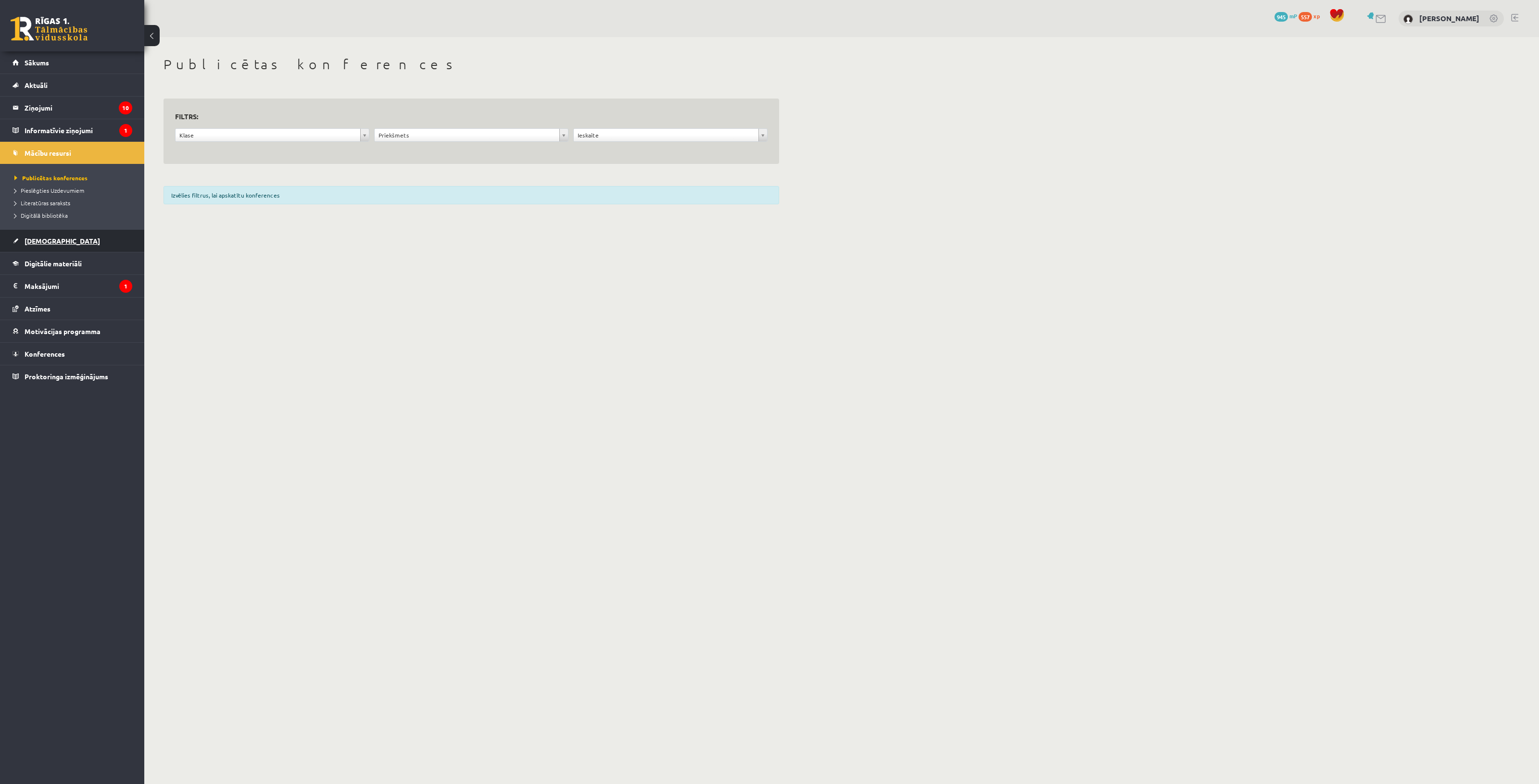
click at [56, 239] on link "[DEMOGRAPHIC_DATA]" at bounding box center [72, 241] width 119 height 22
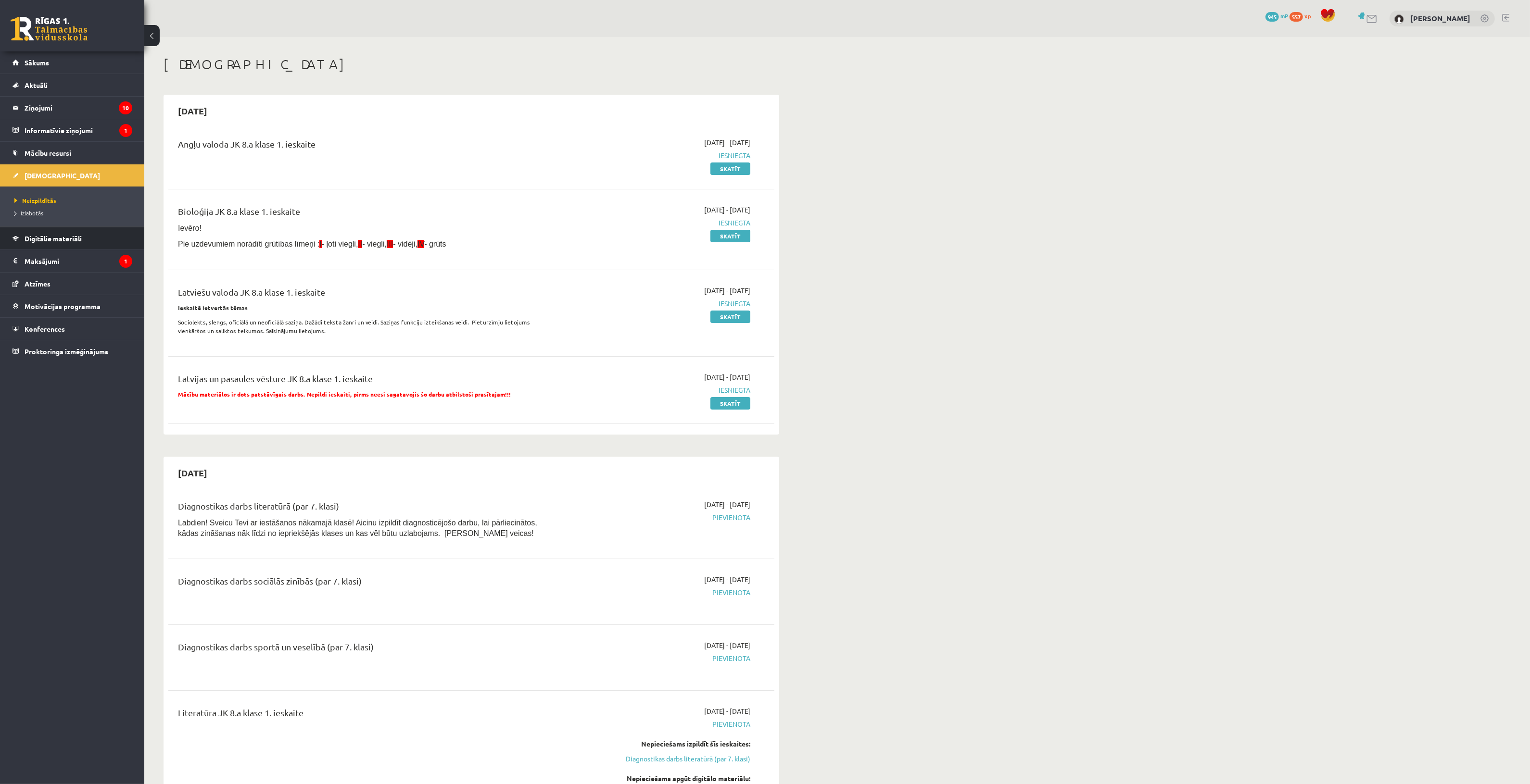
click at [64, 237] on span "Digitālie materiāli" at bounding box center [53, 238] width 57 height 8
